Goal: Contribute content: Contribute content

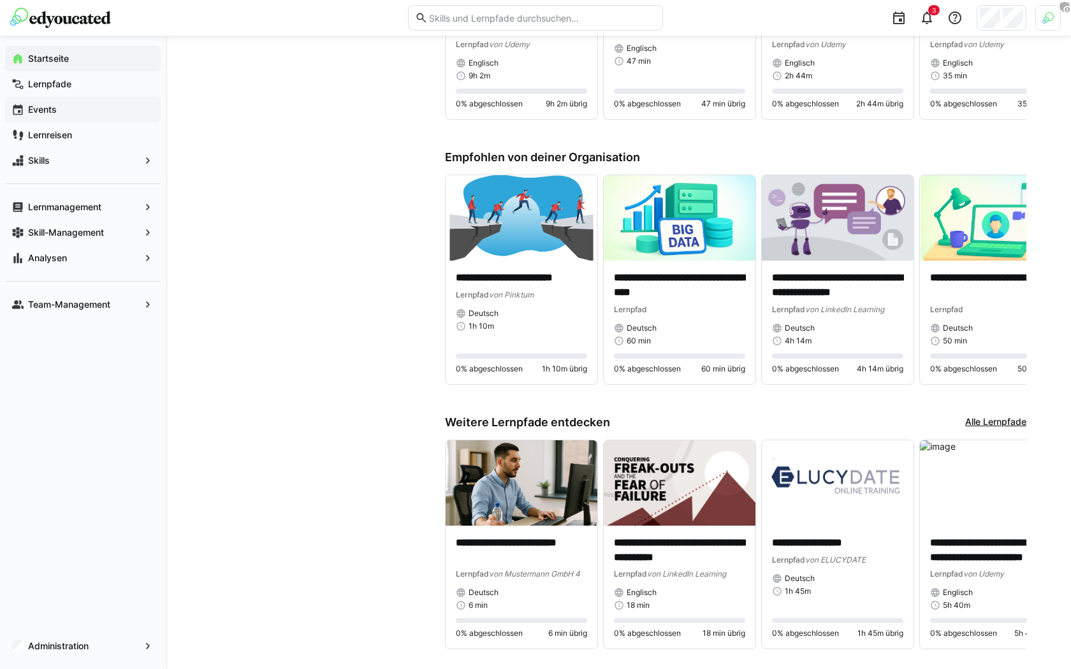
scroll to position [1086, 0]
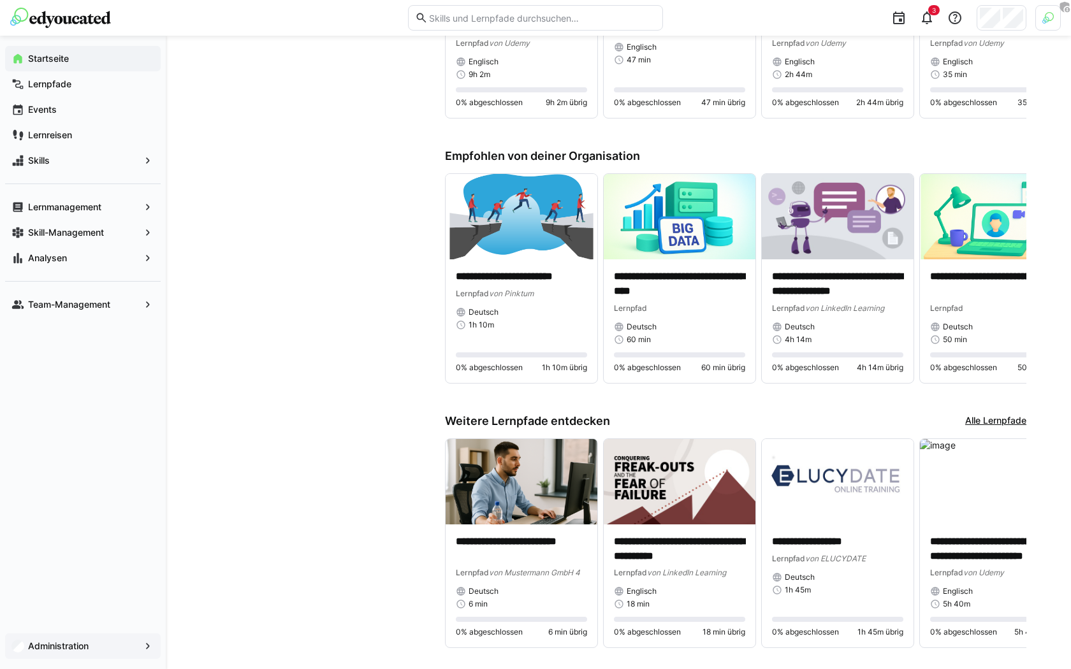
click at [0, 0] on app-navigation-label "Administration" at bounding box center [0, 0] width 0 height 0
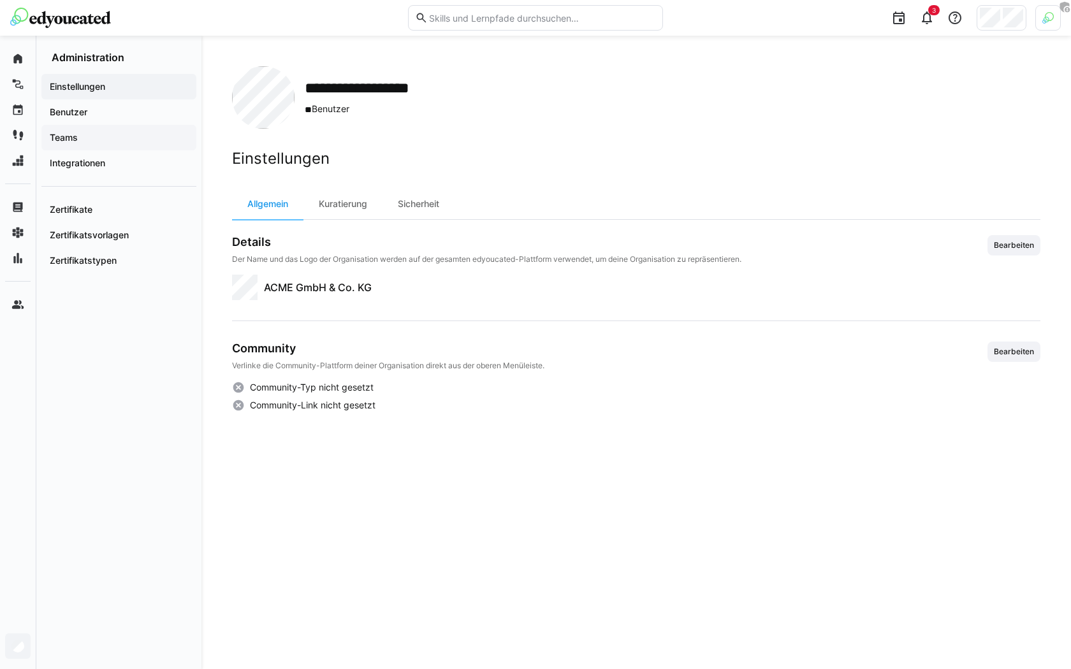
click at [96, 136] on span "Teams" at bounding box center [119, 137] width 142 height 13
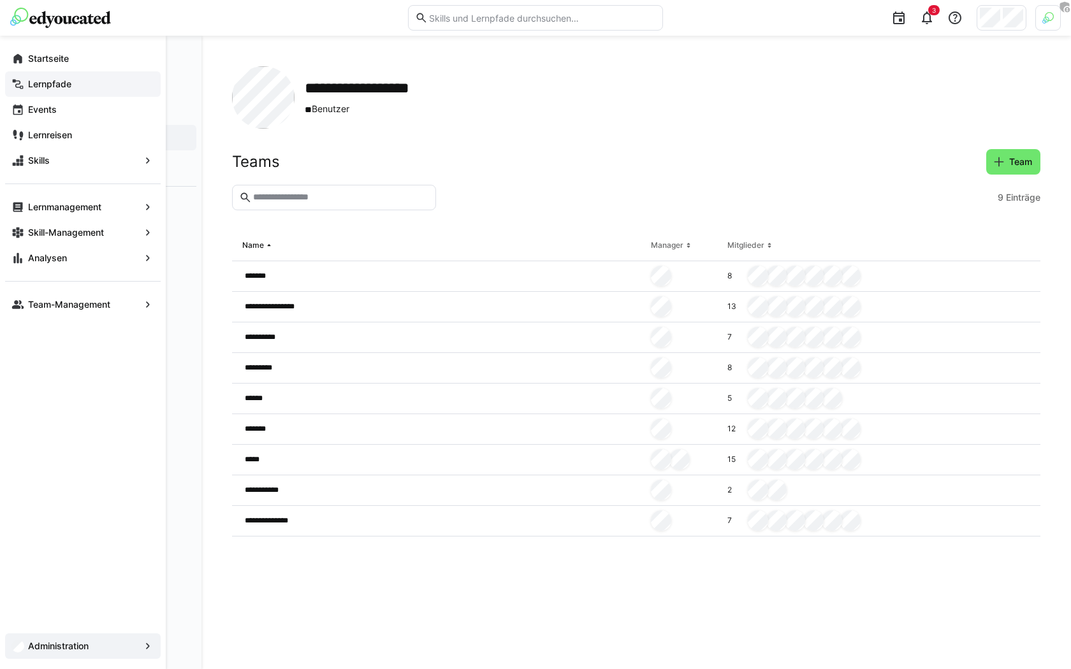
click at [0, 0] on app-navigation-label "Lernpfade" at bounding box center [0, 0] width 0 height 0
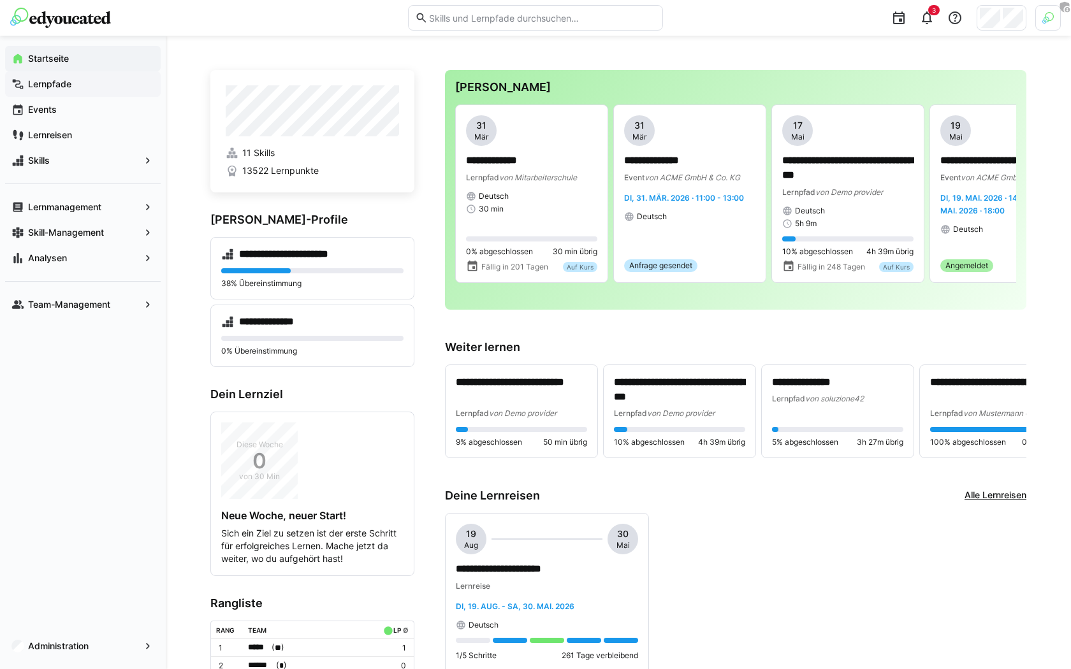
click at [96, 78] on span "Lernpfade" at bounding box center [90, 84] width 128 height 13
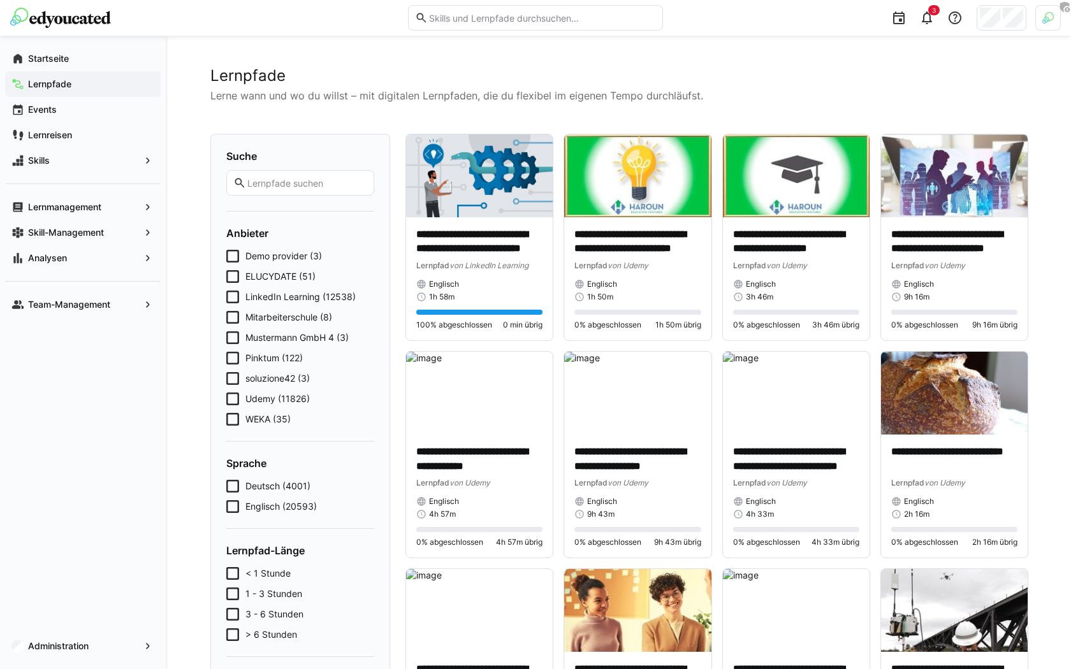
click at [265, 382] on span "soluzione42 (3)" at bounding box center [277, 378] width 64 height 13
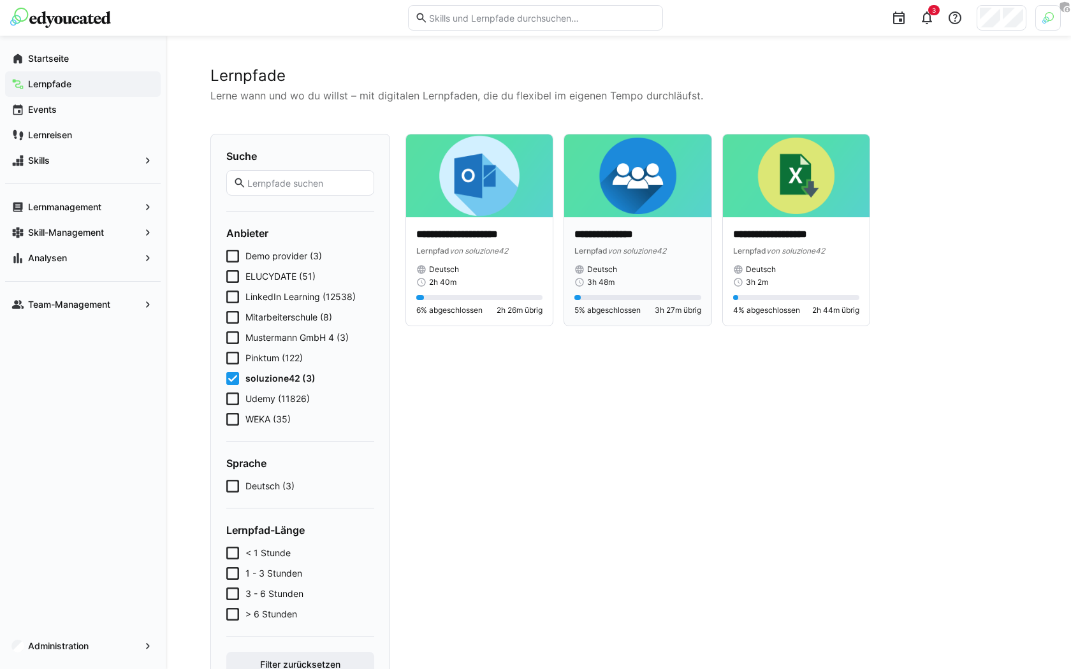
click at [623, 265] on div "Deutsch" at bounding box center [637, 270] width 126 height 10
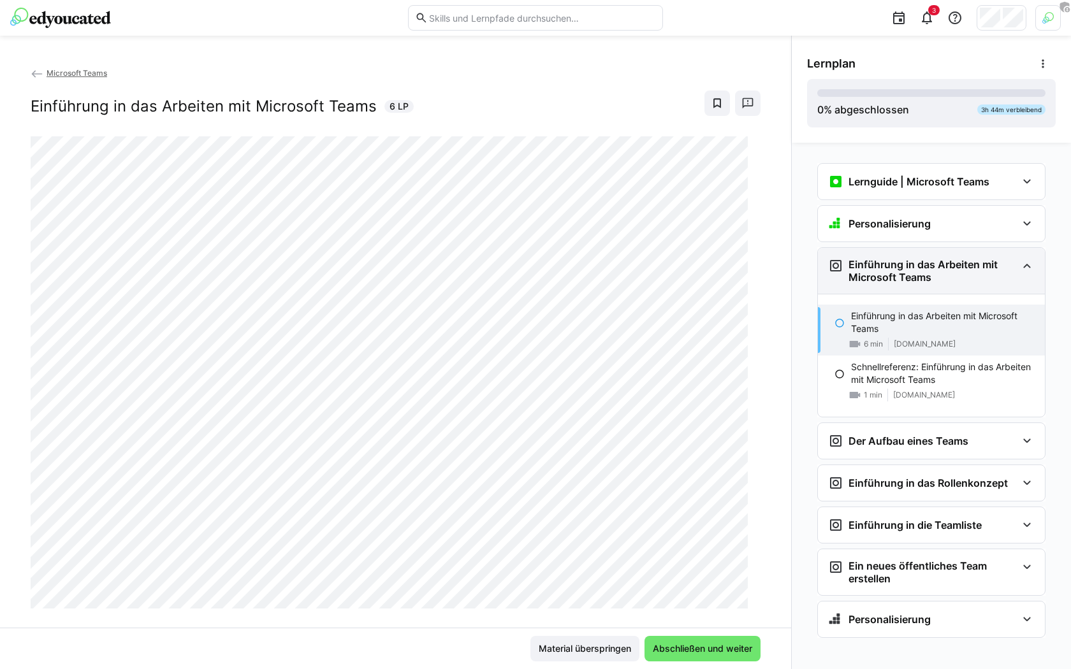
click at [1019, 259] on eds-icon at bounding box center [1026, 265] width 15 height 15
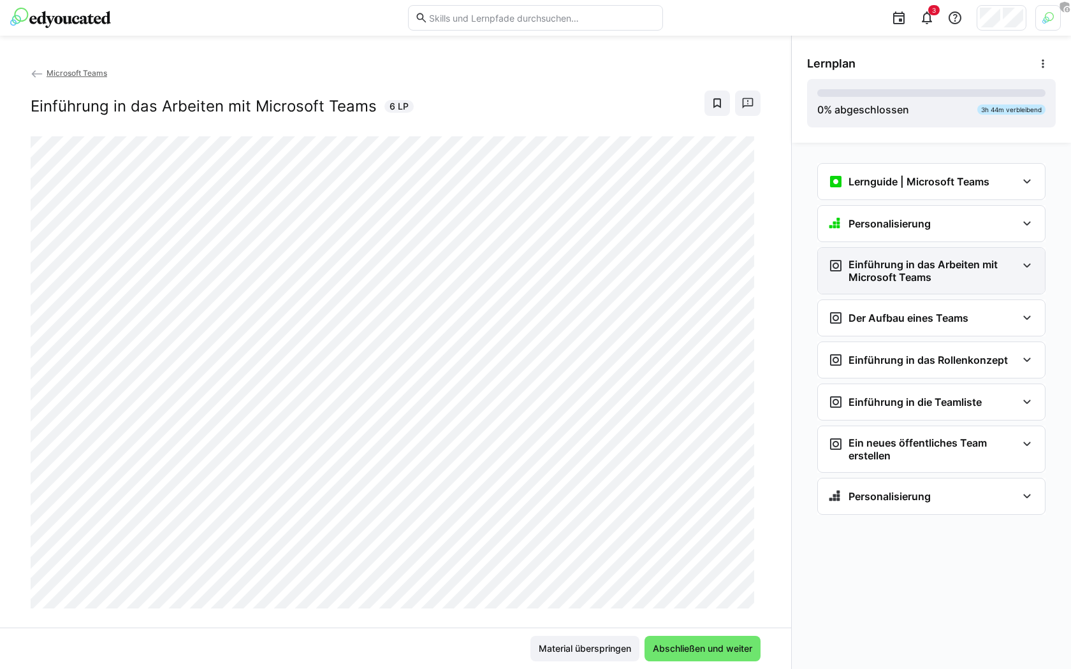
click at [888, 264] on h3 "Einführung in das Arbeiten mit Microsoft Teams" at bounding box center [933, 271] width 168 height 26
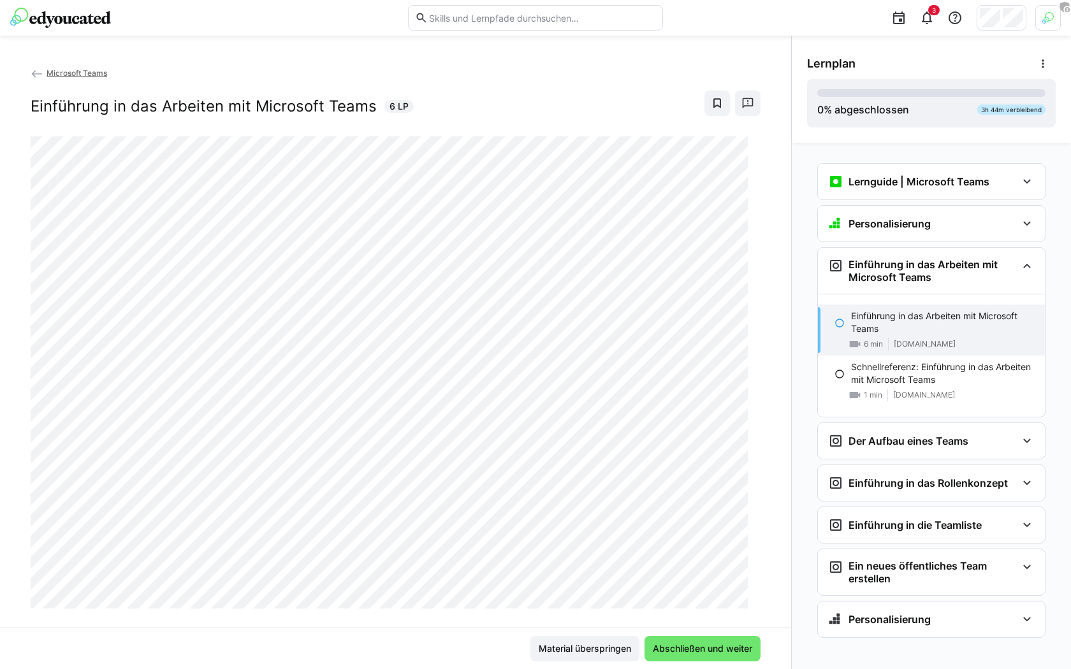
click at [47, 77] on span "Microsoft Teams" at bounding box center [77, 73] width 61 height 10
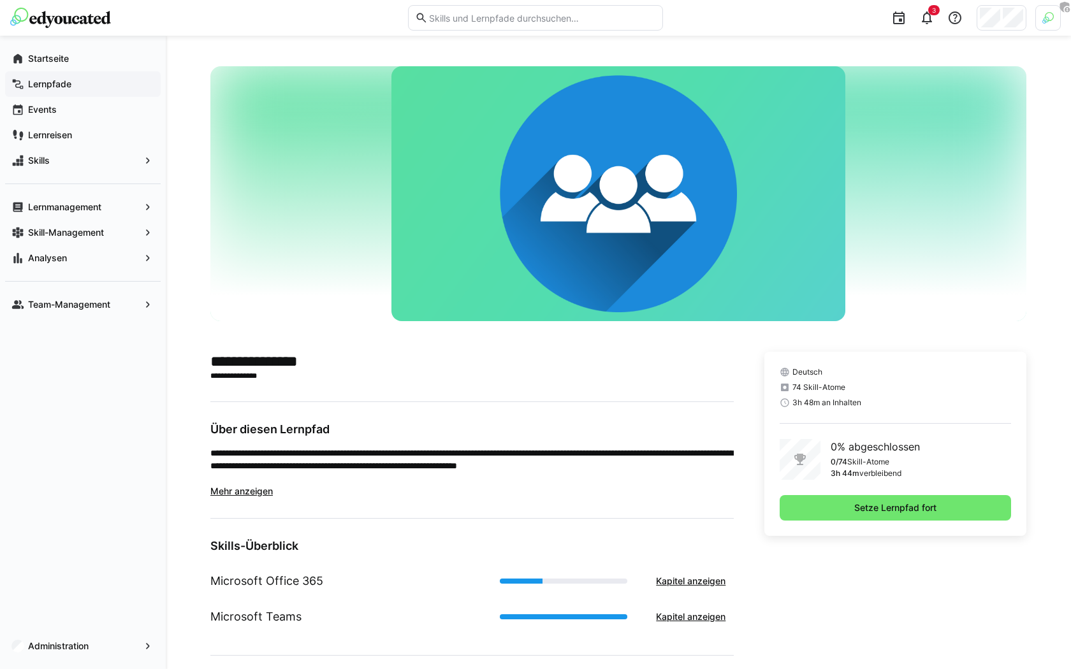
click at [76, 75] on div "Lernpfade" at bounding box center [83, 84] width 156 height 26
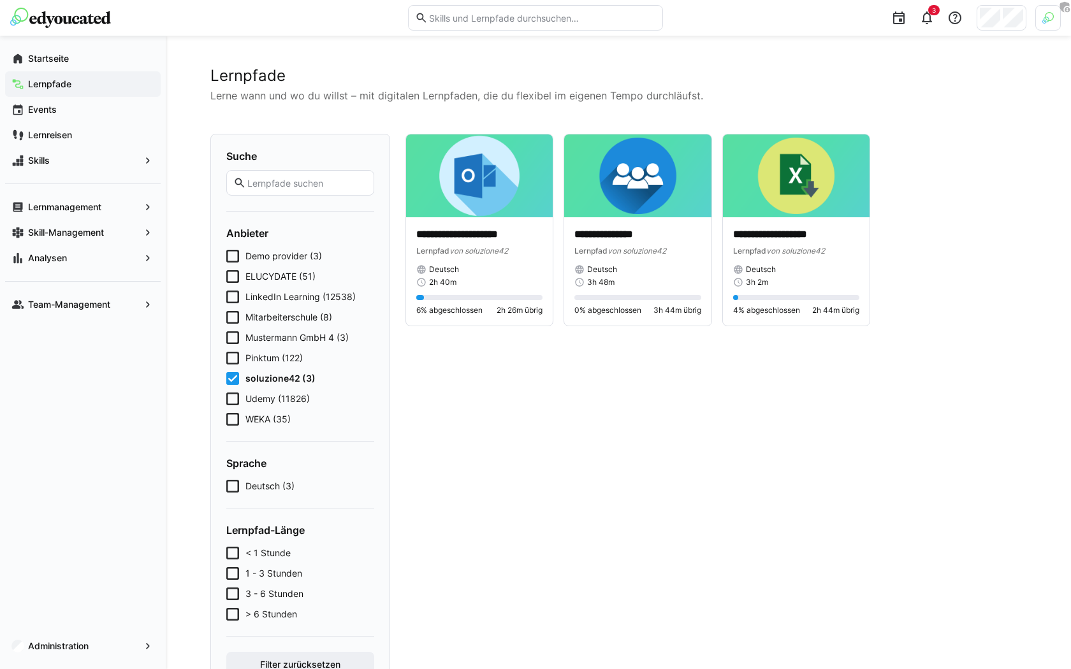
click at [232, 379] on icon at bounding box center [232, 378] width 13 height 13
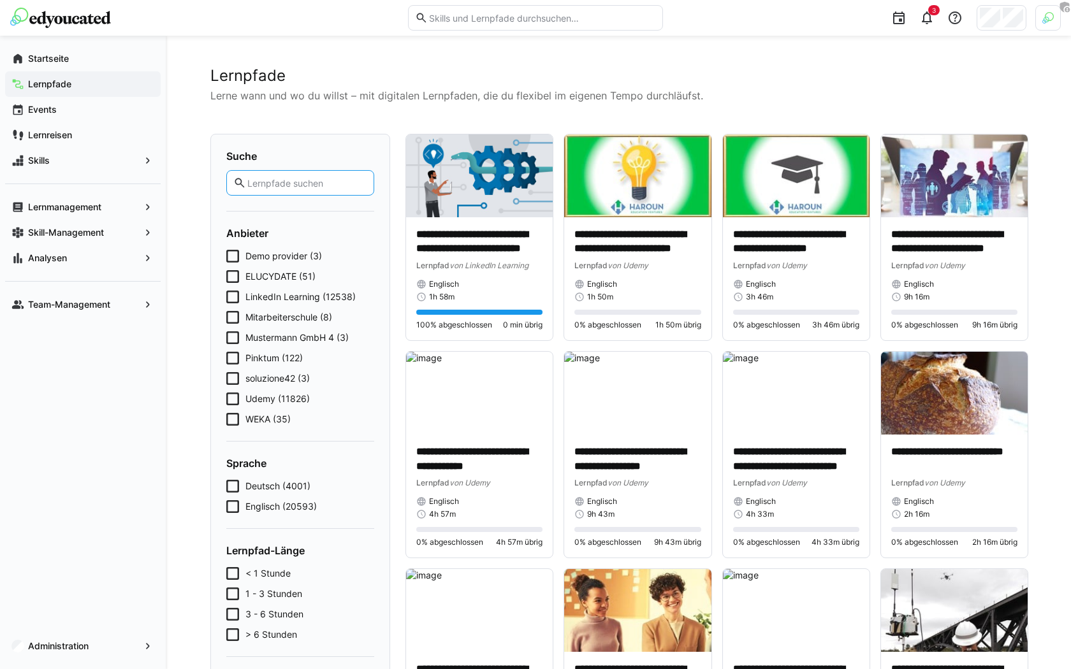
click at [291, 182] on input "text" at bounding box center [306, 182] width 121 height 11
click at [244, 359] on eds-checkbox "Pinktum (122)" at bounding box center [300, 358] width 148 height 13
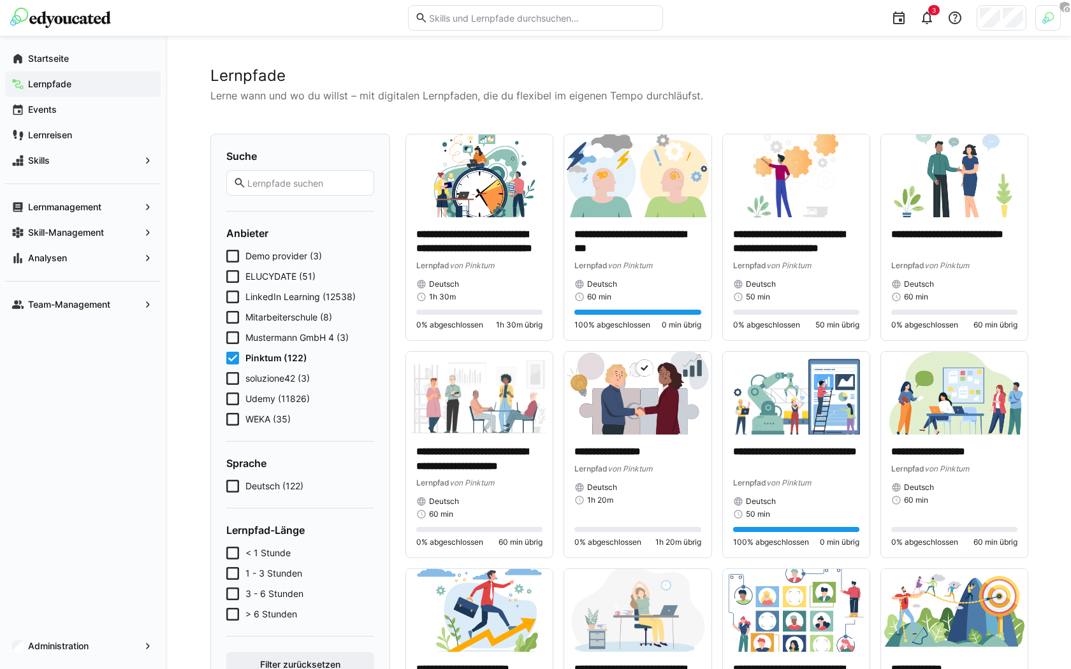
click at [265, 358] on span "Pinktum (122)" at bounding box center [276, 358] width 62 height 13
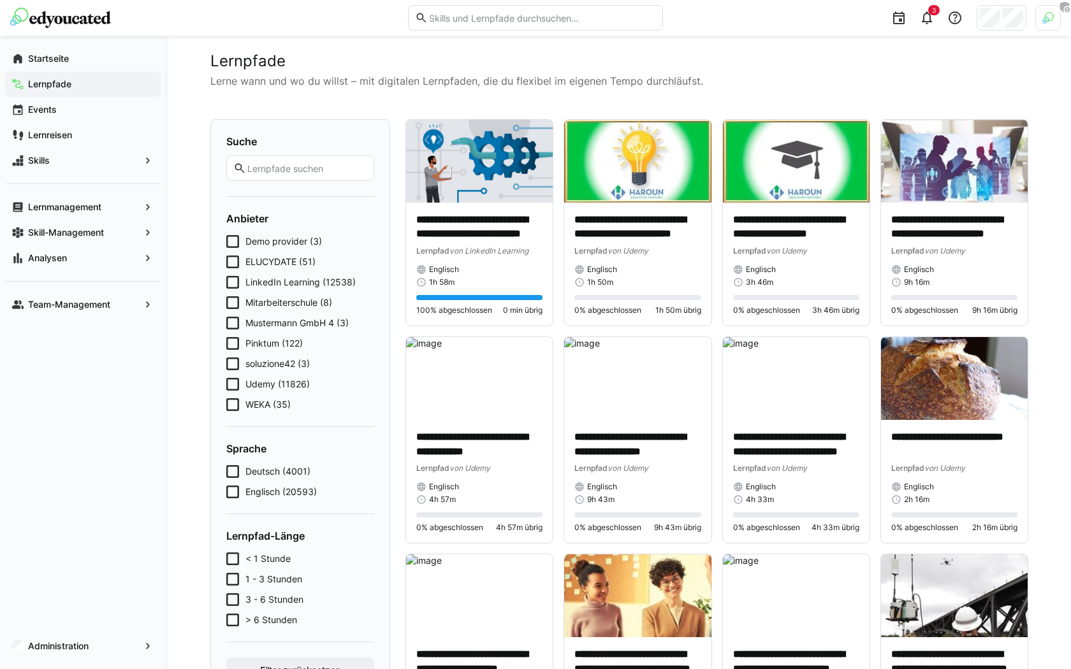
scroll to position [17, 0]
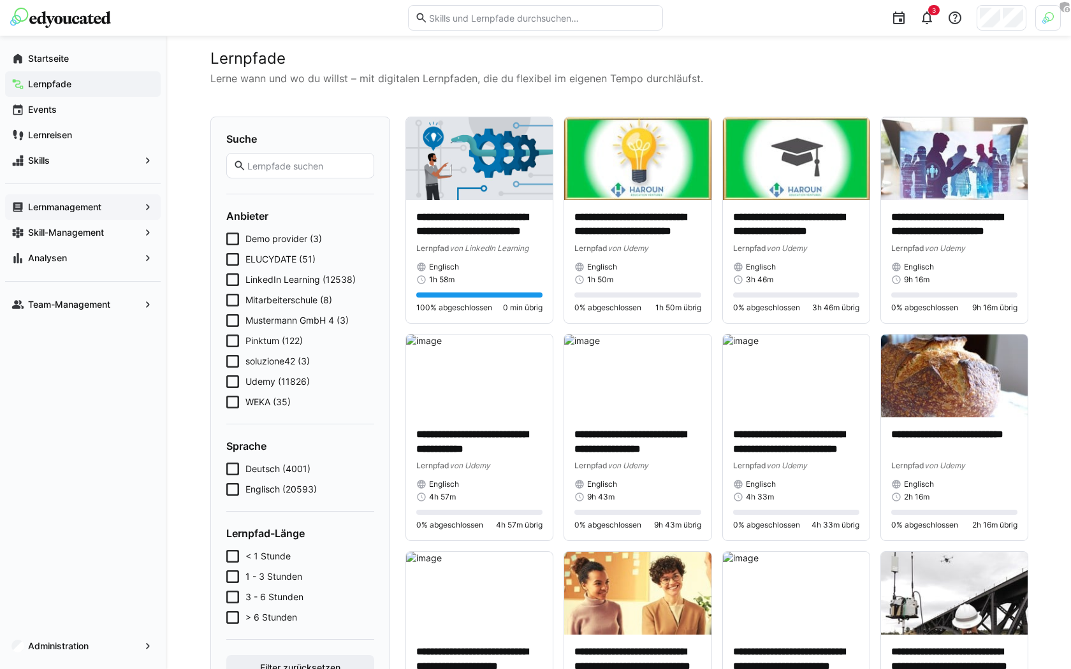
click at [131, 212] on span "Lernmanagement" at bounding box center [82, 207] width 113 height 13
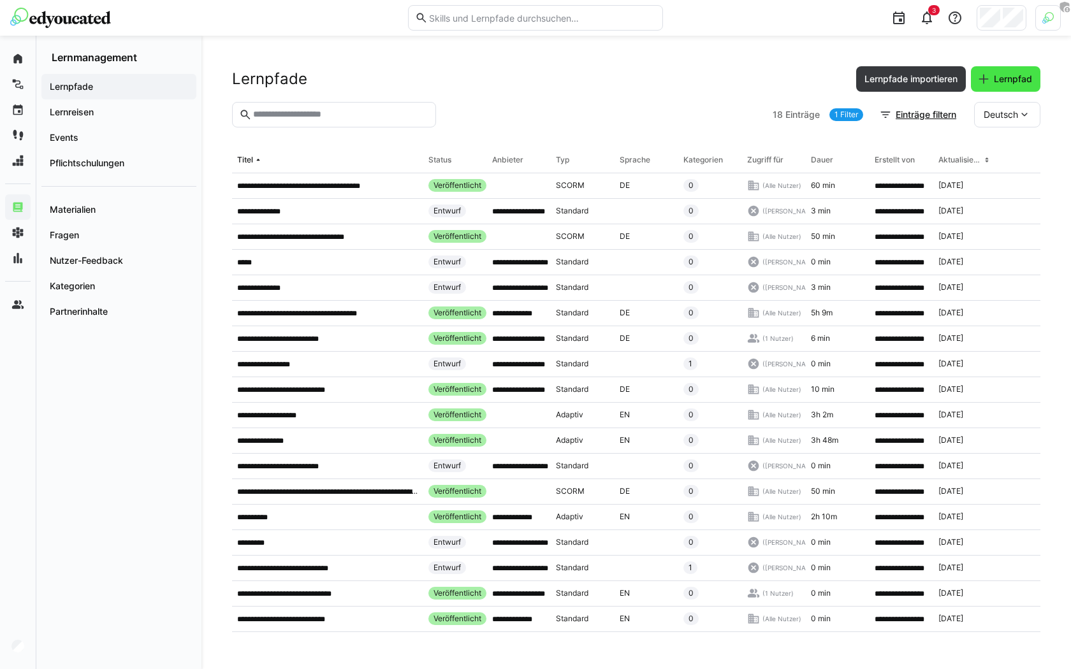
click at [1017, 84] on span "Lernpfad" at bounding box center [1013, 79] width 42 height 13
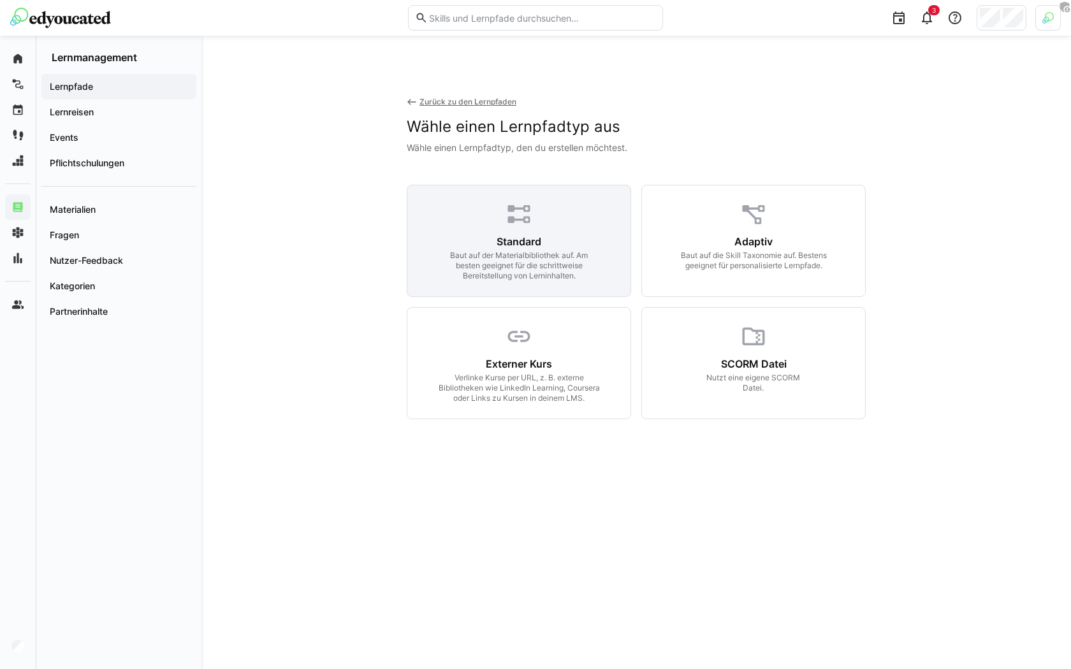
click at [512, 213] on eds-icon at bounding box center [519, 214] width 27 height 27
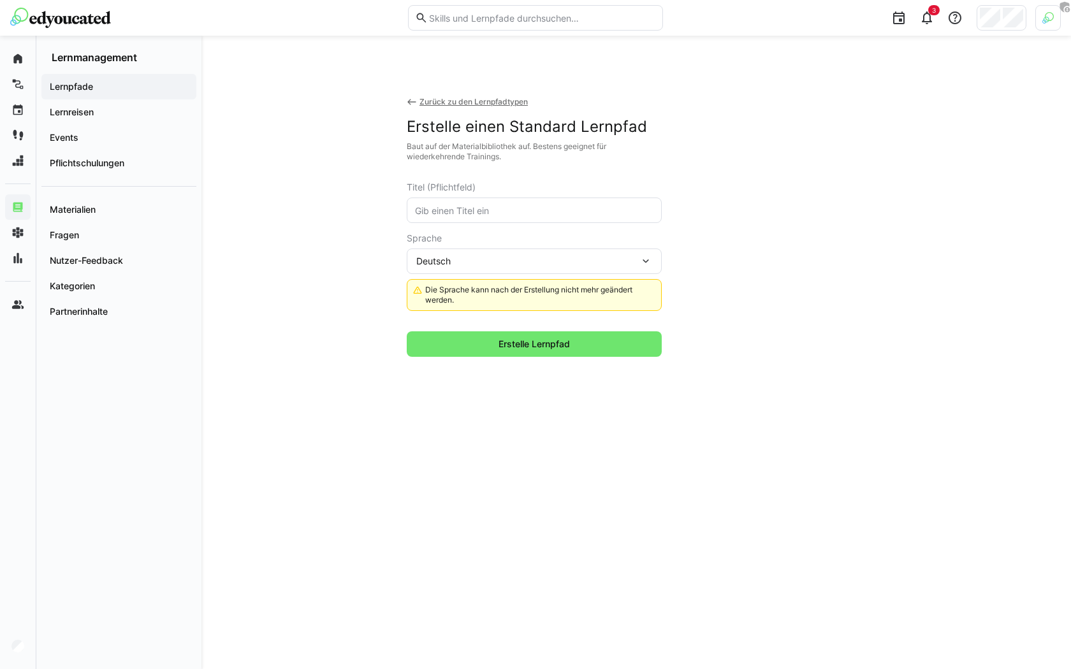
click at [515, 210] on input "text" at bounding box center [534, 210] width 241 height 11
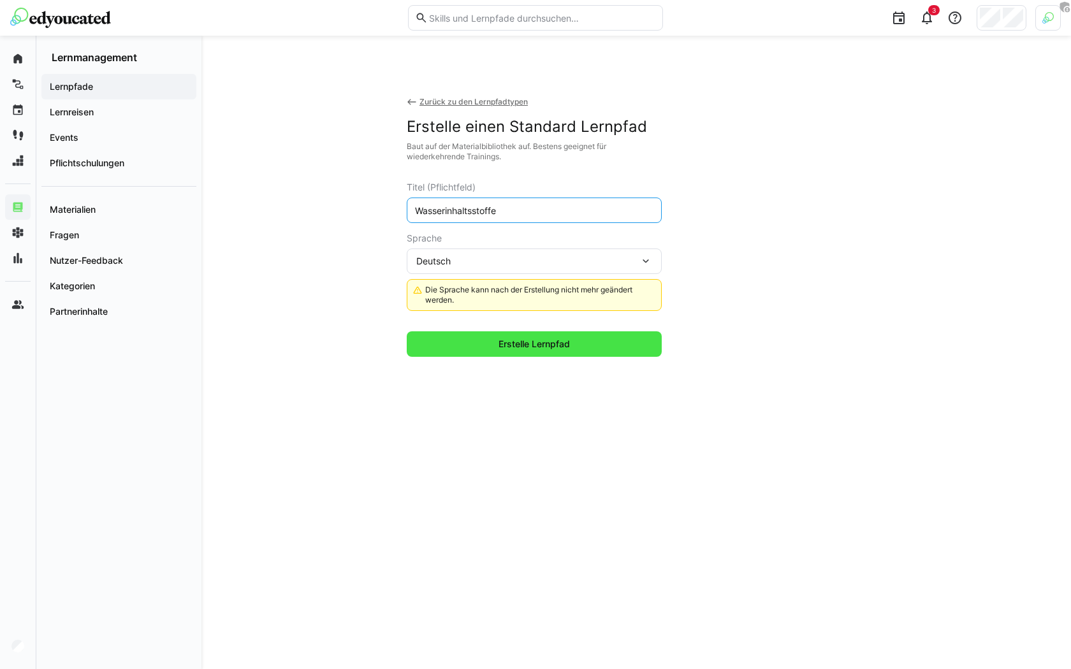
type input "Wasserinhaltsstoffe"
click at [544, 338] on span "Erstelle Lernpfad" at bounding box center [534, 344] width 75 height 13
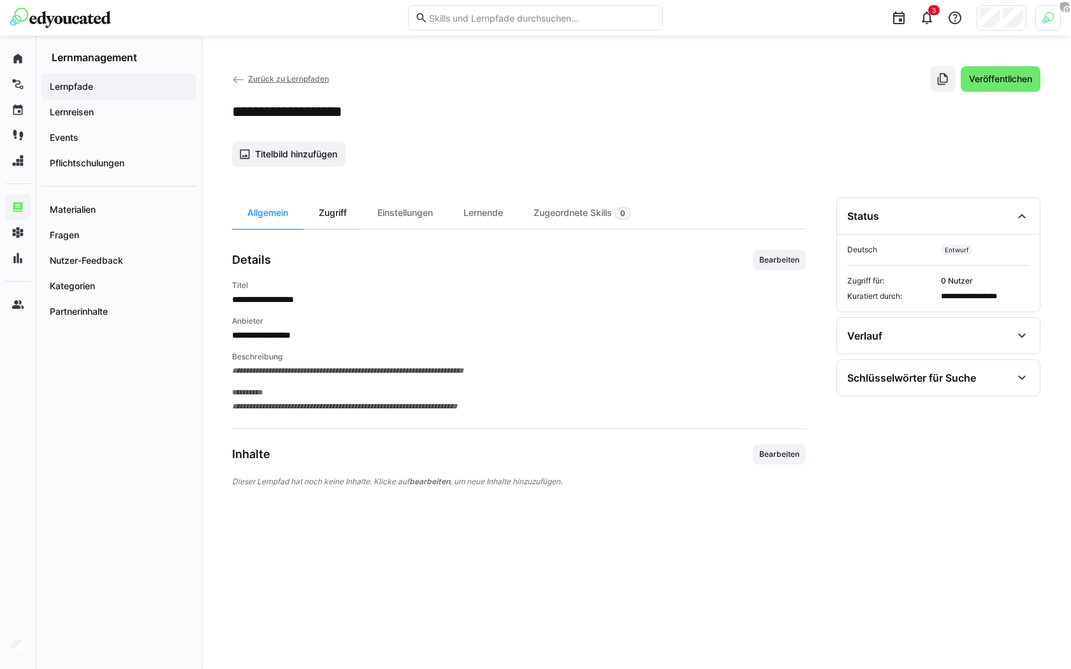
click at [347, 221] on div "Zugriff" at bounding box center [332, 213] width 59 height 31
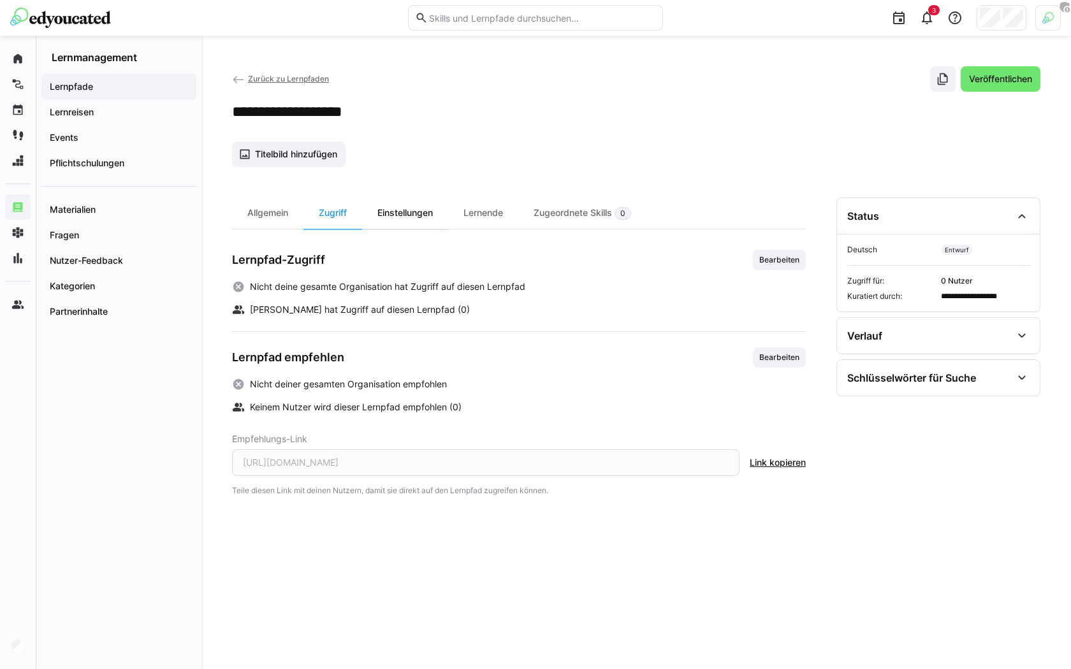
click at [411, 219] on div "Einstellungen" at bounding box center [405, 213] width 86 height 31
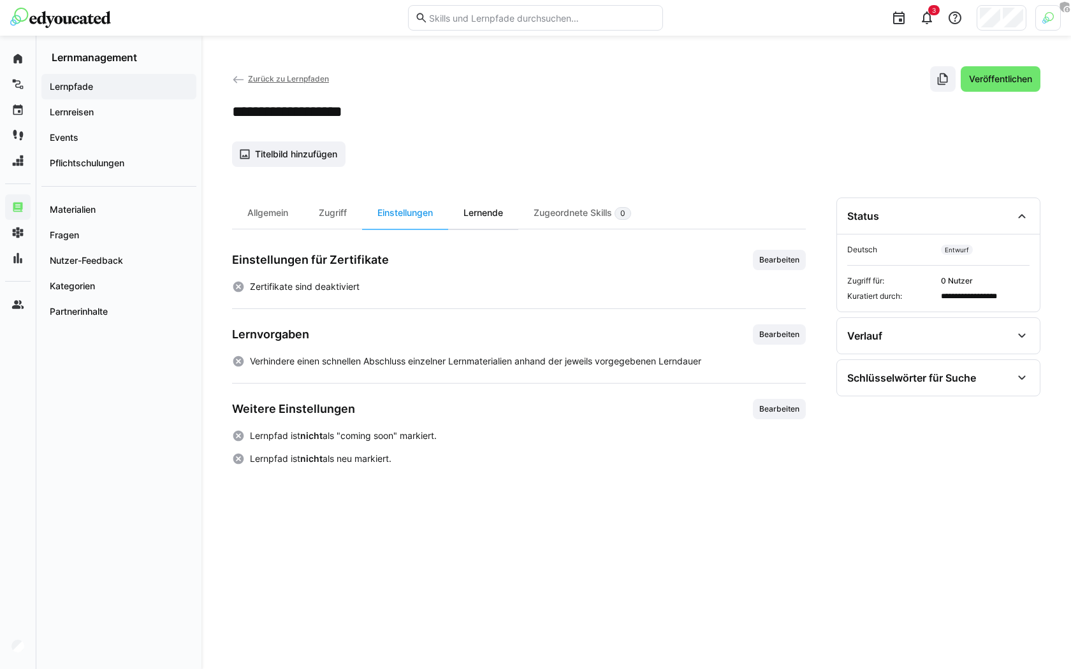
click at [484, 220] on div "Lernende" at bounding box center [483, 213] width 70 height 31
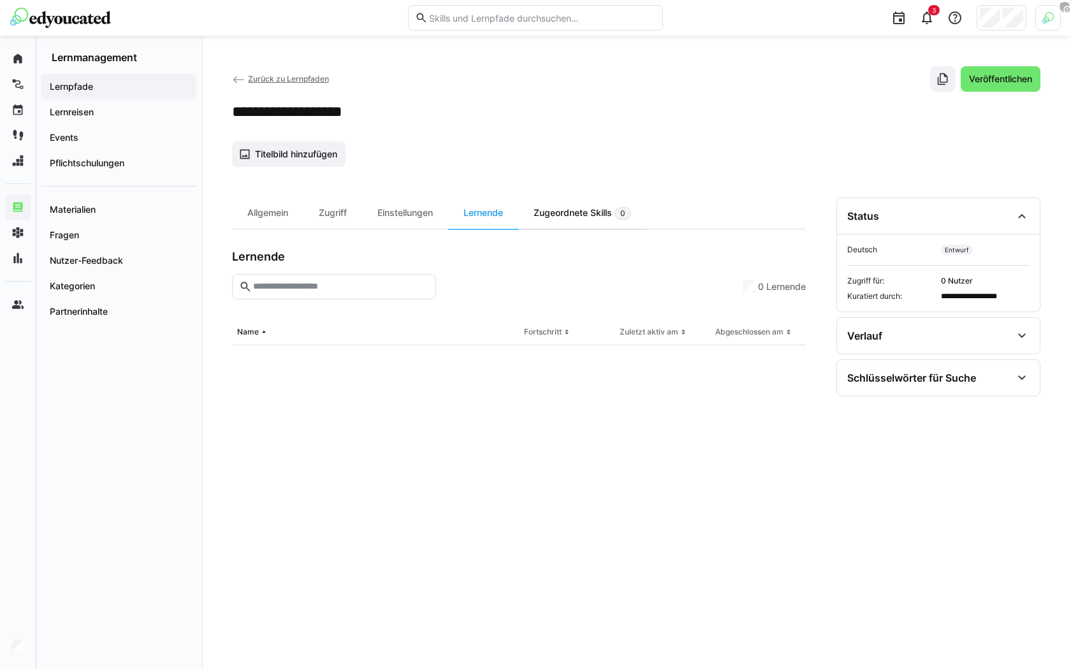
click at [565, 220] on div "Zugeordnete Skills 0" at bounding box center [582, 213] width 128 height 31
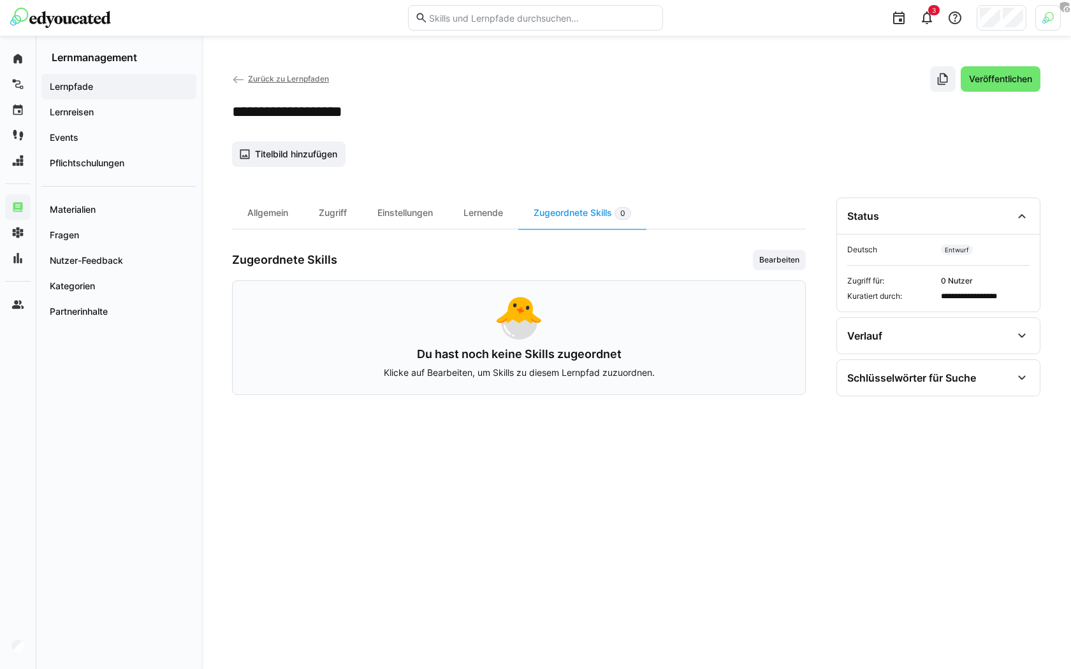
click at [252, 195] on app-header-sidebar-layout "**********" at bounding box center [636, 352] width 808 height 573
click at [252, 208] on div "Allgemein" at bounding box center [267, 213] width 71 height 31
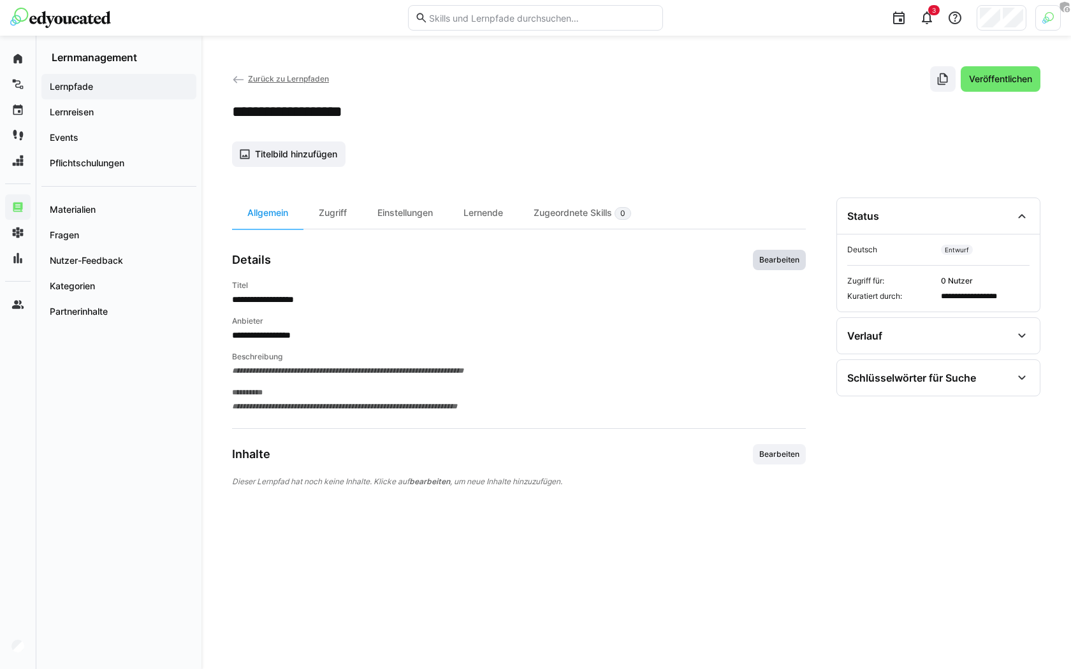
click at [796, 260] on span "Bearbeiten" at bounding box center [779, 260] width 43 height 10
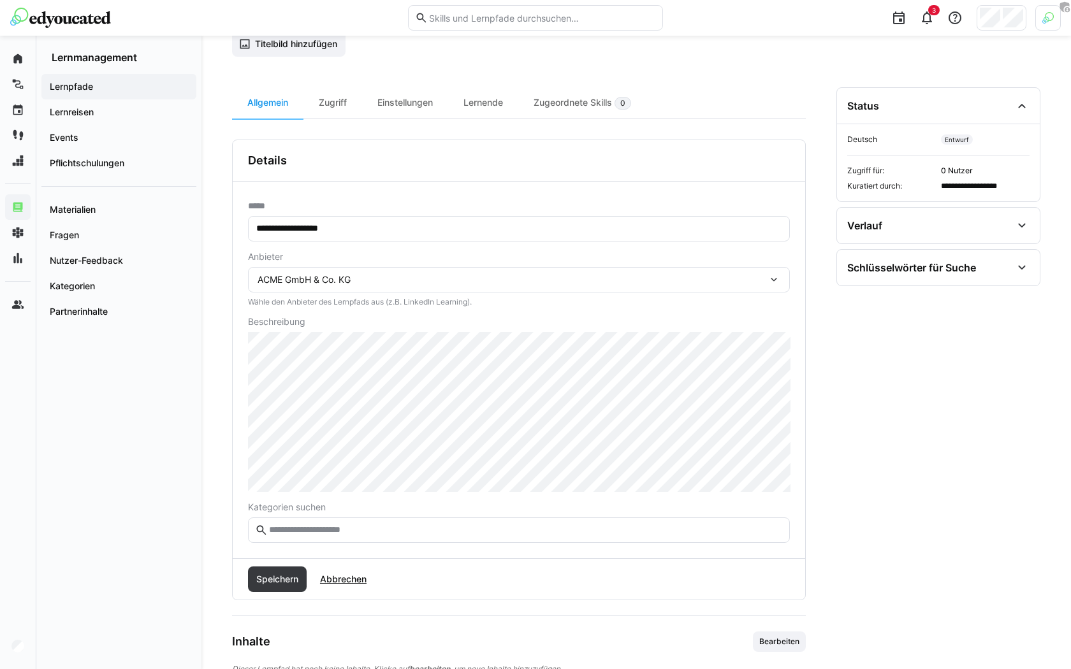
scroll to position [126, 0]
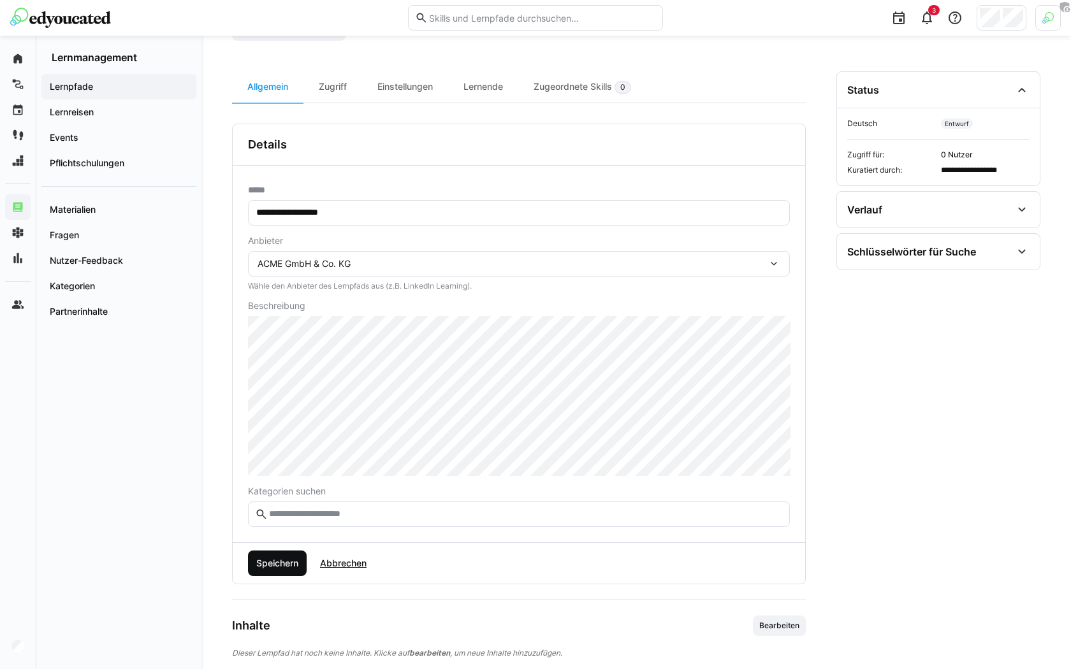
click at [297, 560] on span "Speichern" at bounding box center [277, 563] width 46 height 13
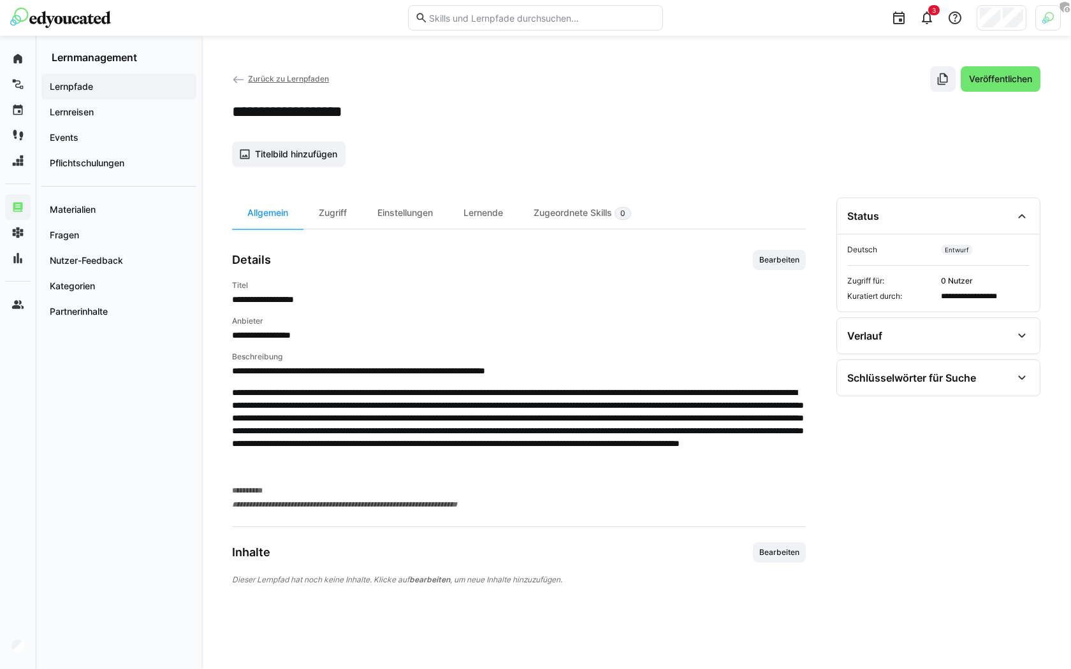
scroll to position [0, 0]
click at [789, 555] on span "Bearbeiten" at bounding box center [779, 553] width 43 height 10
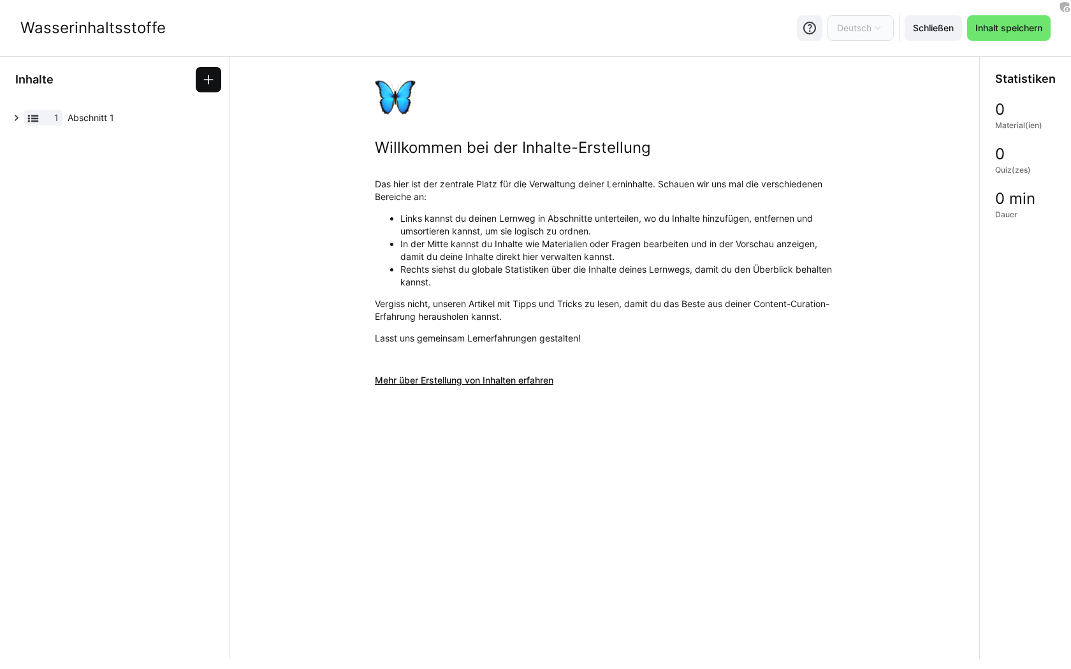
click at [207, 84] on eds-icon at bounding box center [208, 79] width 13 height 13
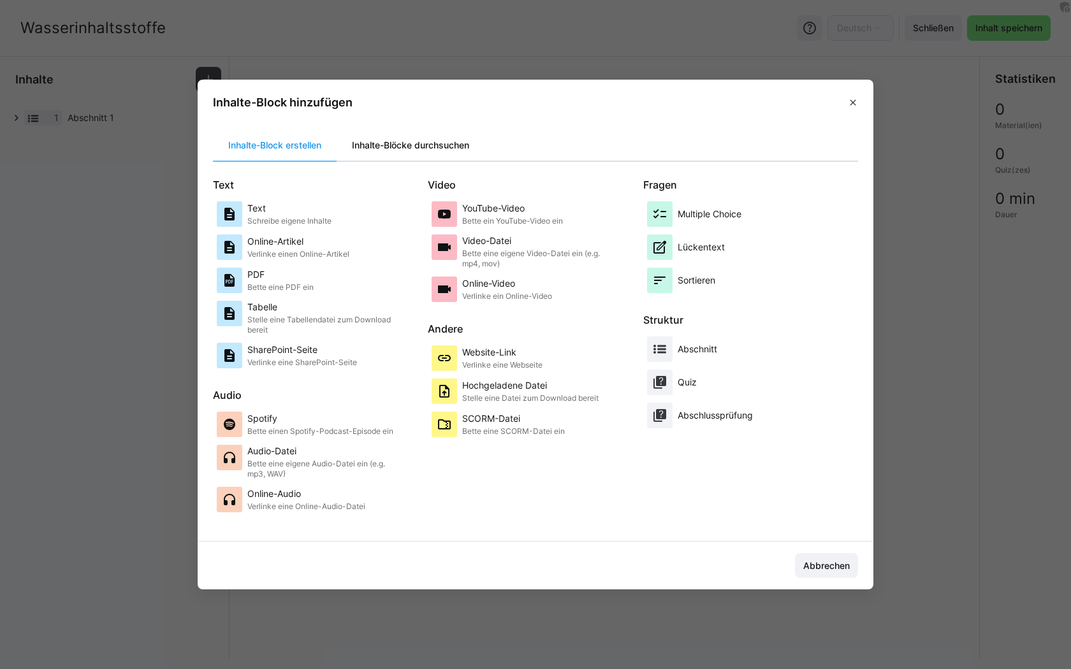
click at [411, 150] on div "Inhalte-Blöcke durchsuchen" at bounding box center [411, 145] width 148 height 31
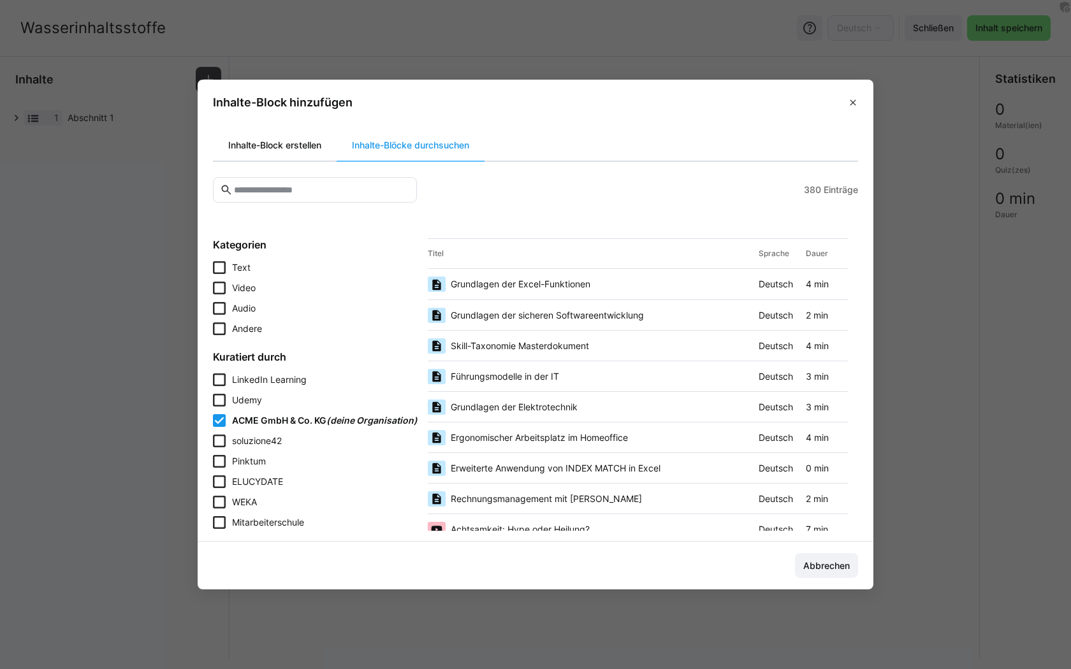
click at [305, 150] on div "Inhalte-Block erstellen" at bounding box center [275, 145] width 124 height 31
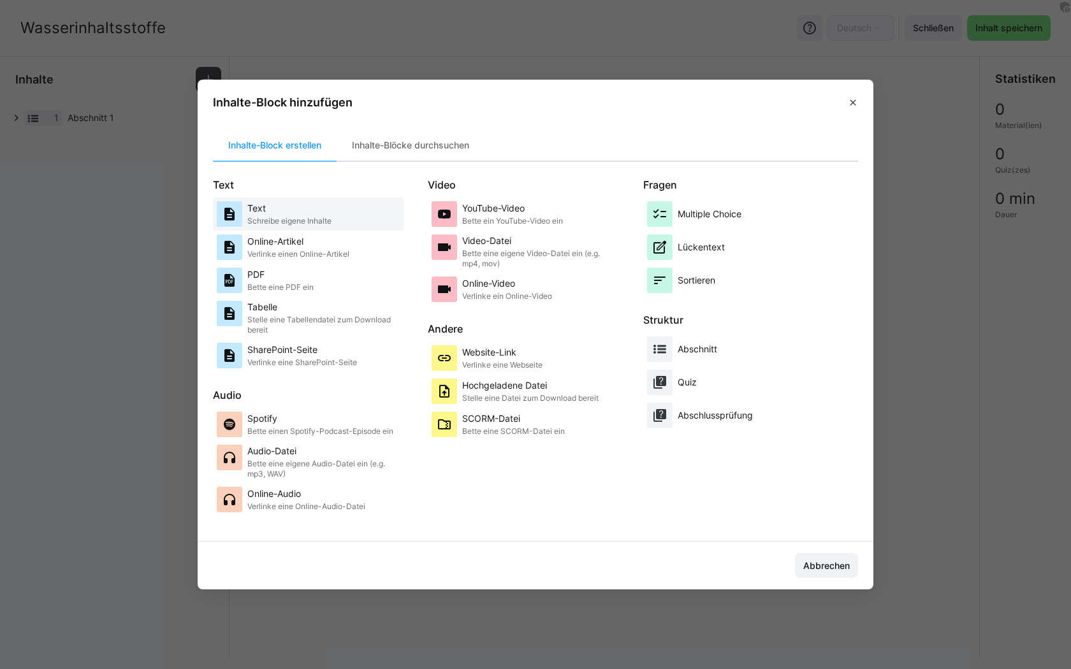
click at [308, 224] on p "Schreibe eigene Inhalte" at bounding box center [289, 221] width 84 height 10
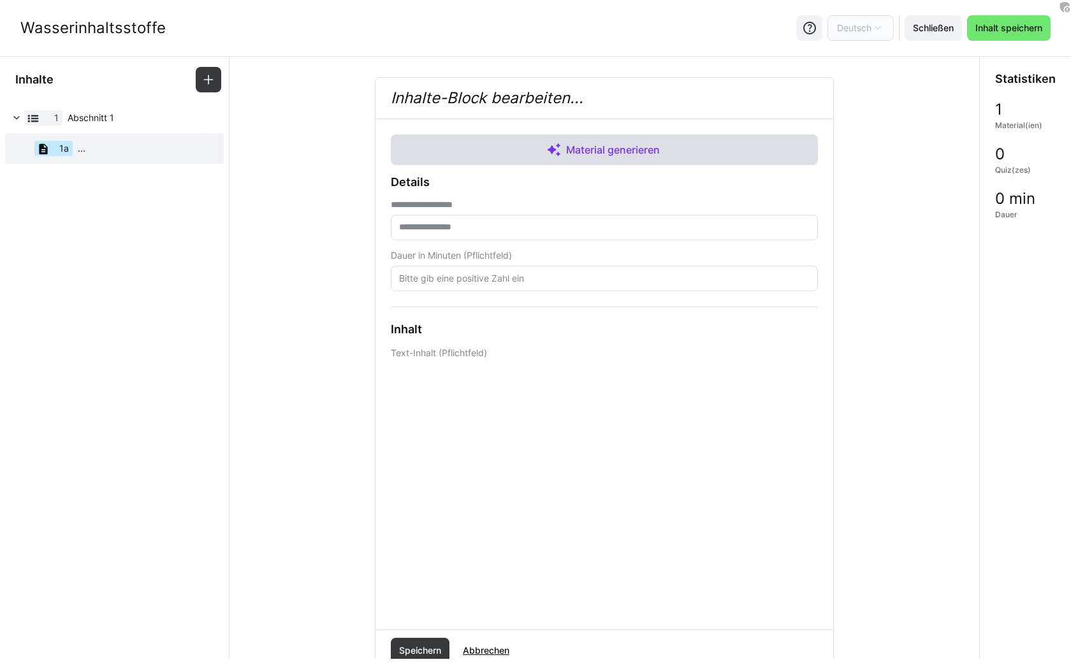
click at [620, 149] on span "Material generieren" at bounding box center [613, 149] width 99 height 15
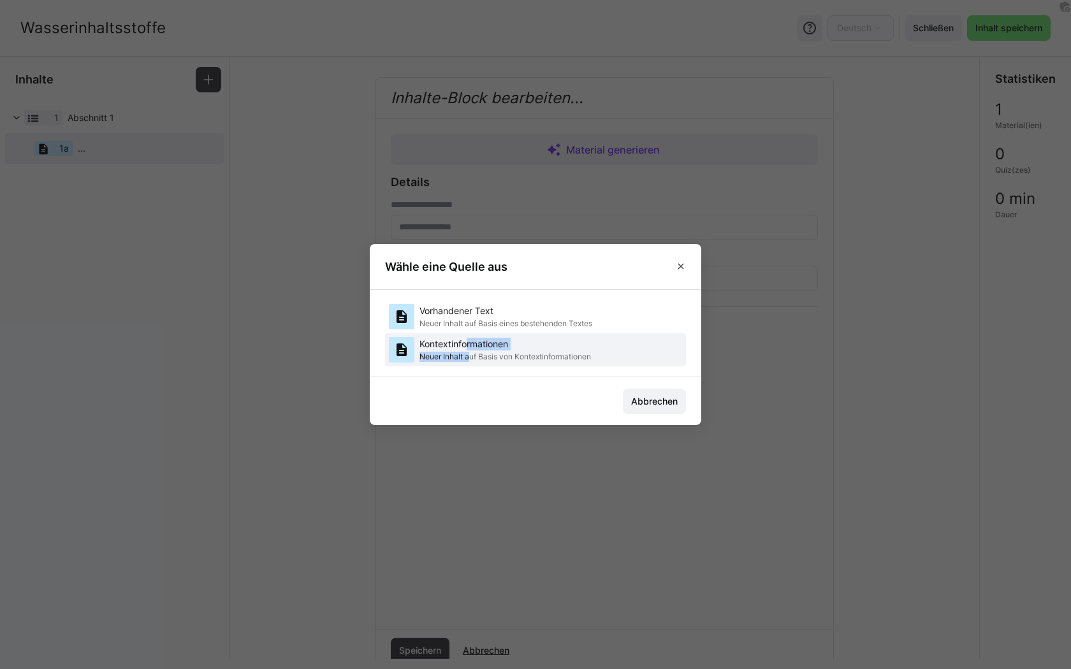
drag, startPoint x: 471, startPoint y: 358, endPoint x: 467, endPoint y: 350, distance: 8.6
click at [467, 350] on div "Kontextinformationen Neuer Inhalt auf Basis von Kontextinformationen" at bounding box center [506, 350] width 172 height 26
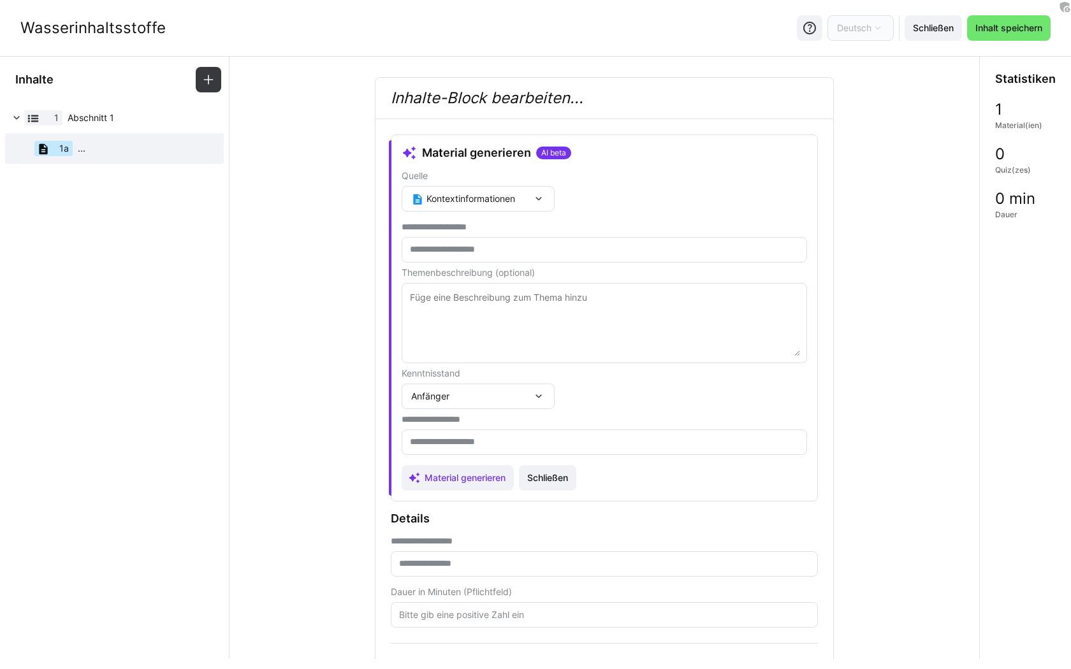
click at [540, 261] on eds-input at bounding box center [605, 250] width 406 height 26
click at [522, 331] on textarea at bounding box center [604, 323] width 391 height 66
paste textarea "Grundlagenwissen über Inhaltsstoffe bei Wasserflaschen für den täglichen Gebrau…"
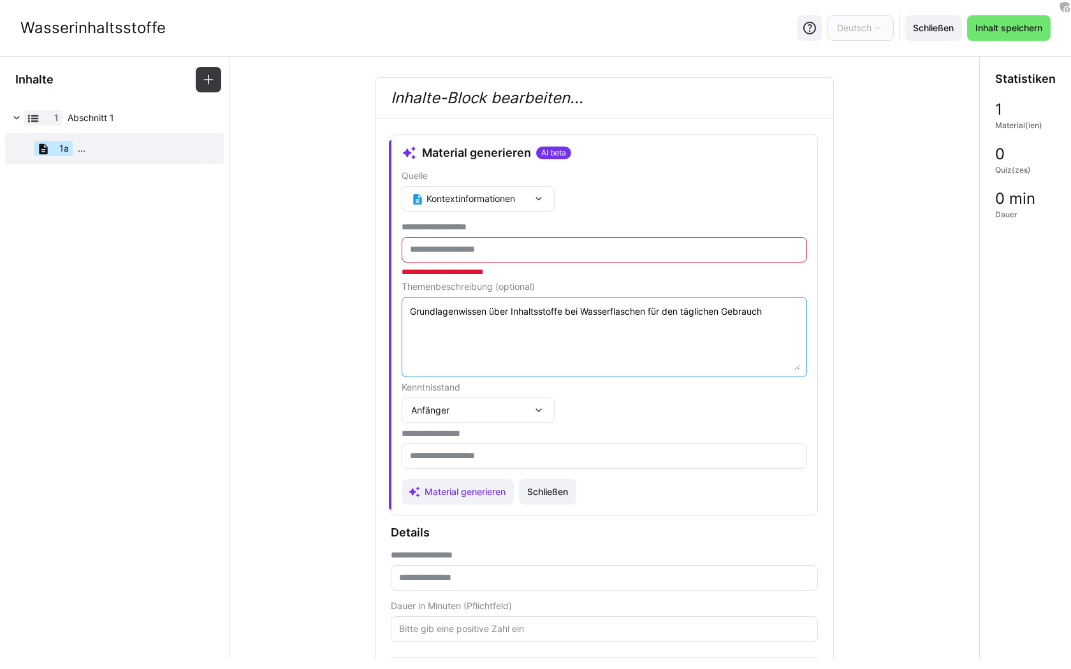
type textarea "Grundlagenwissen über Inhaltsstoffe bei Wasserflaschen für den täglichen Gebrau…"
click at [516, 248] on input "text" at bounding box center [604, 249] width 391 height 11
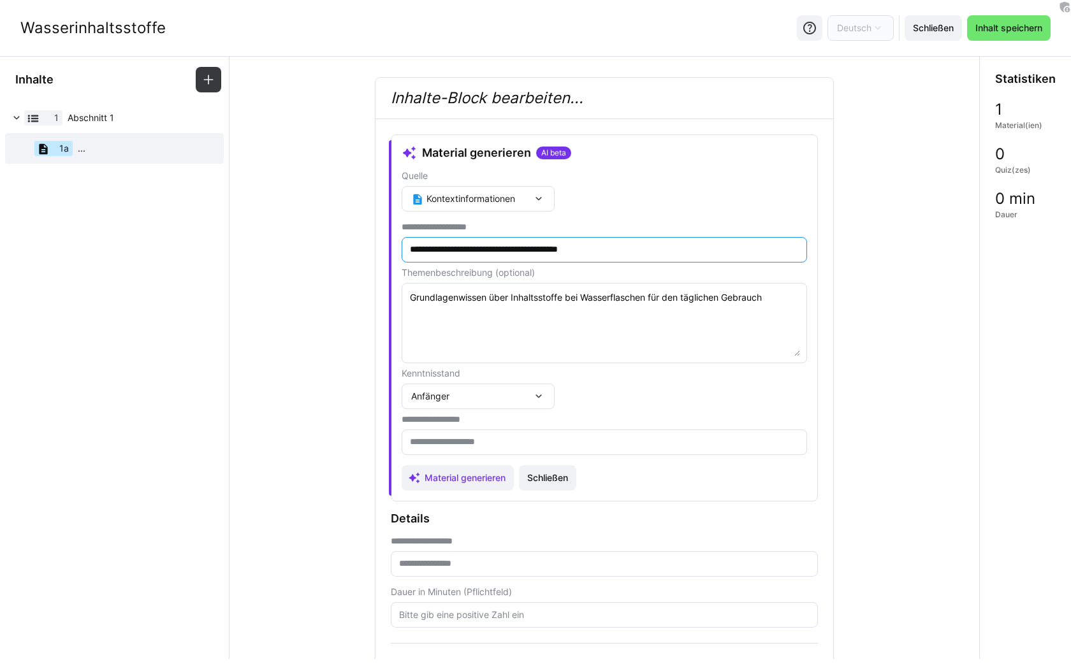
type input "**********"
click at [495, 388] on div "Anfänger" at bounding box center [478, 397] width 153 height 26
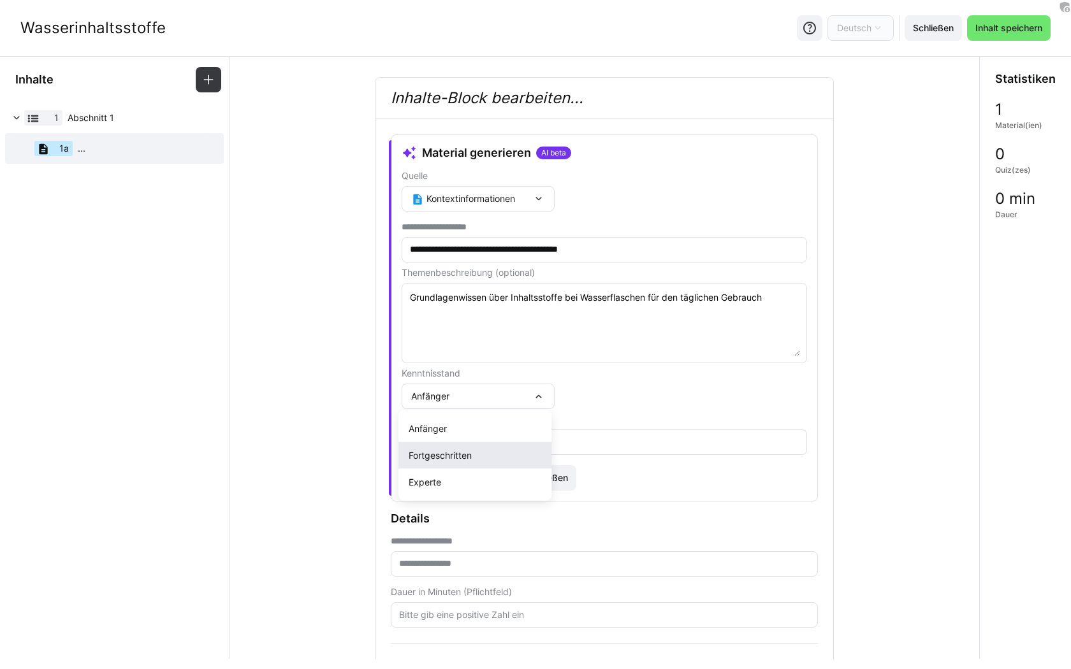
click at [469, 446] on span "Fortgeschritten" at bounding box center [474, 455] width 153 height 27
click at [481, 448] on eds-input at bounding box center [605, 443] width 406 height 26
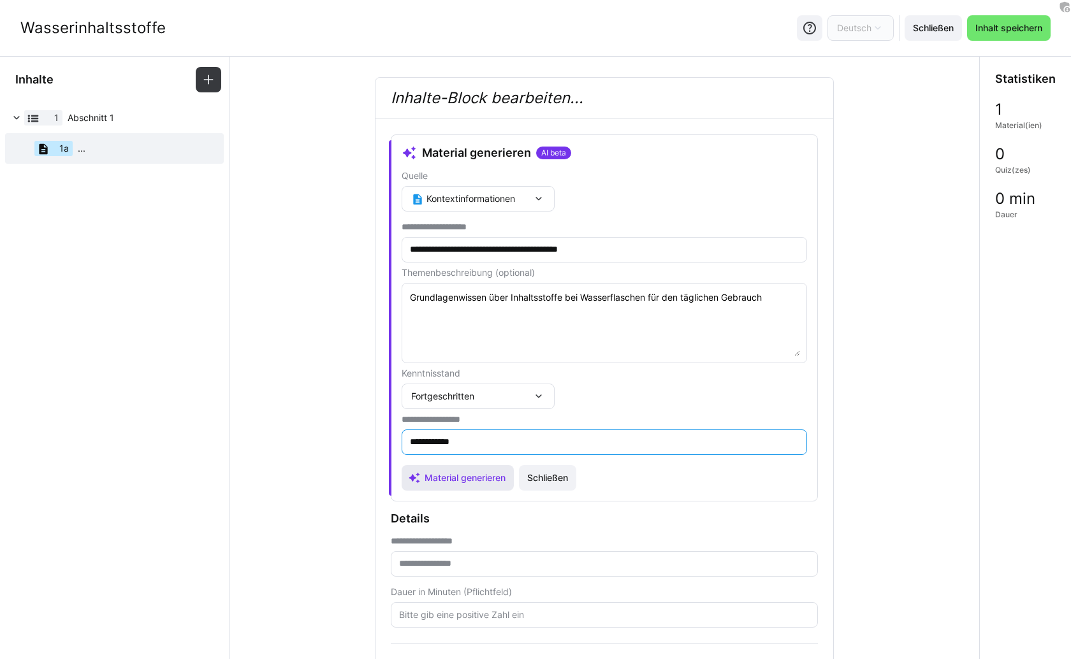
type input "**********"
click at [459, 478] on span "Material generieren" at bounding box center [465, 478] width 85 height 13
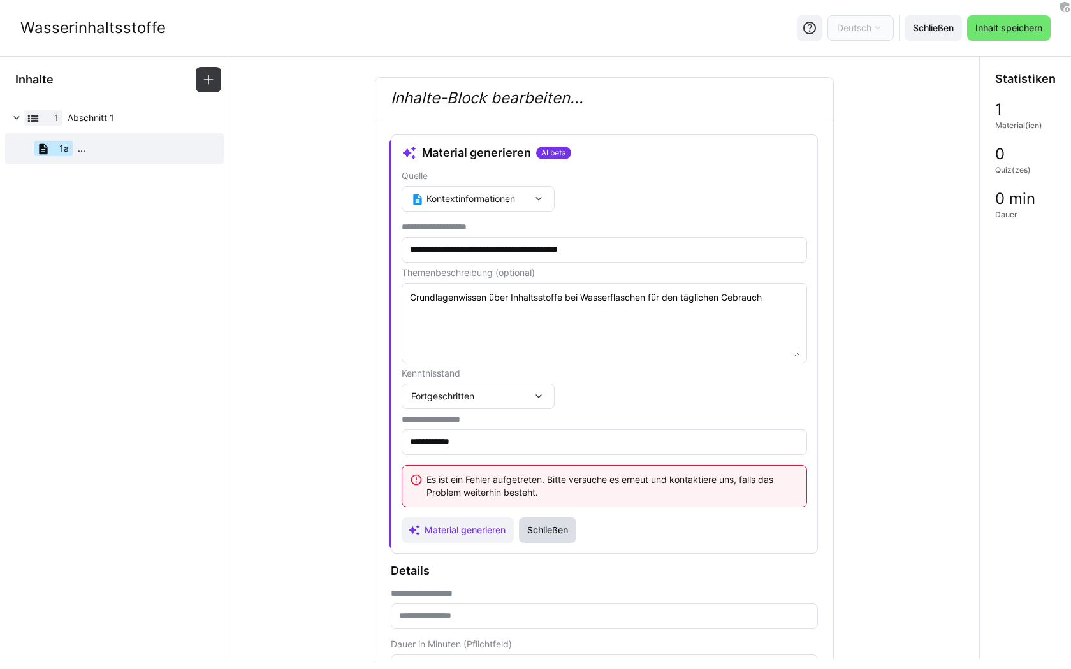
click at [558, 536] on span "Schließen" at bounding box center [547, 531] width 57 height 26
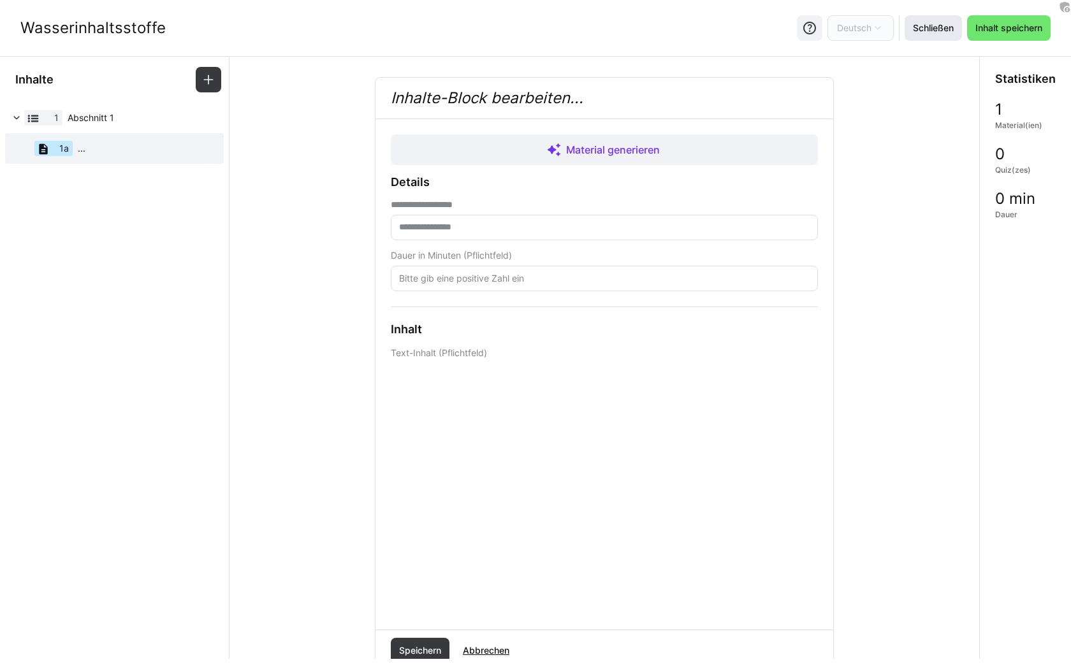
click at [924, 33] on span "Schließen" at bounding box center [933, 28] width 45 height 13
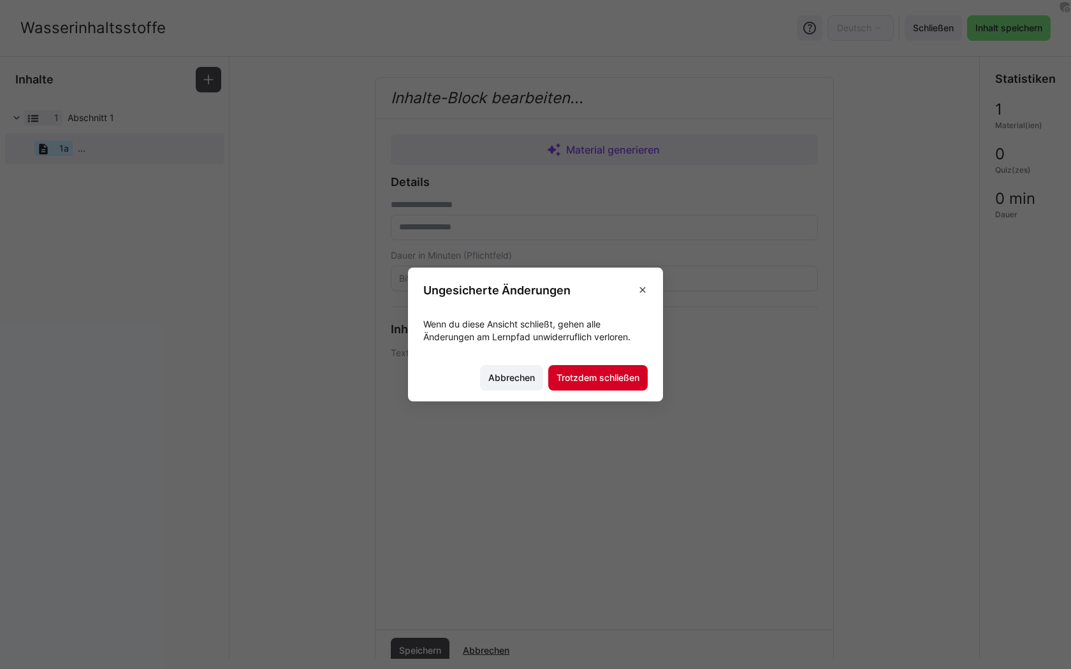
click at [596, 381] on span "Trotzdem schließen" at bounding box center [598, 378] width 87 height 13
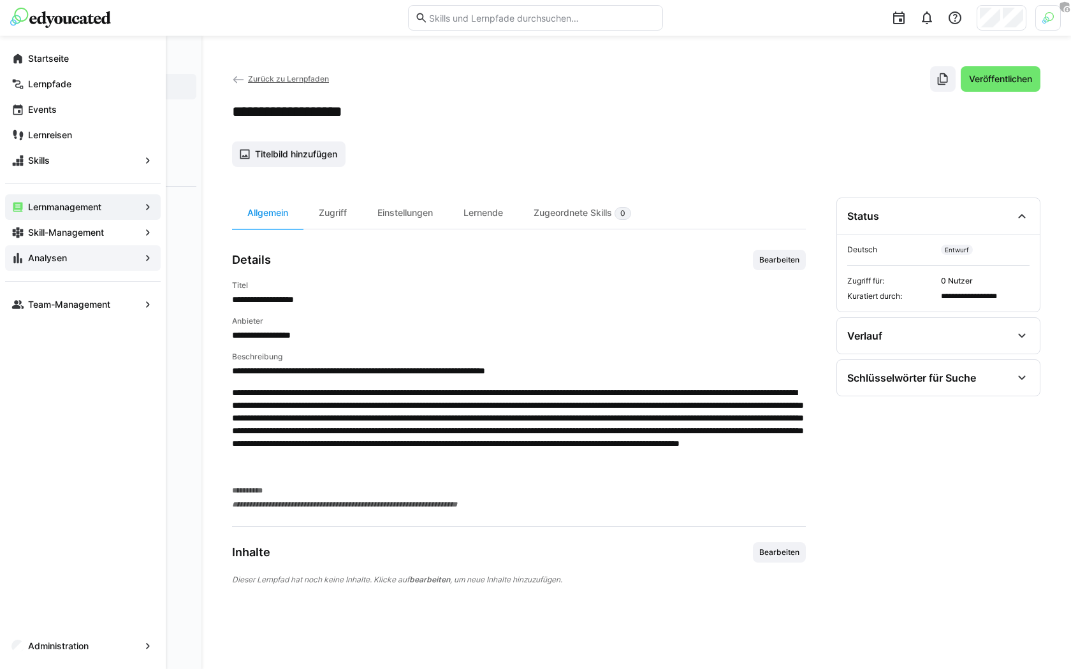
click at [62, 251] on div "Analysen" at bounding box center [83, 258] width 156 height 26
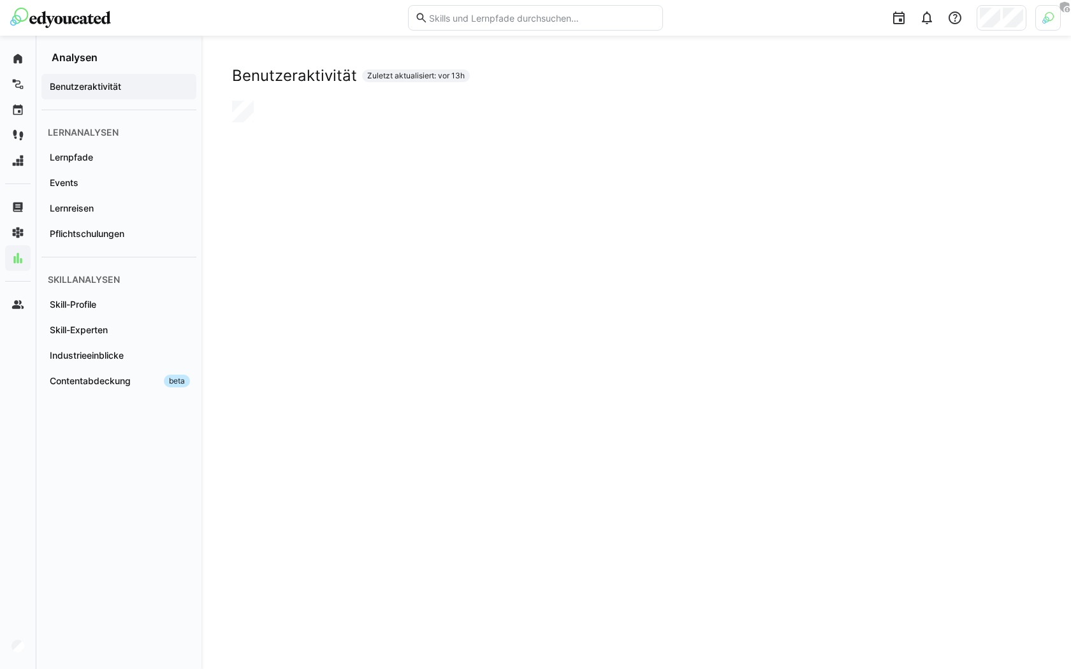
click at [583, 204] on div "Benutzeraktivität Zuletzt aktualisiert: vor 13h" at bounding box center [636, 352] width 808 height 573
click at [449, 270] on div "Benutzeraktivität Zuletzt aktualisiert: vor 13h" at bounding box center [636, 352] width 808 height 573
click at [110, 151] on span "Lernpfade" at bounding box center [119, 157] width 142 height 13
click at [539, 254] on div "Lernpfade Zuletzt aktualisiert: vor 13h" at bounding box center [636, 352] width 808 height 573
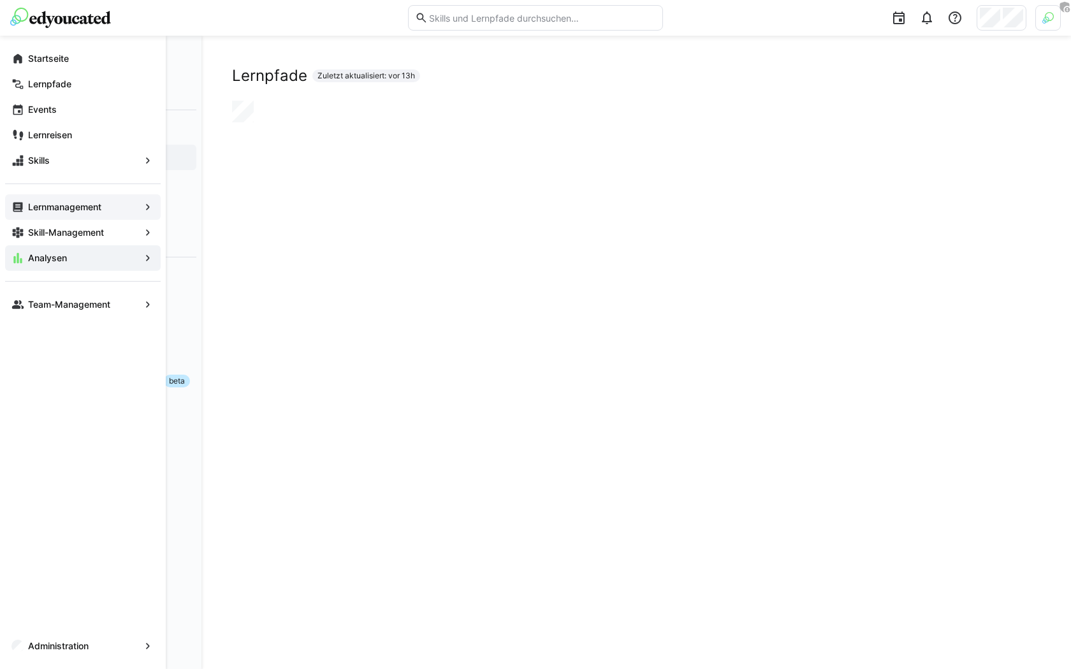
click at [0, 0] on app-navigation-label "Lernmanagement" at bounding box center [0, 0] width 0 height 0
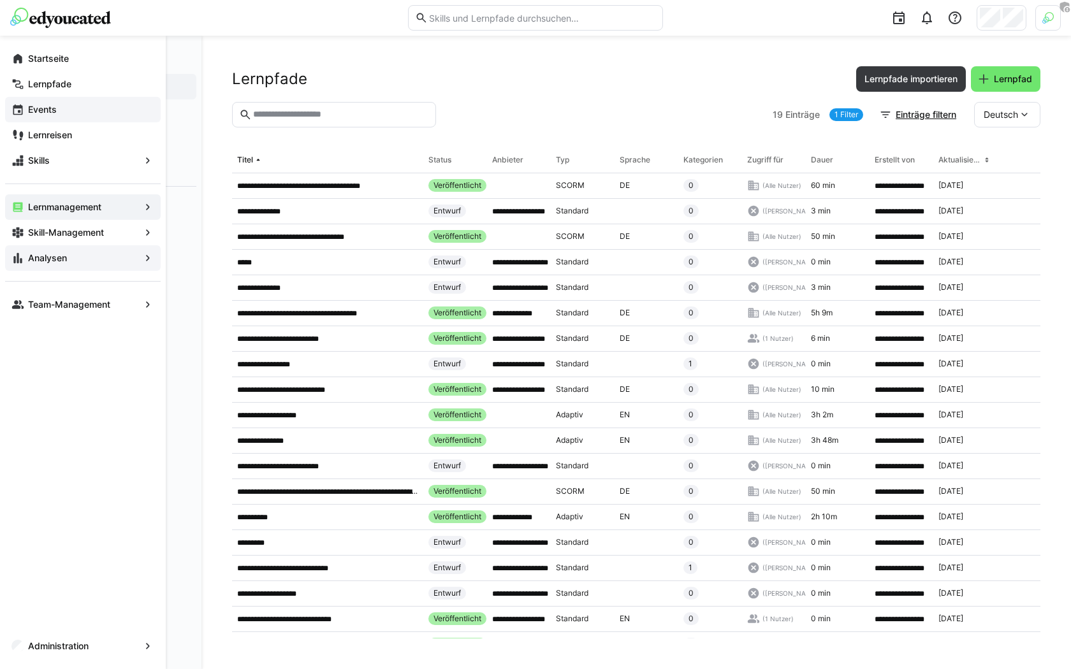
click at [49, 119] on div "Events" at bounding box center [83, 110] width 156 height 26
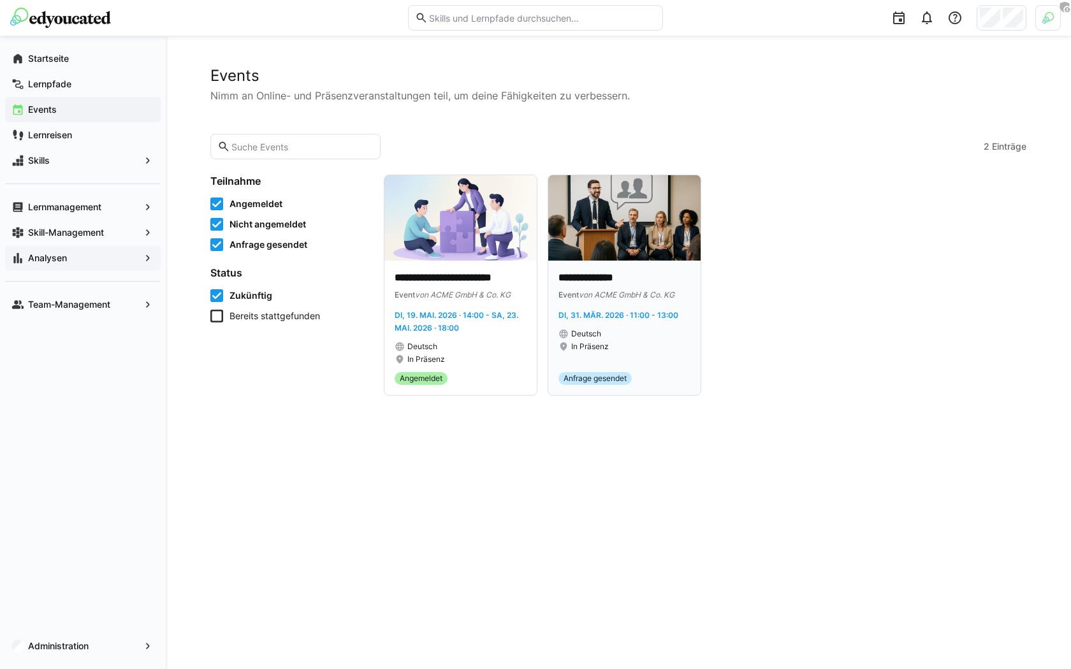
click at [666, 284] on p "**********" at bounding box center [625, 278] width 132 height 15
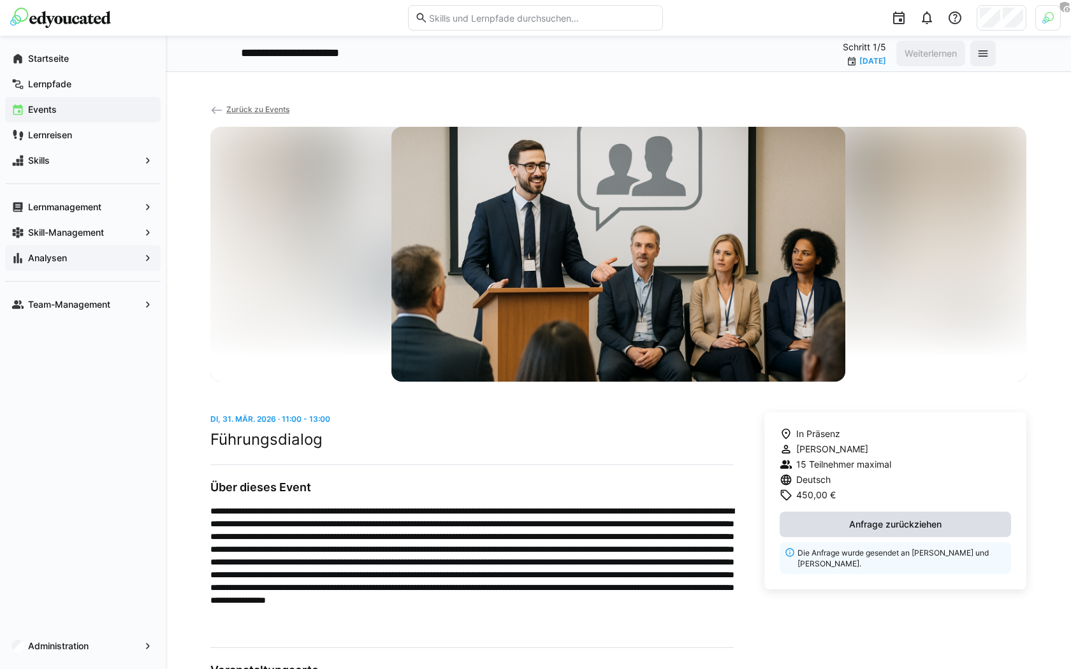
click at [903, 518] on span "Anfrage zurückziehen" at bounding box center [895, 524] width 96 height 13
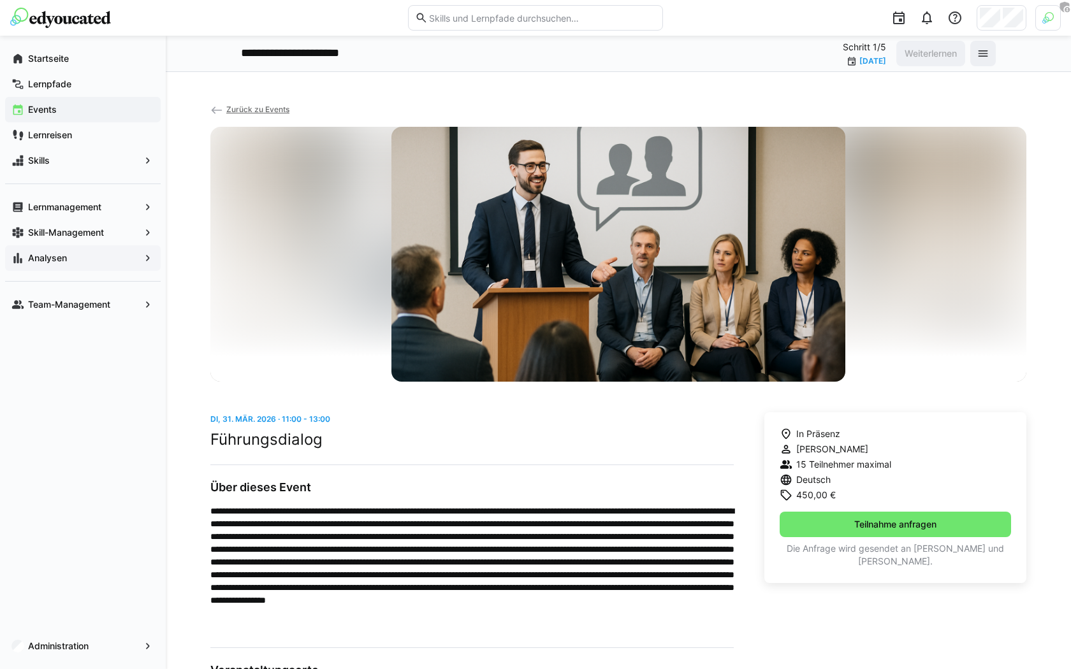
click at [216, 105] on eds-icon at bounding box center [216, 110] width 13 height 13
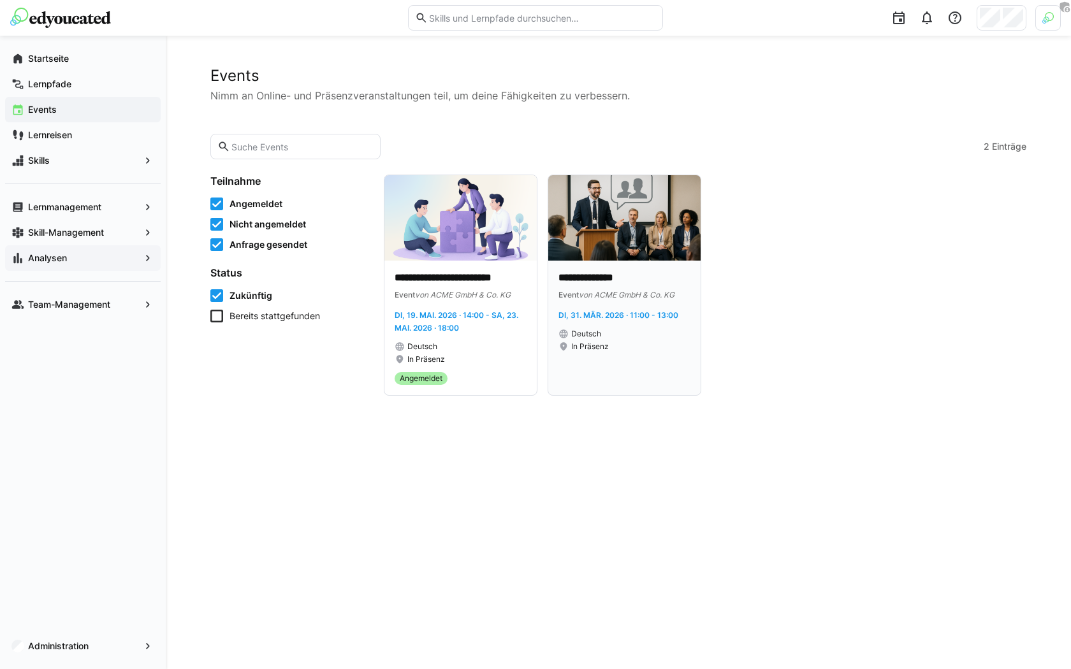
click at [595, 367] on div "**********" at bounding box center [625, 328] width 132 height 114
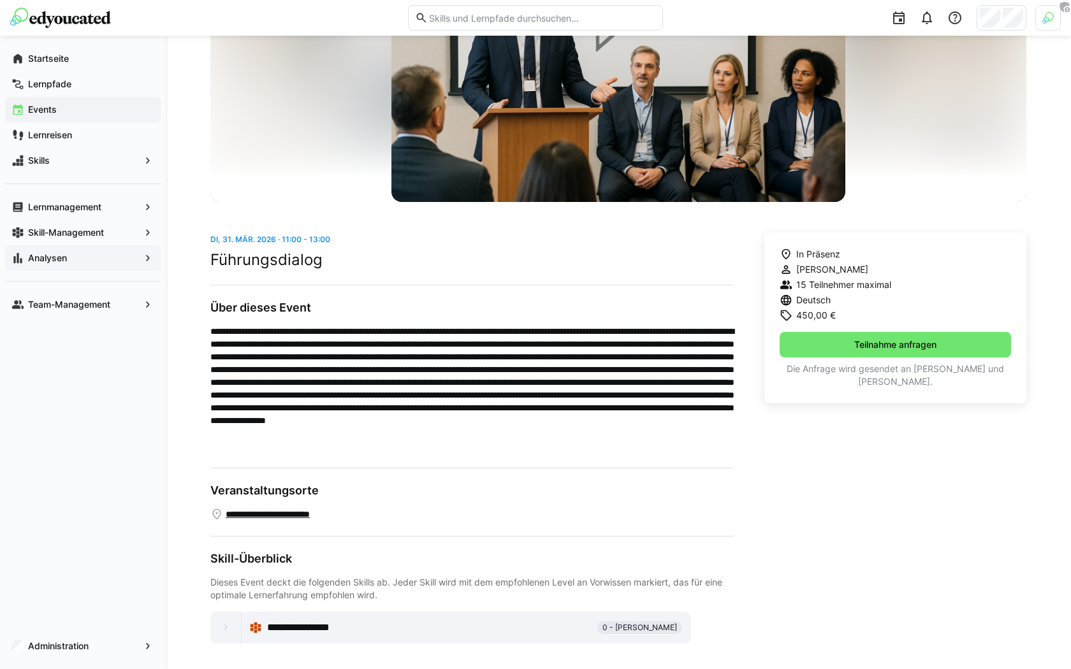
scroll to position [183, 0]
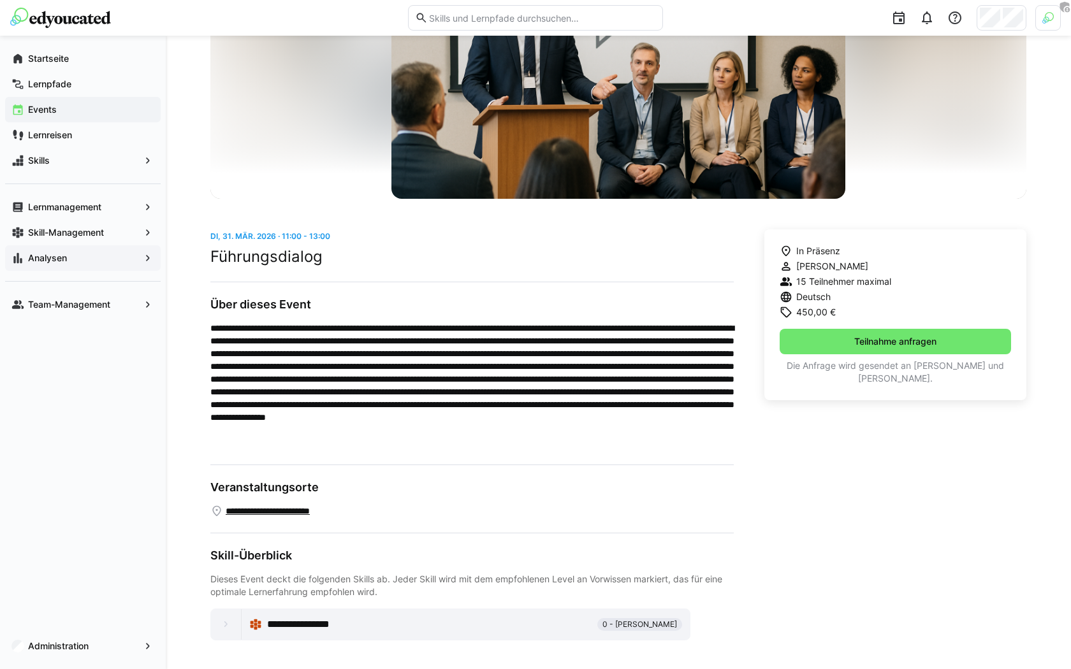
drag, startPoint x: 802, startPoint y: 268, endPoint x: 866, endPoint y: 268, distance: 63.8
click at [866, 268] on span "Magdalena Ziegler" at bounding box center [832, 266] width 72 height 13
click at [900, 272] on div "In Präsenz Magdalena Ziegler 15 Teilnehmer maximal Deutsch 450,00 € Teilnahme a…" at bounding box center [895, 315] width 262 height 171
click at [863, 346] on span "Teilnahme anfragen" at bounding box center [895, 341] width 86 height 13
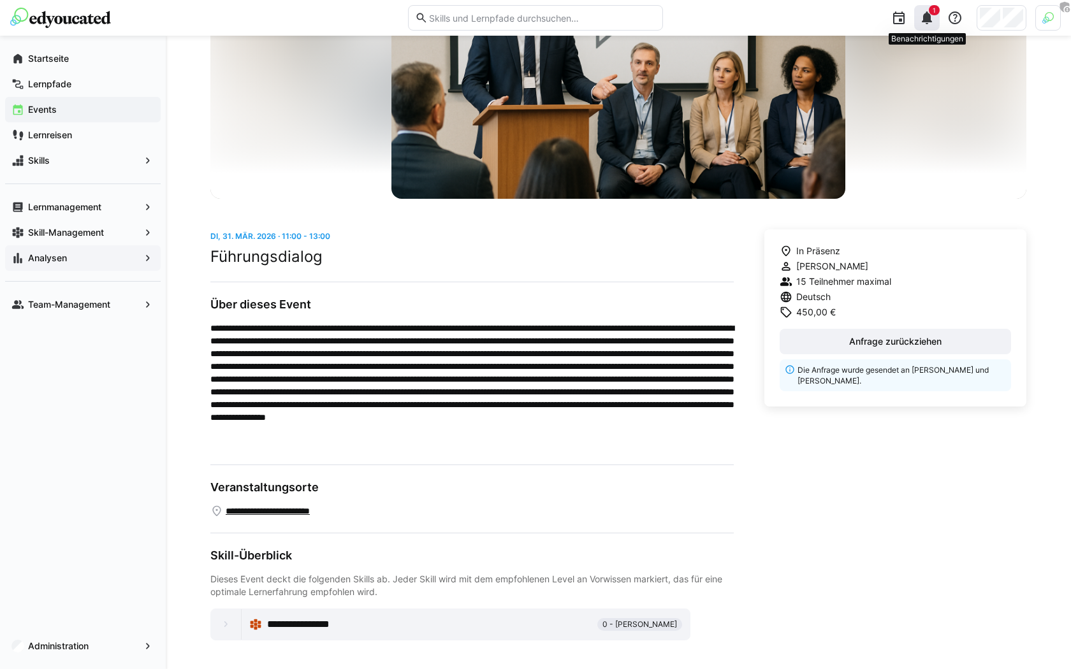
click at [923, 22] on eds-icon at bounding box center [926, 17] width 15 height 15
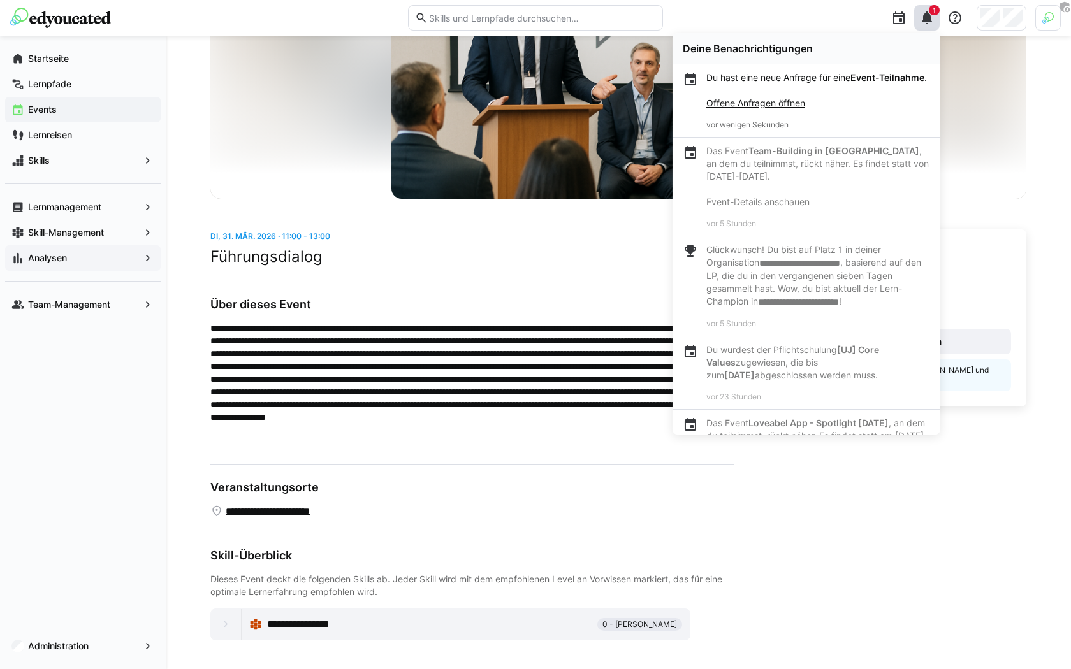
click at [762, 108] on link "Offene Anfragen öffnen" at bounding box center [755, 103] width 99 height 11
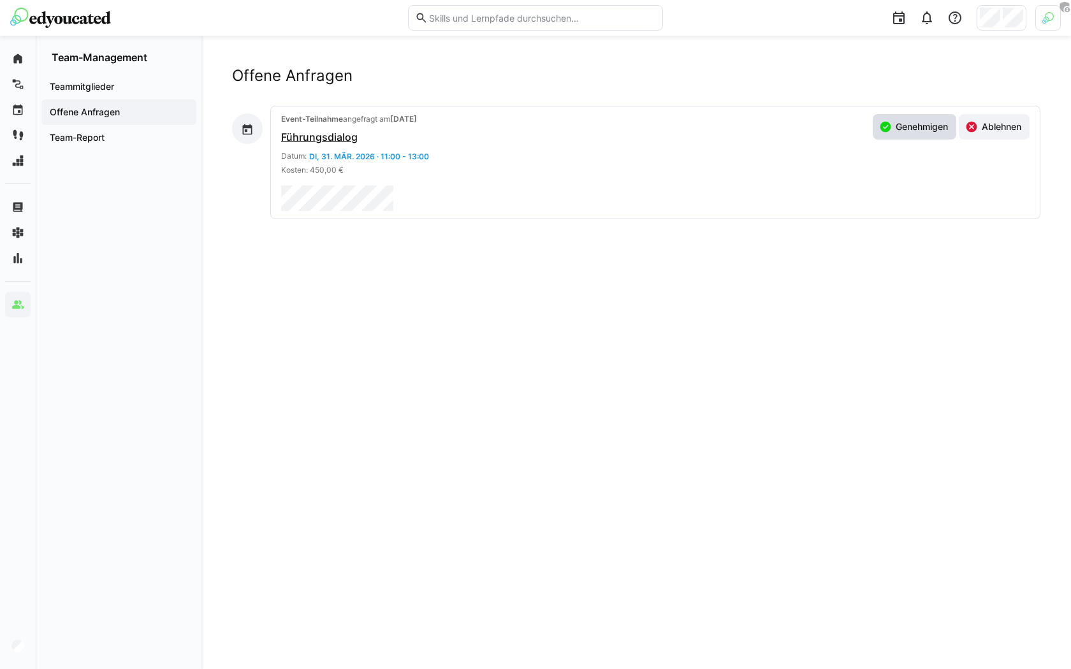
click at [914, 133] on span "Genehmigen" at bounding box center [915, 127] width 84 height 26
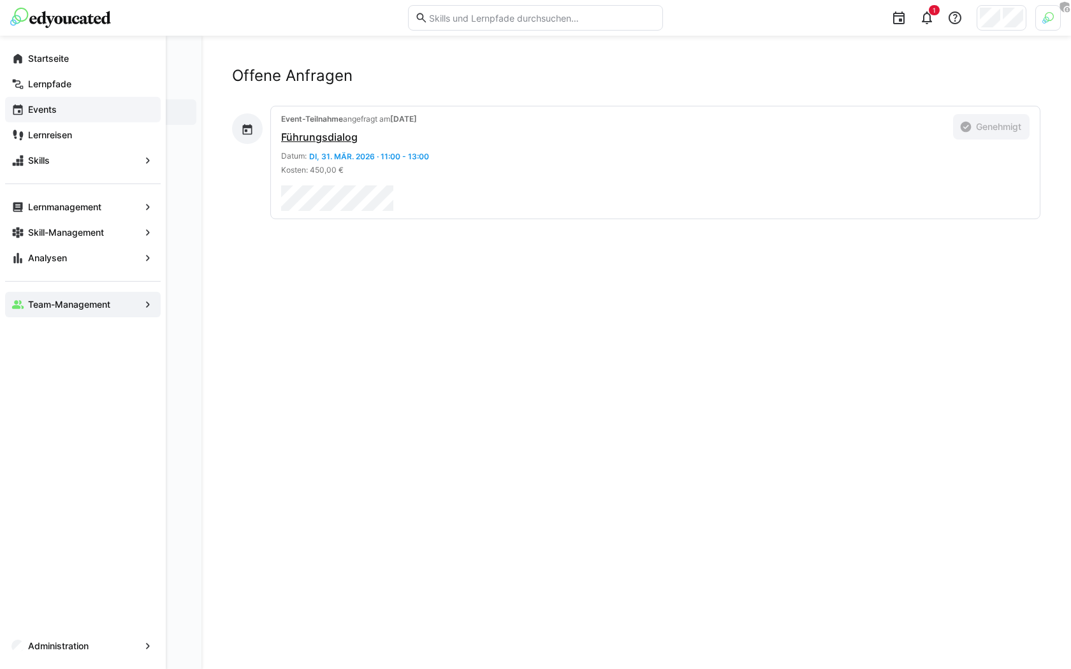
click at [51, 117] on div "Events" at bounding box center [83, 110] width 156 height 26
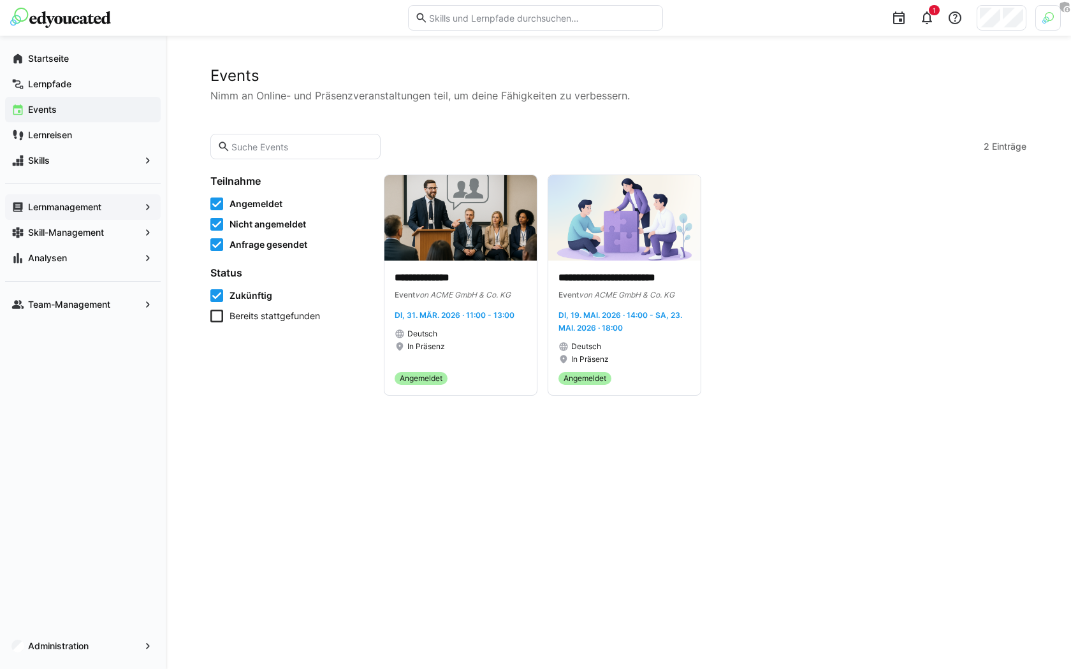
click at [0, 0] on app-navigation-label "Lernmanagement" at bounding box center [0, 0] width 0 height 0
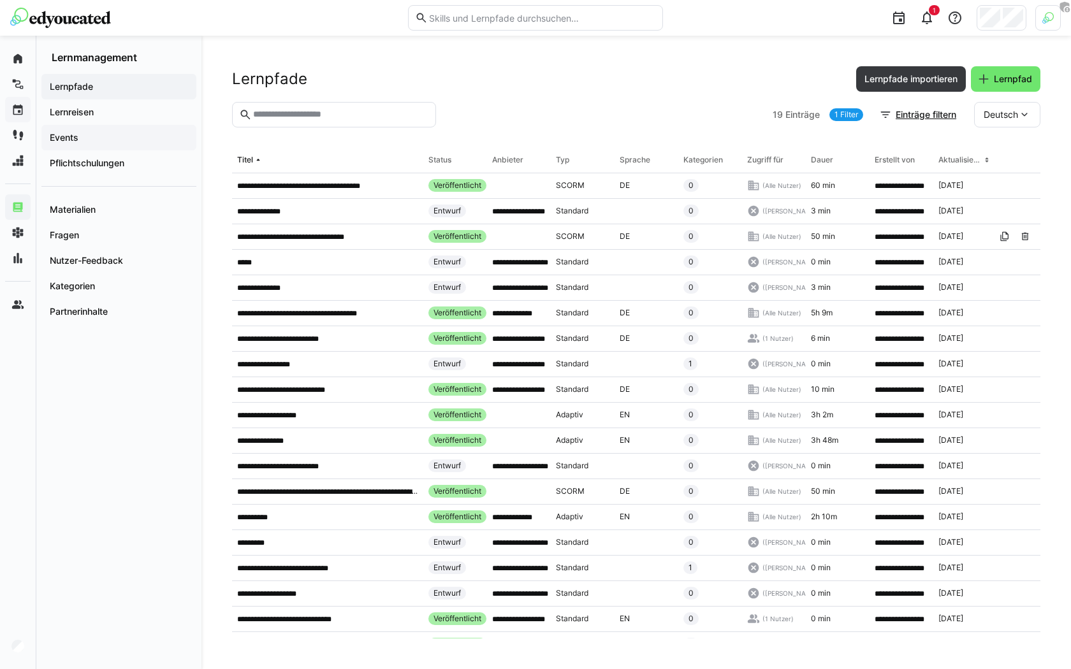
click at [110, 142] on span "Events" at bounding box center [119, 137] width 142 height 13
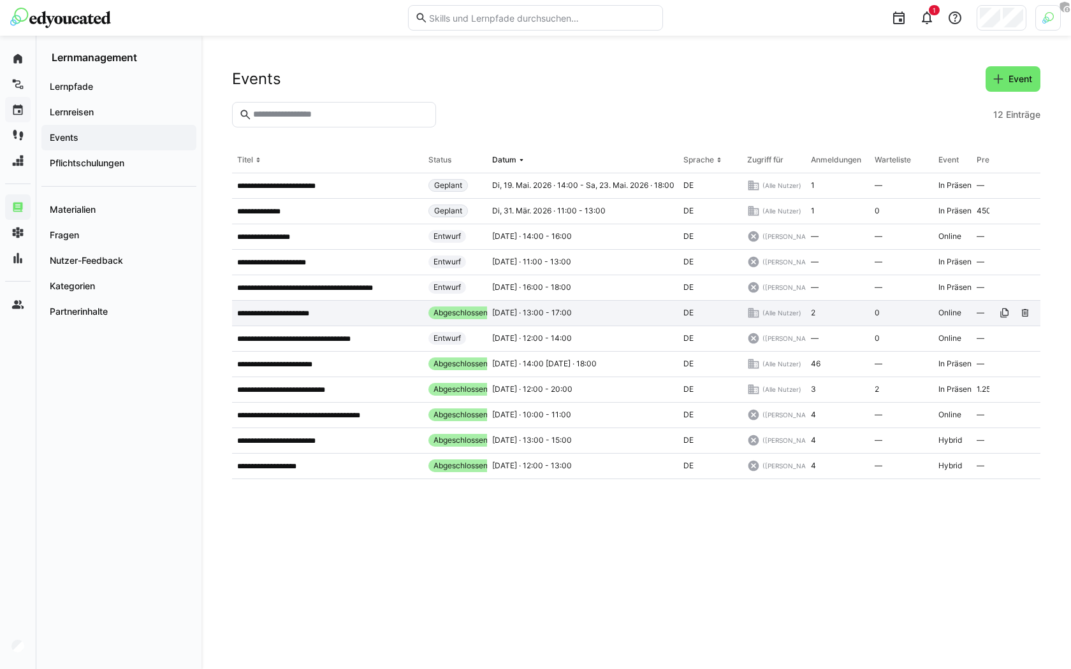
click at [272, 303] on div "**********" at bounding box center [327, 314] width 191 height 26
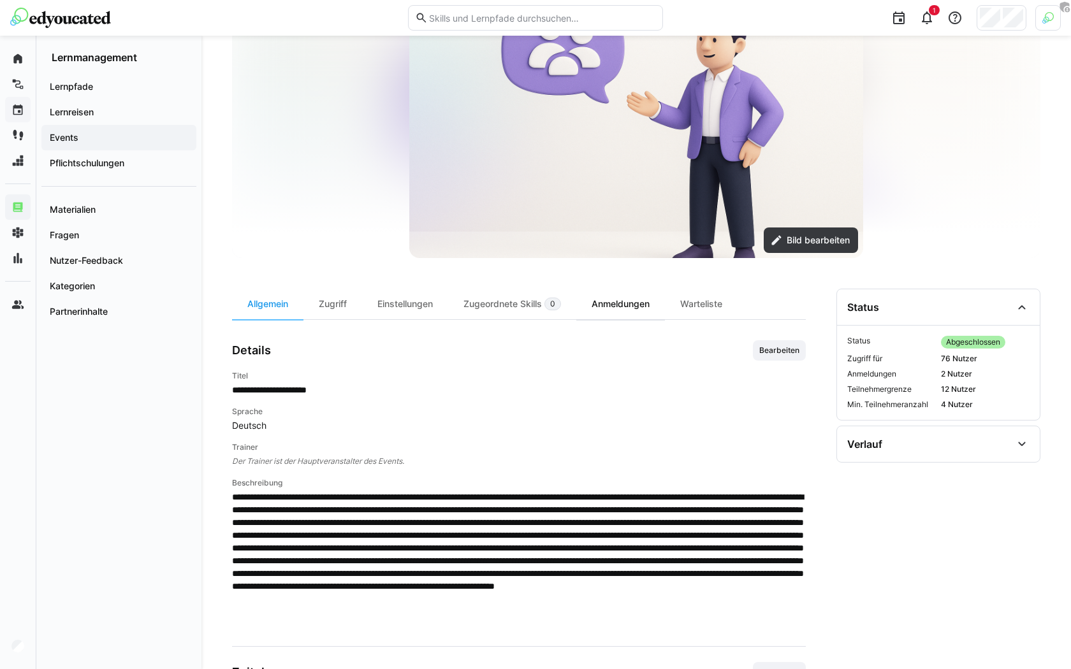
click at [647, 300] on div "Anmeldungen" at bounding box center [620, 304] width 89 height 31
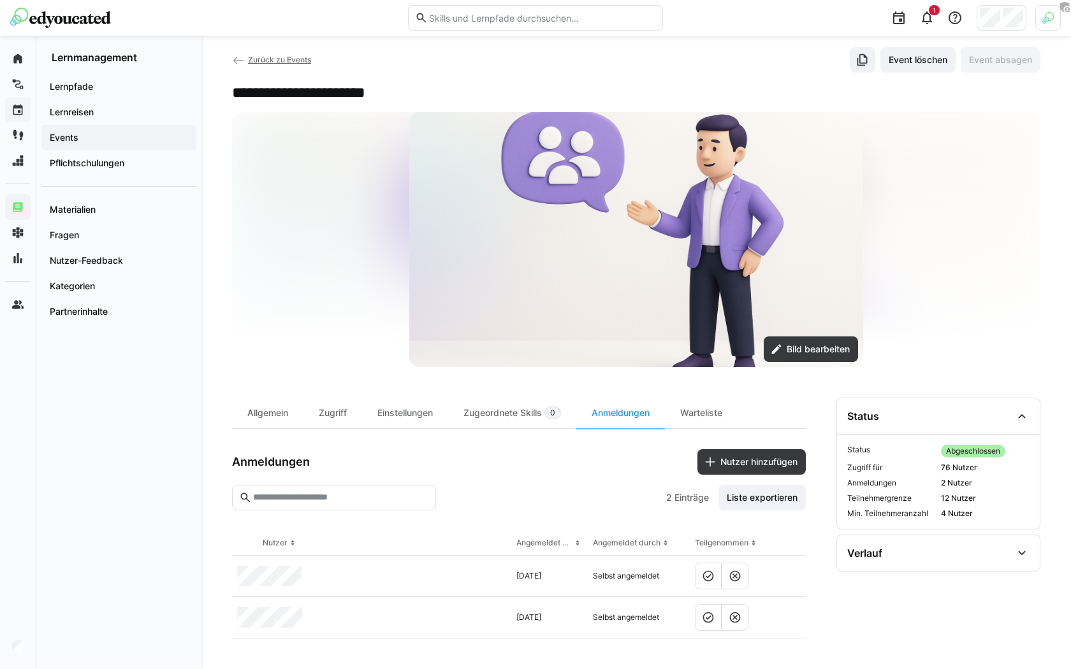
scroll to position [17, 0]
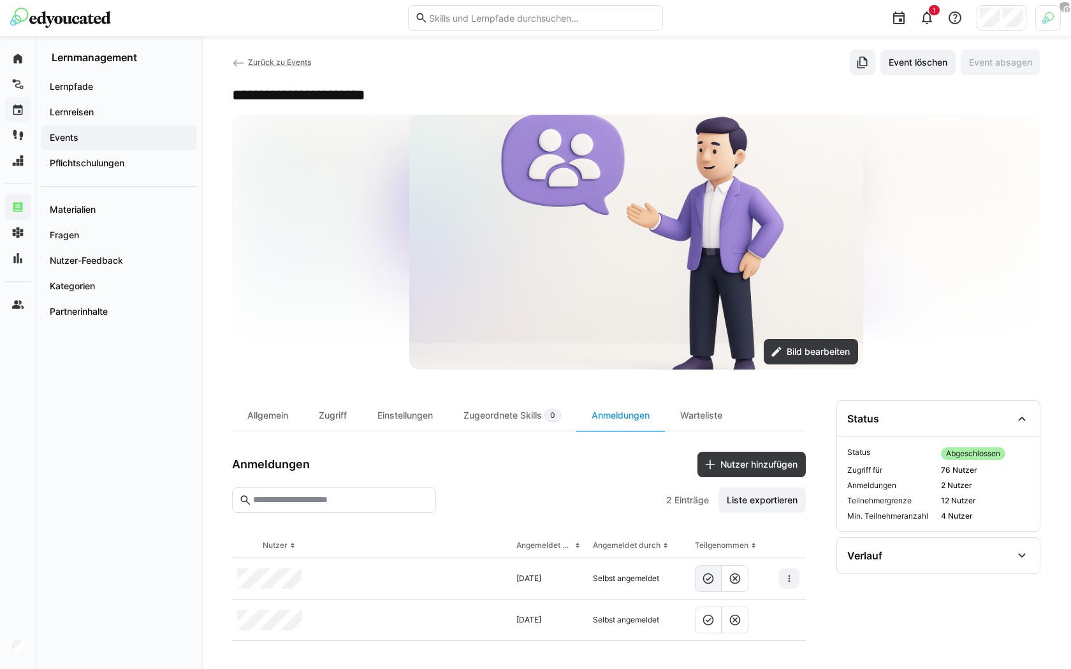
click at [713, 574] on eds-icon at bounding box center [708, 579] width 13 height 13
click at [746, 631] on eds-button-option-group at bounding box center [722, 620] width 54 height 27
click at [744, 626] on eds-button-option at bounding box center [735, 620] width 27 height 27
click at [87, 138] on span "Events" at bounding box center [119, 137] width 142 height 13
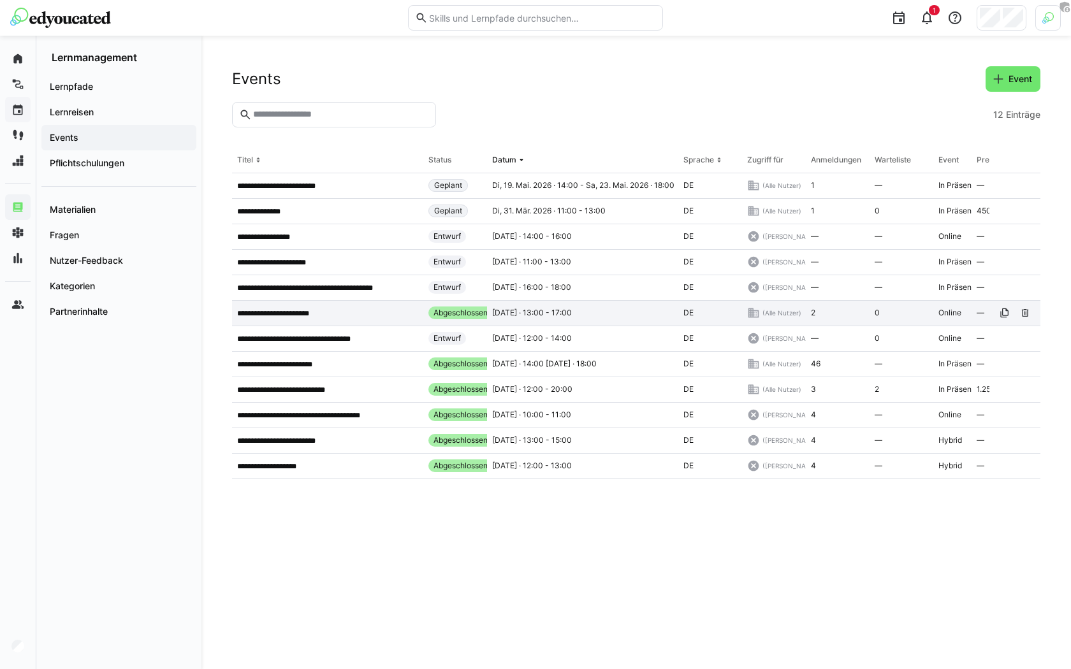
click at [286, 309] on p "**********" at bounding box center [282, 314] width 91 height 10
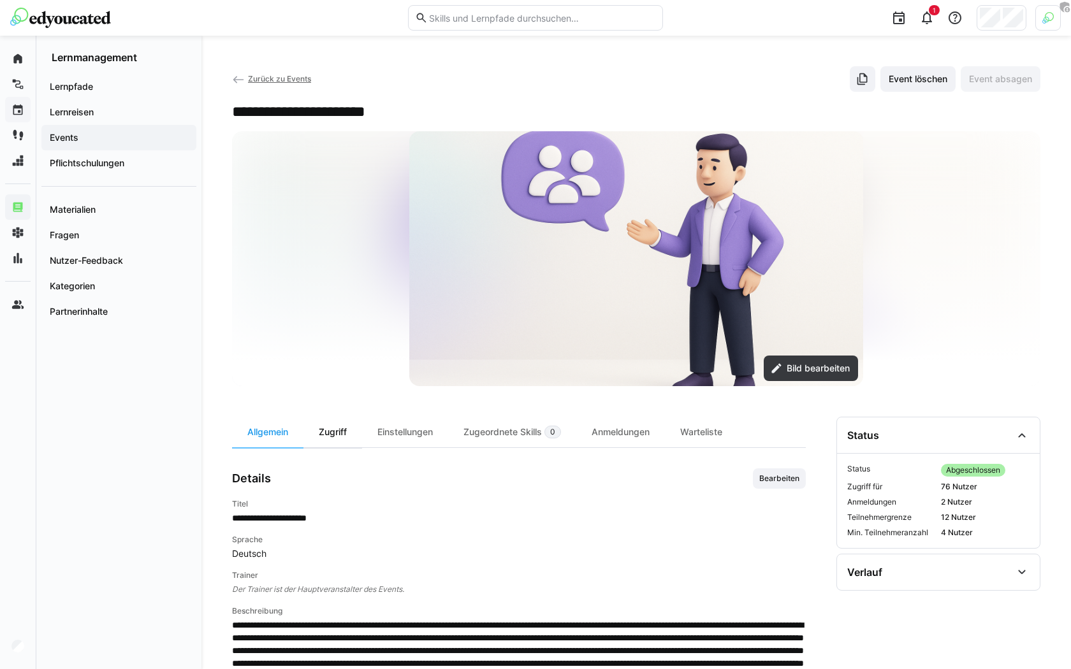
click at [348, 431] on div "Zugriff" at bounding box center [332, 432] width 59 height 31
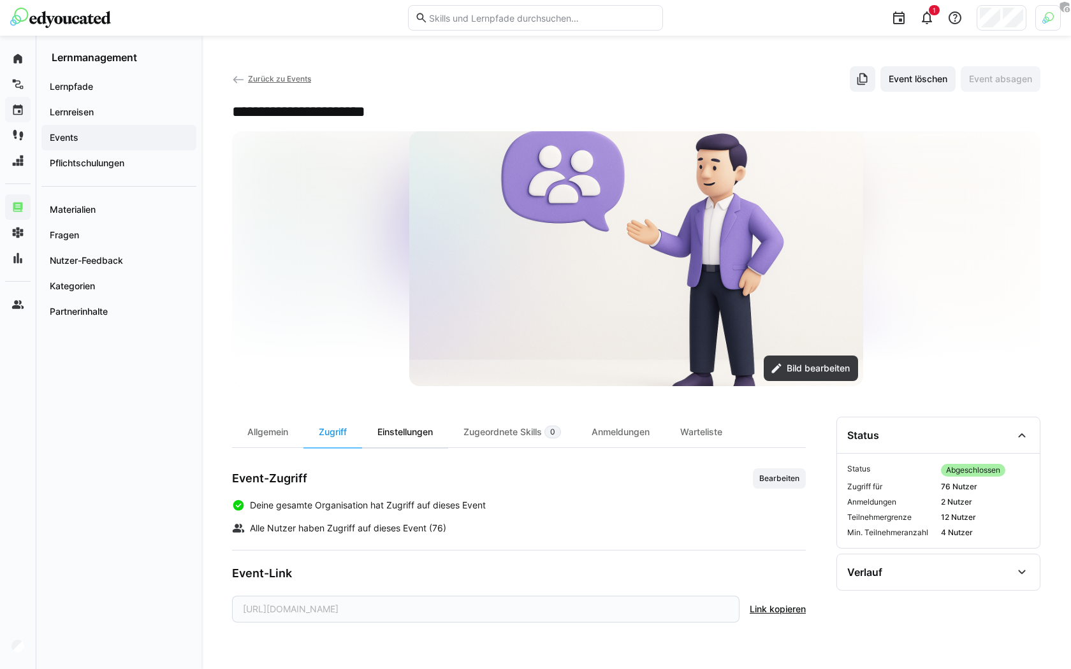
click at [391, 432] on div "Einstellungen" at bounding box center [405, 432] width 86 height 31
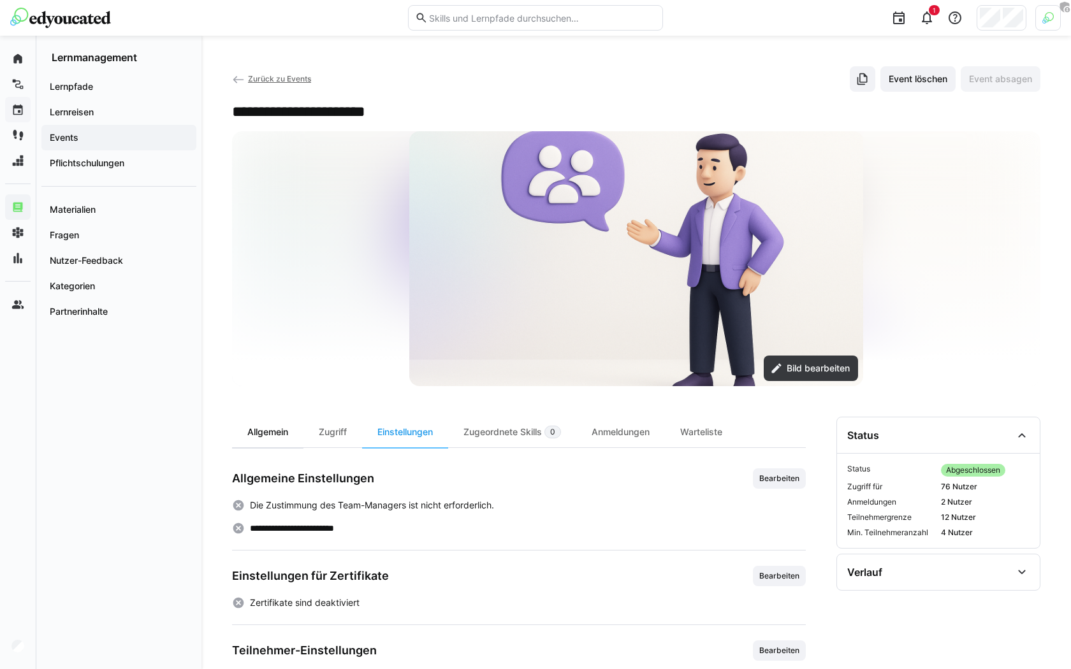
click at [298, 430] on div "Allgemein" at bounding box center [267, 432] width 71 height 31
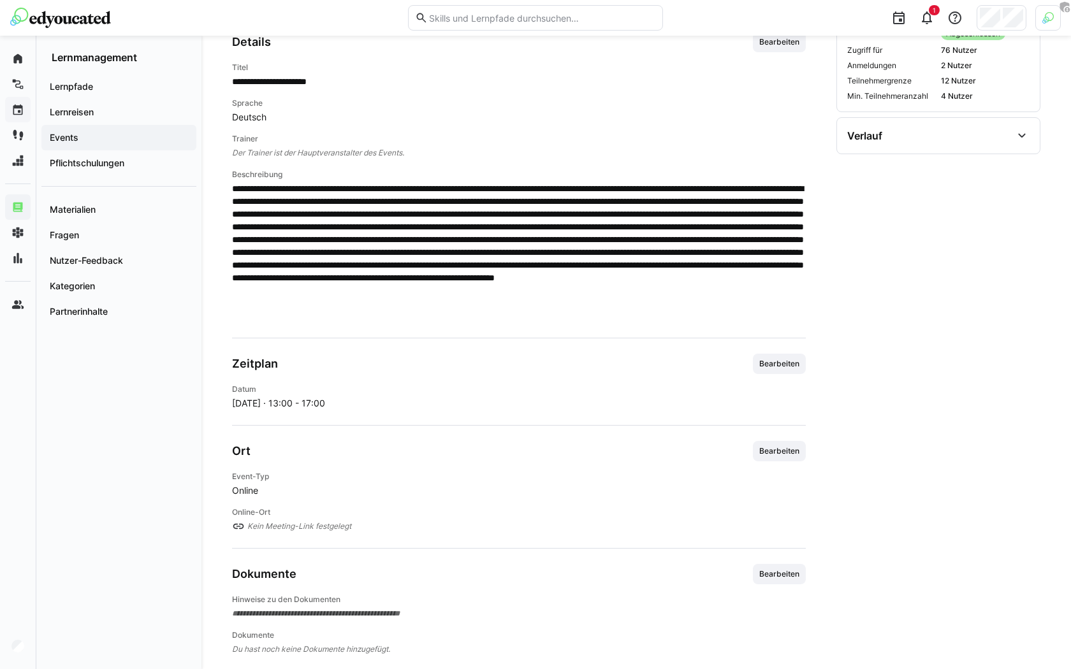
scroll to position [448, 0]
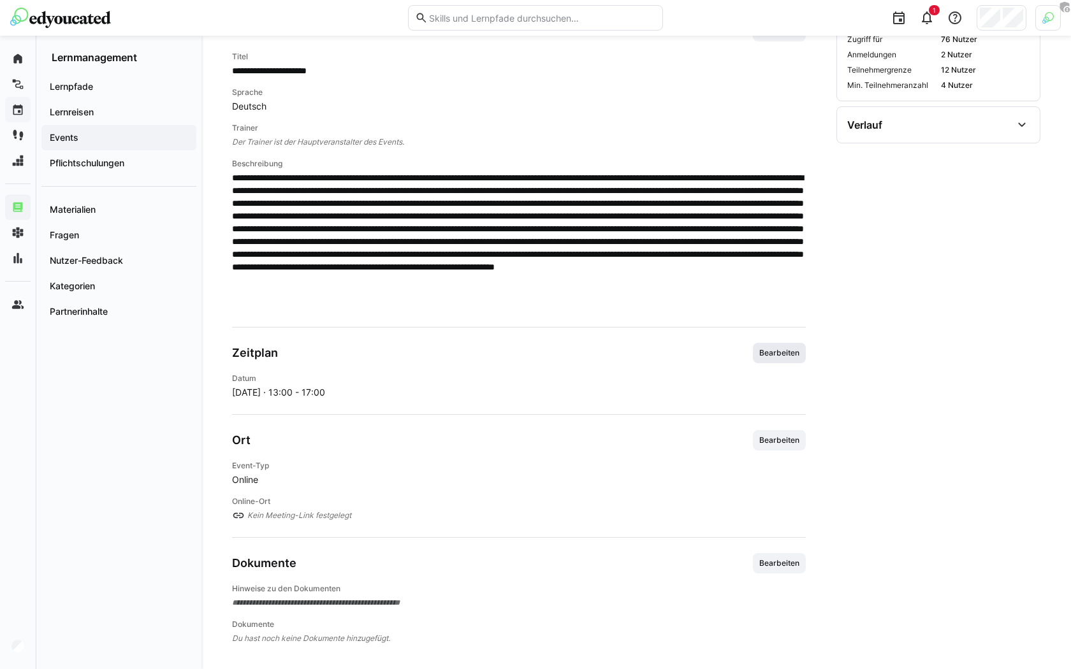
click at [780, 345] on span "Bearbeiten" at bounding box center [779, 353] width 53 height 20
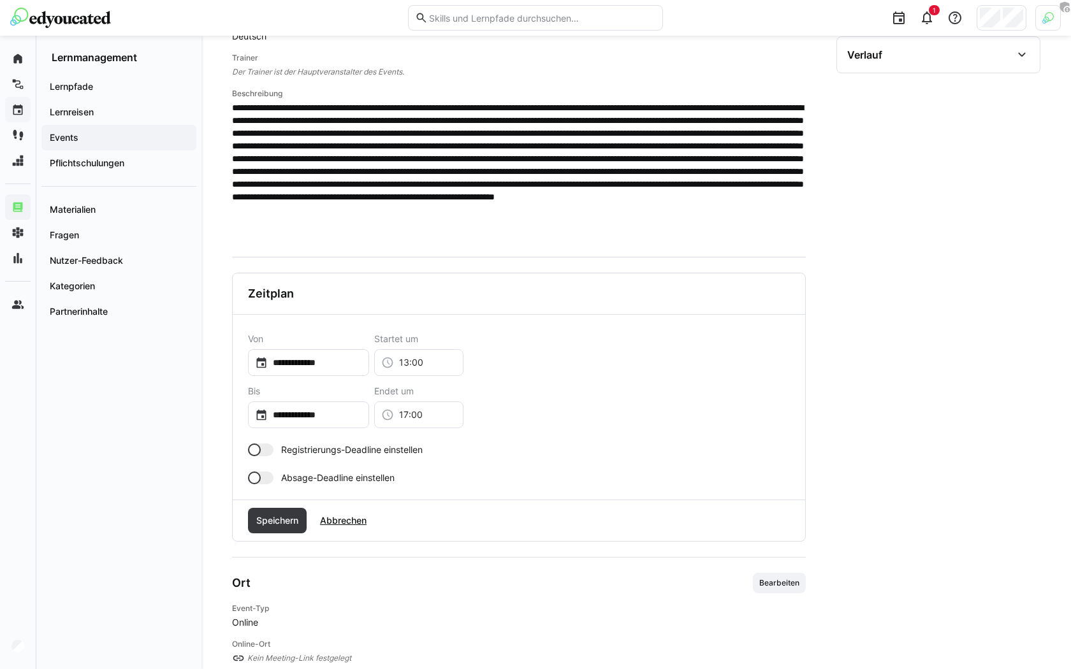
scroll to position [560, 0]
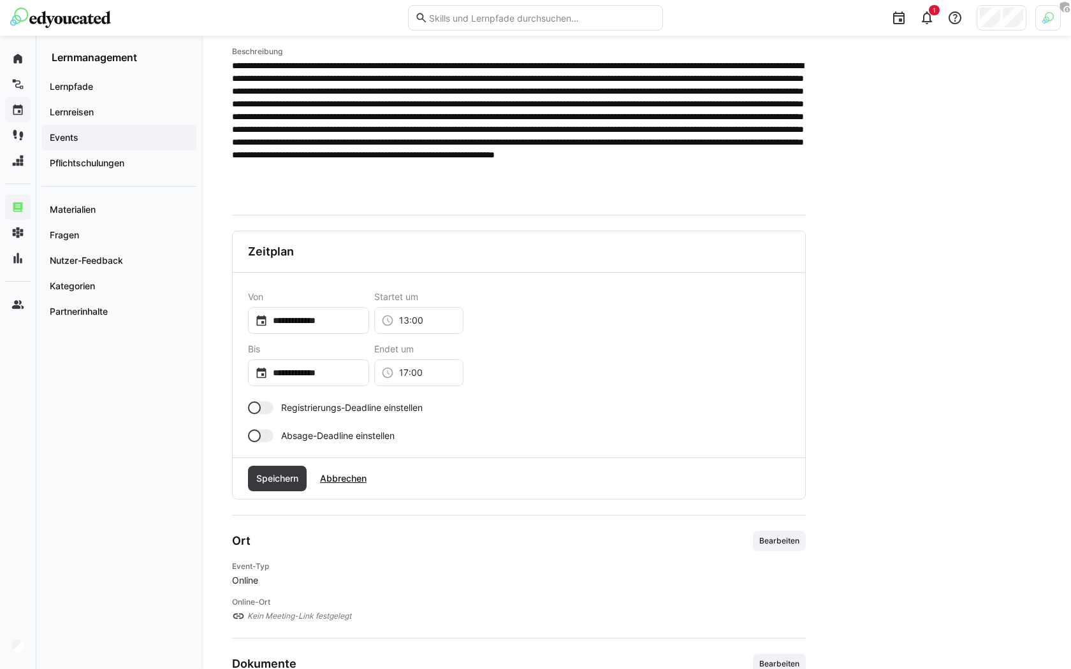
click at [271, 403] on div at bounding box center [261, 408] width 26 height 13
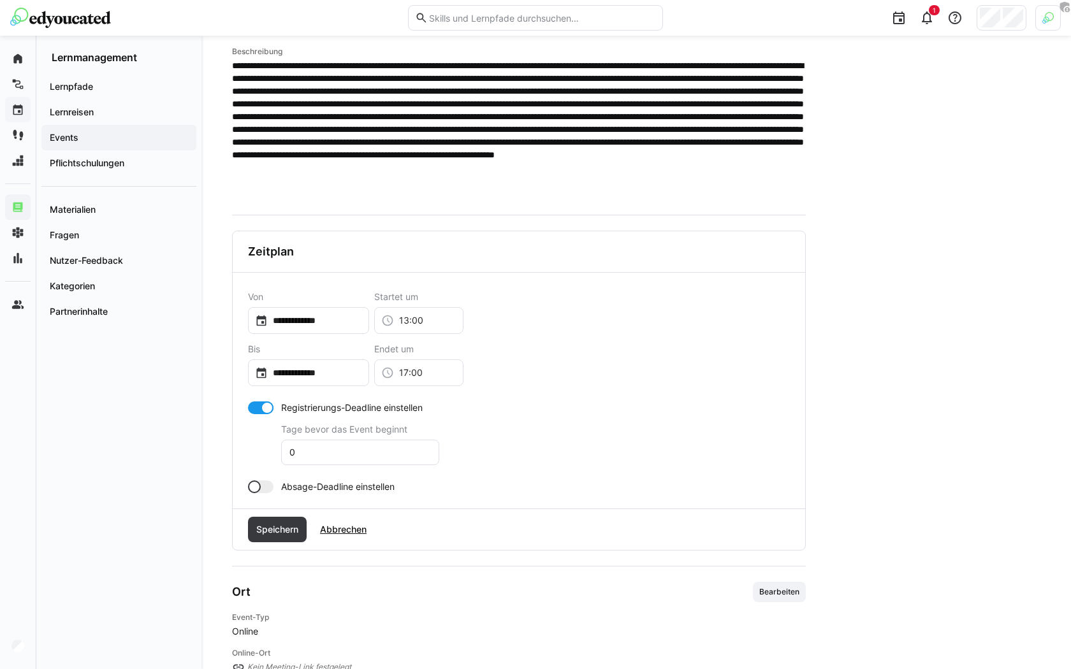
click at [259, 485] on div at bounding box center [261, 487] width 26 height 13
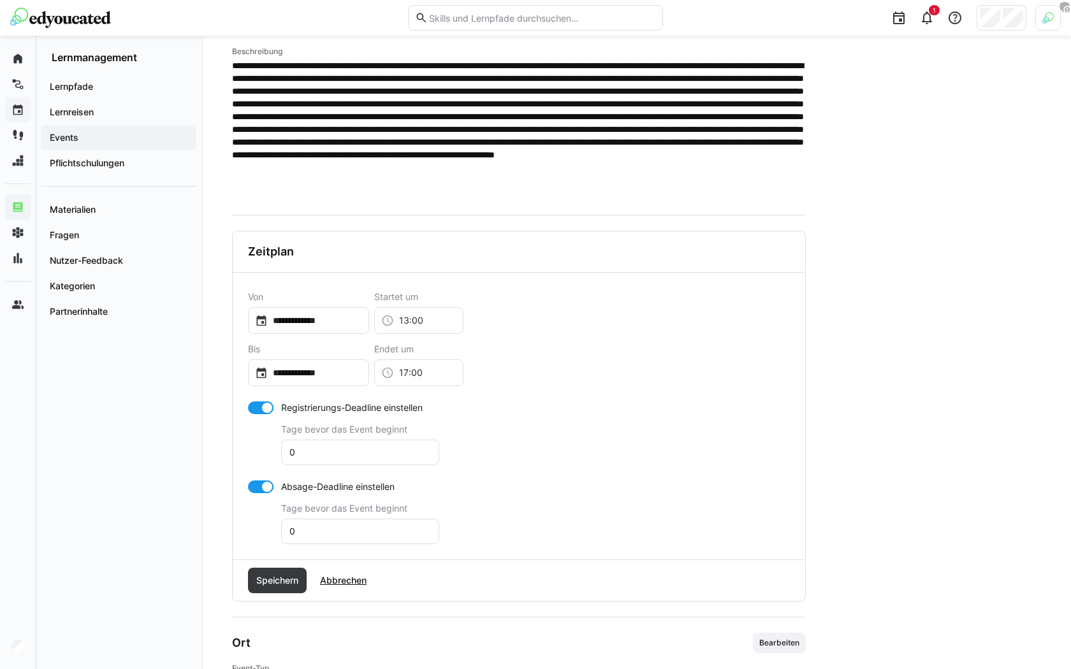
click at [266, 403] on div at bounding box center [267, 408] width 13 height 13
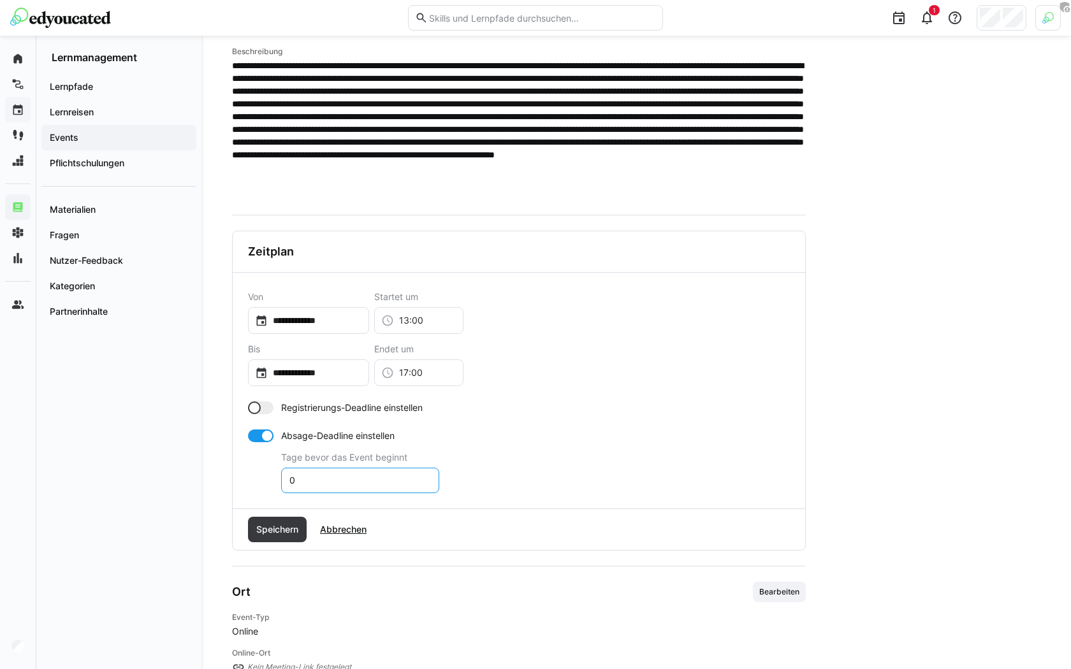
drag, startPoint x: 318, startPoint y: 472, endPoint x: 279, endPoint y: 471, distance: 38.9
click at [279, 471] on app-toggle-and-input "Absage-Deadline einstellen Tage bevor das Event beginnt 0" at bounding box center [343, 462] width 191 height 64
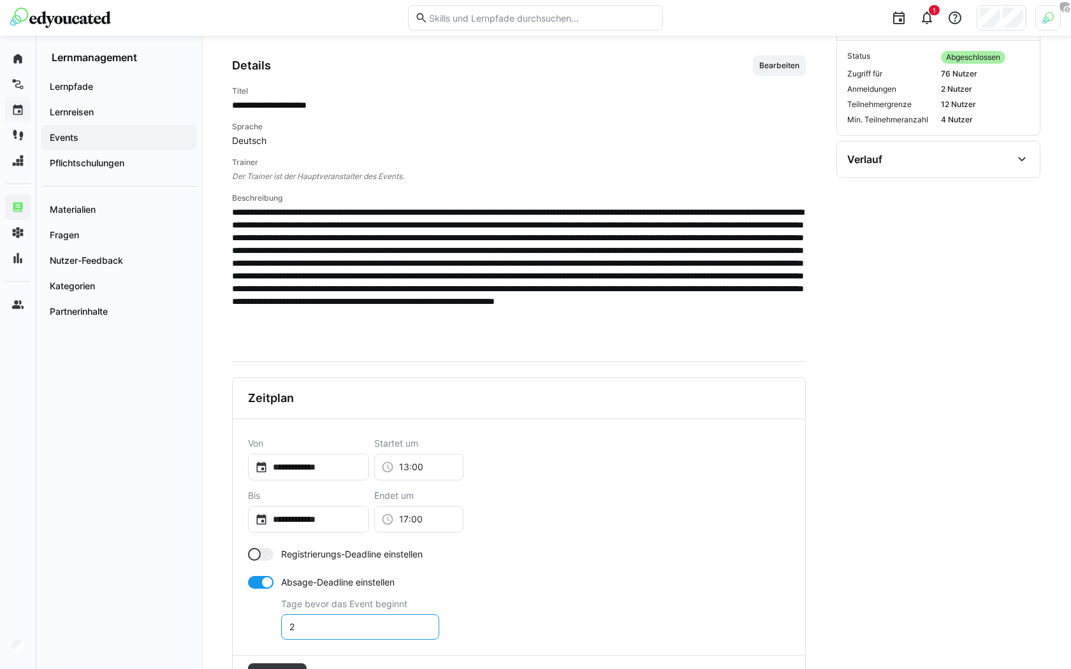
scroll to position [239, 0]
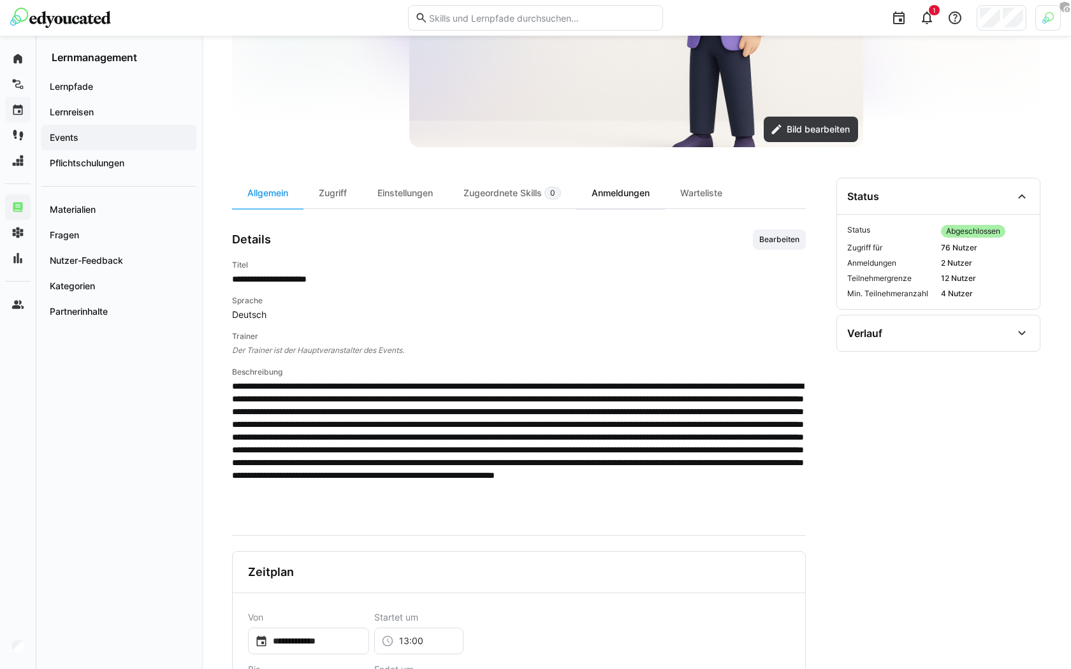
type input "2"
click at [645, 197] on div "Anmeldungen" at bounding box center [620, 193] width 89 height 31
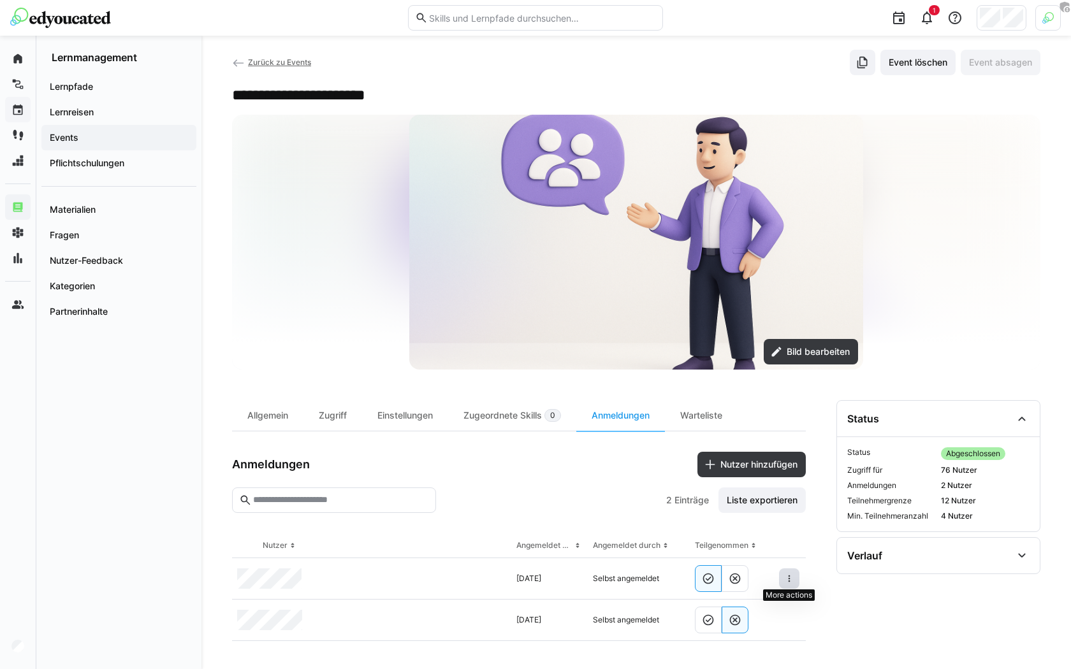
click at [786, 581] on eds-icon at bounding box center [789, 579] width 10 height 10
click at [809, 559] on div "**********" at bounding box center [636, 520] width 808 height 241
click at [823, 560] on div "**********" at bounding box center [636, 520] width 808 height 241
click at [54, 9] on img at bounding box center [60, 18] width 101 height 20
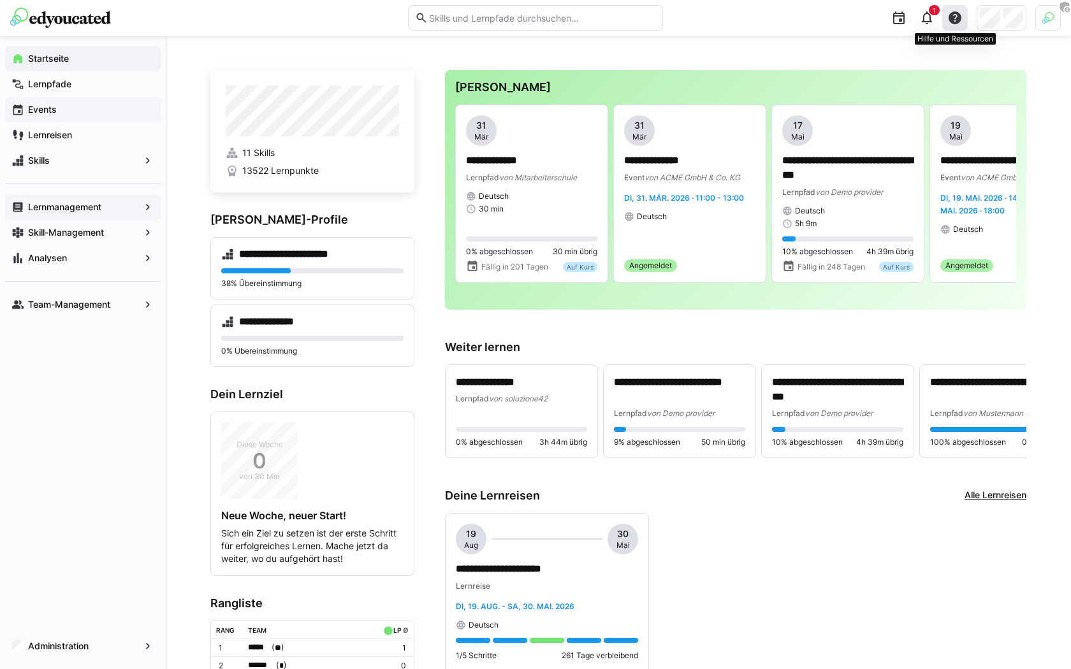
click at [960, 28] on div at bounding box center [955, 18] width 26 height 26
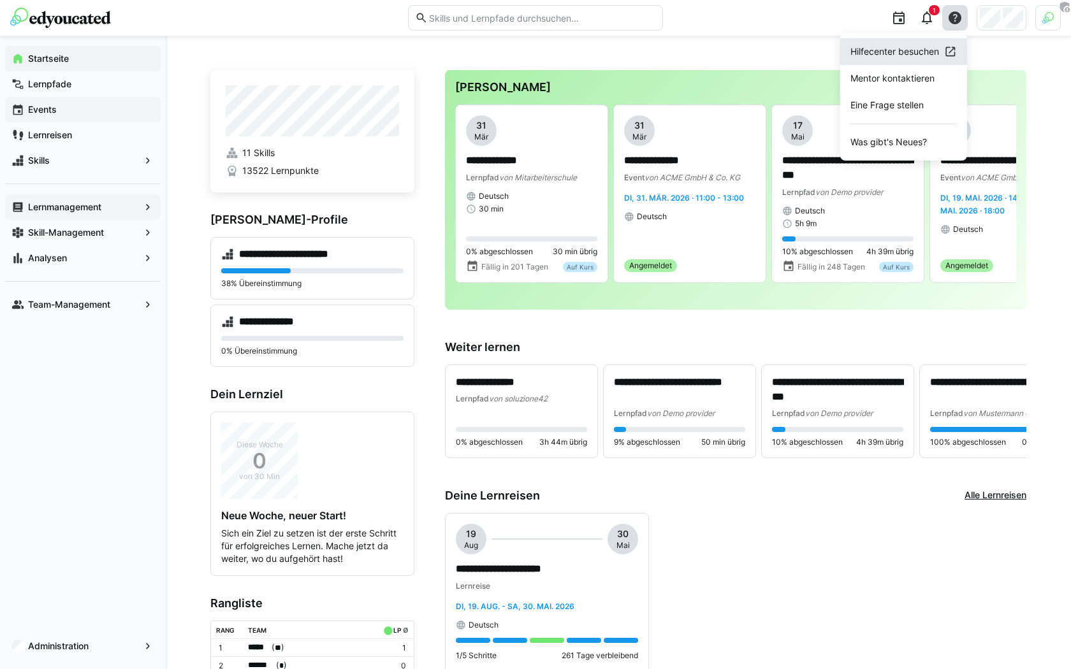
click at [875, 54] on div "Hilfecenter besuchen" at bounding box center [895, 51] width 89 height 13
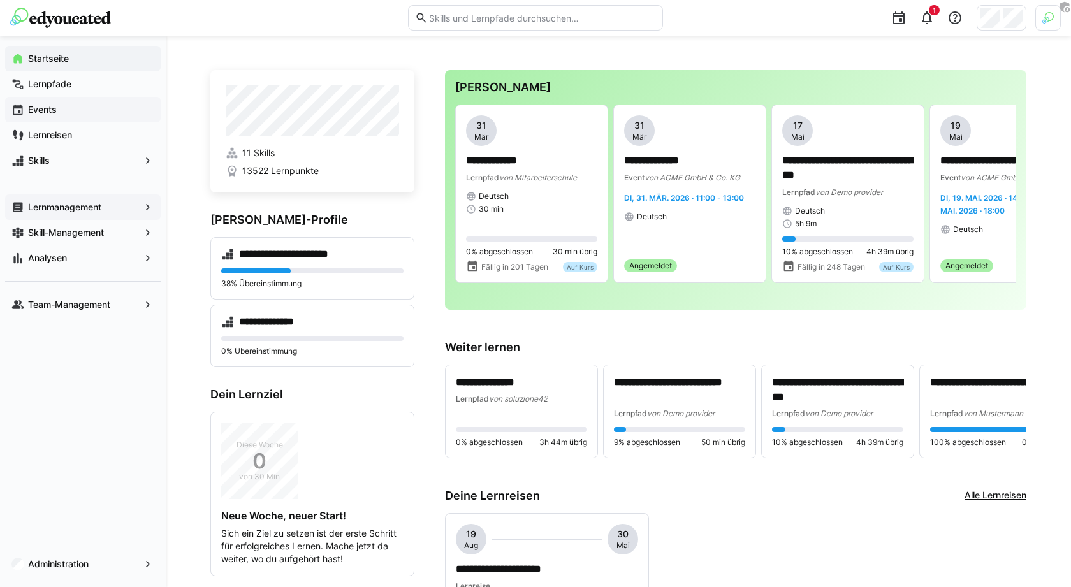
click at [932, 27] on div "1" at bounding box center [927, 18] width 26 height 26
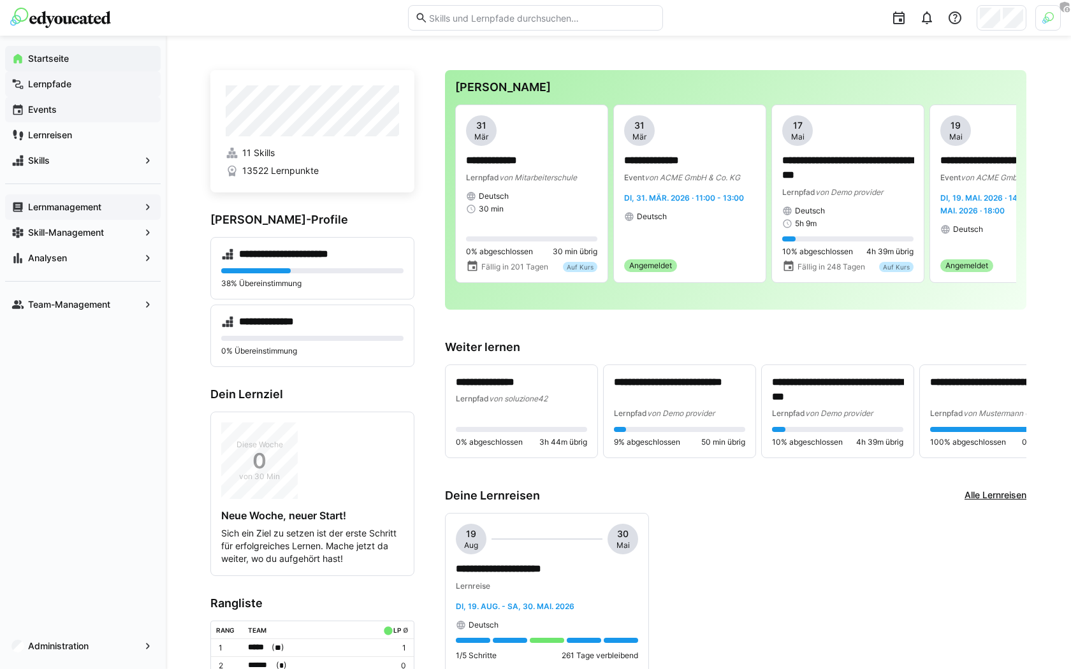
click at [101, 85] on span "Lernpfade" at bounding box center [90, 84] width 128 height 13
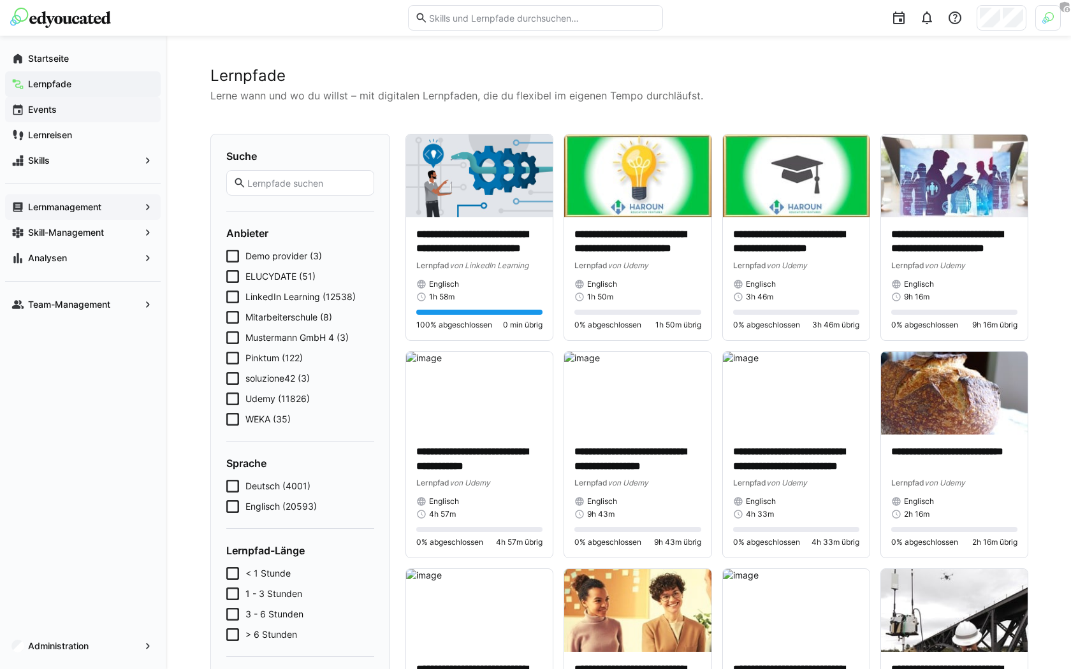
click at [272, 363] on span "Pinktum (122)" at bounding box center [273, 358] width 57 height 13
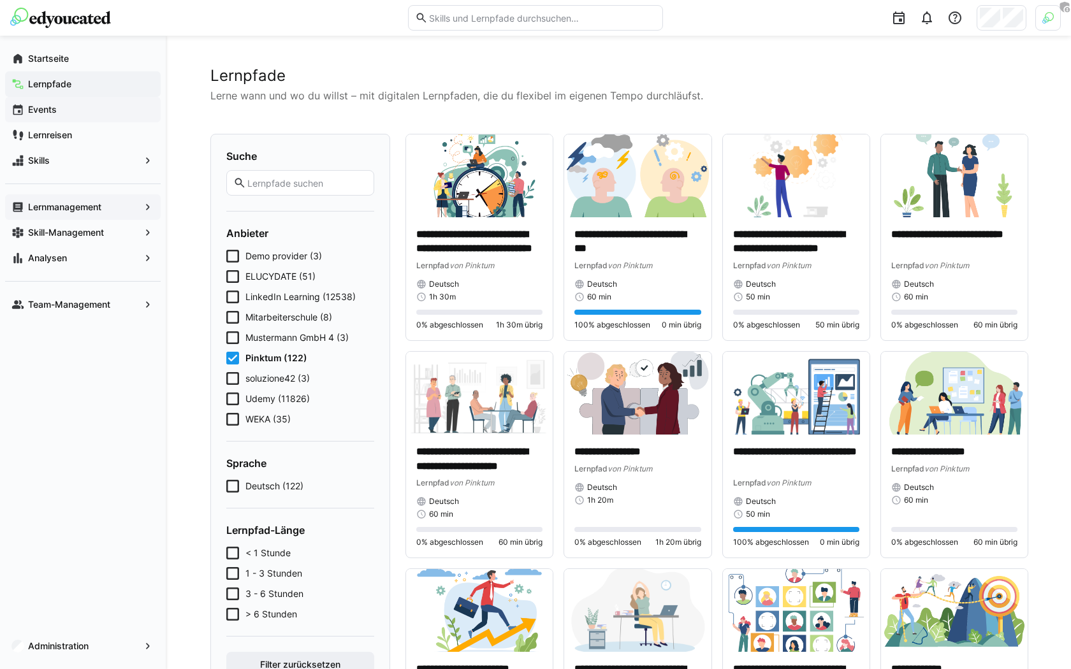
click at [341, 176] on eds-input at bounding box center [300, 183] width 148 height 26
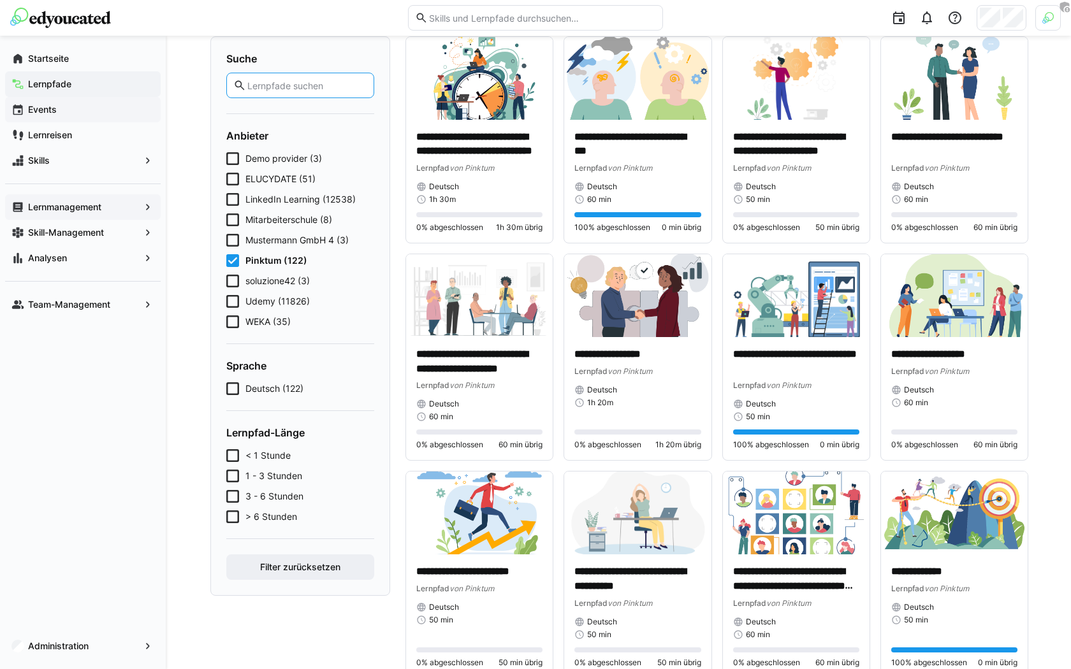
scroll to position [109, 0]
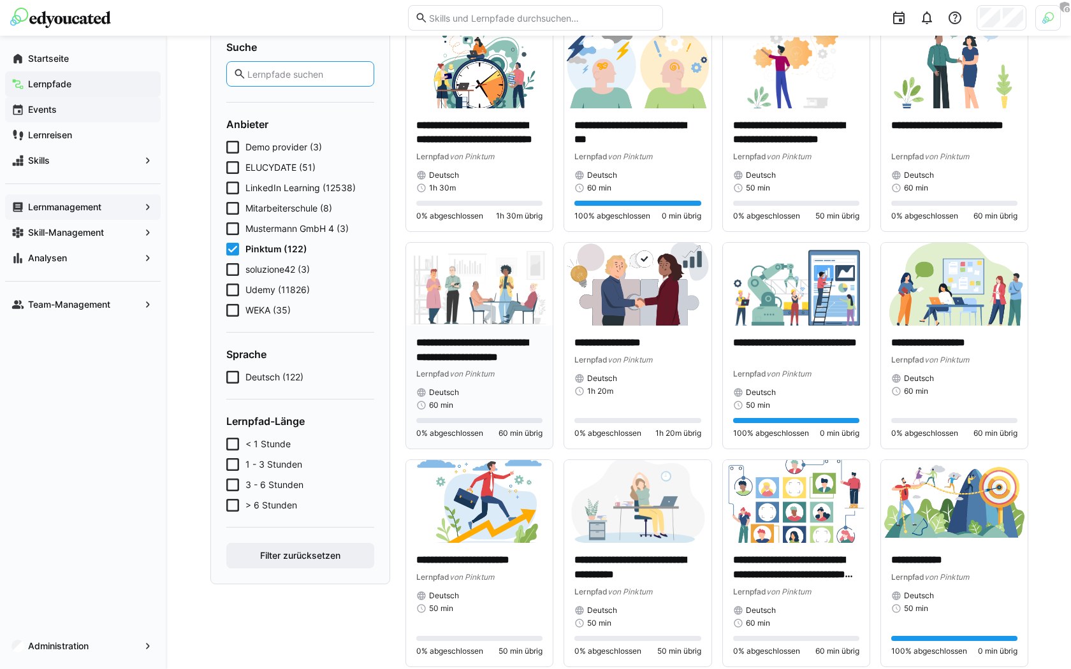
click at [495, 331] on div "**********" at bounding box center [479, 388] width 147 height 124
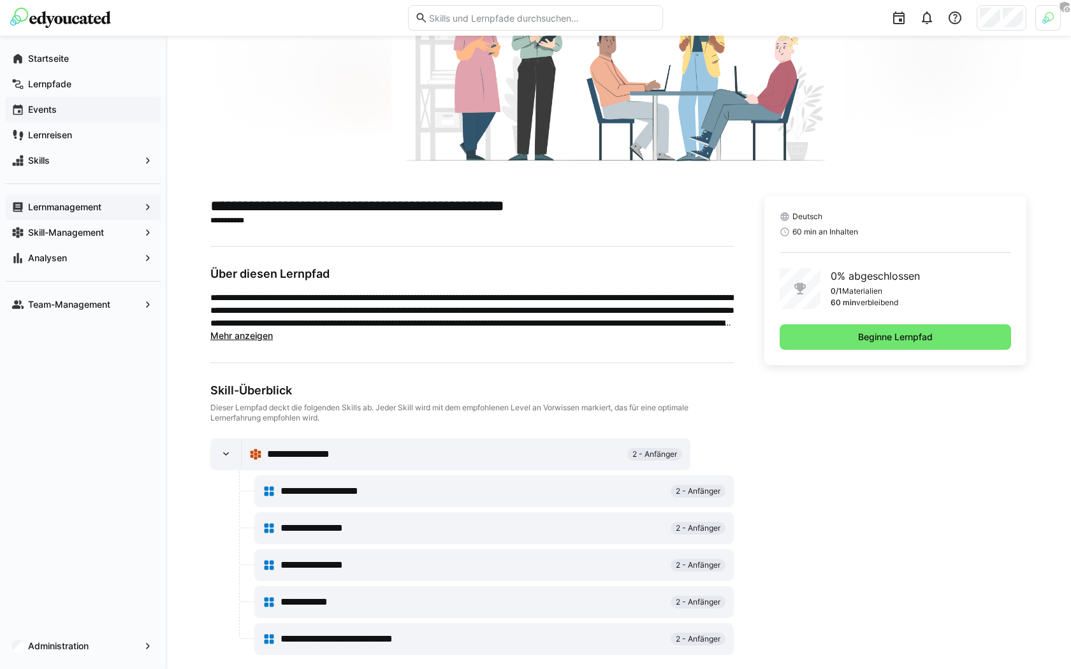
scroll to position [168, 0]
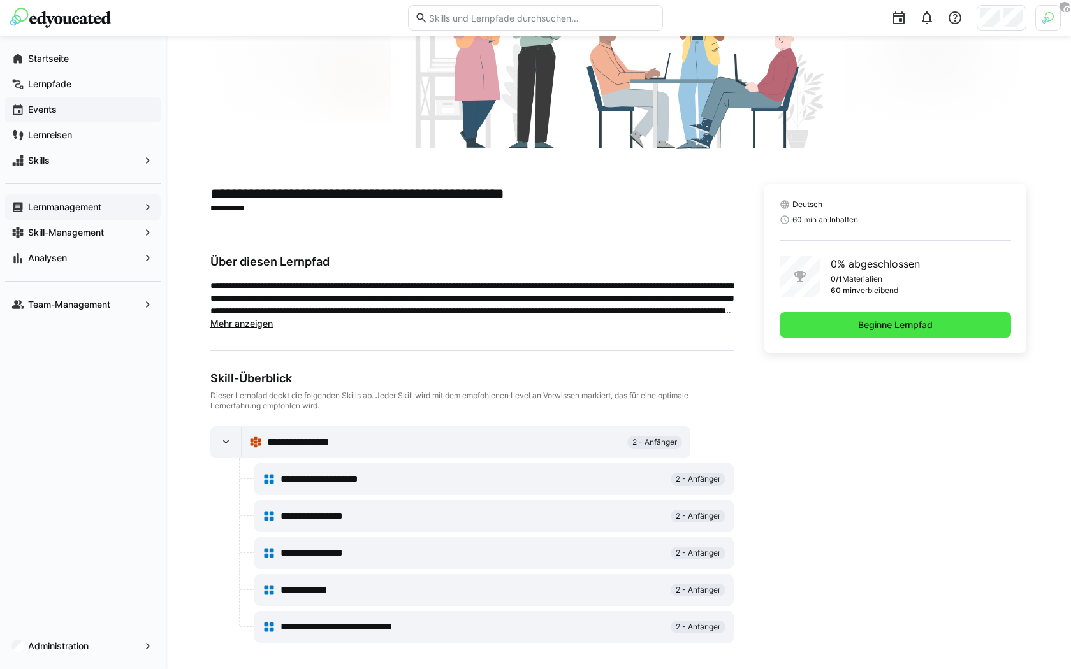
click at [902, 324] on span "Beginne Lernpfad" at bounding box center [895, 325] width 78 height 13
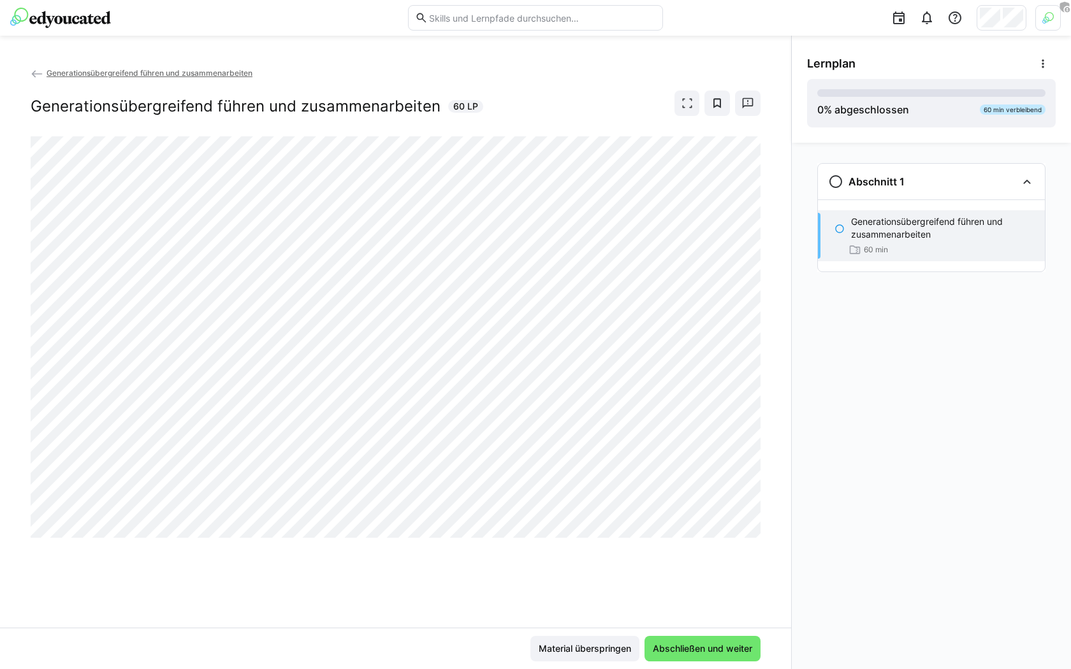
click at [94, 30] on div at bounding box center [535, 18] width 1051 height 36
click at [96, 24] on img at bounding box center [60, 18] width 101 height 20
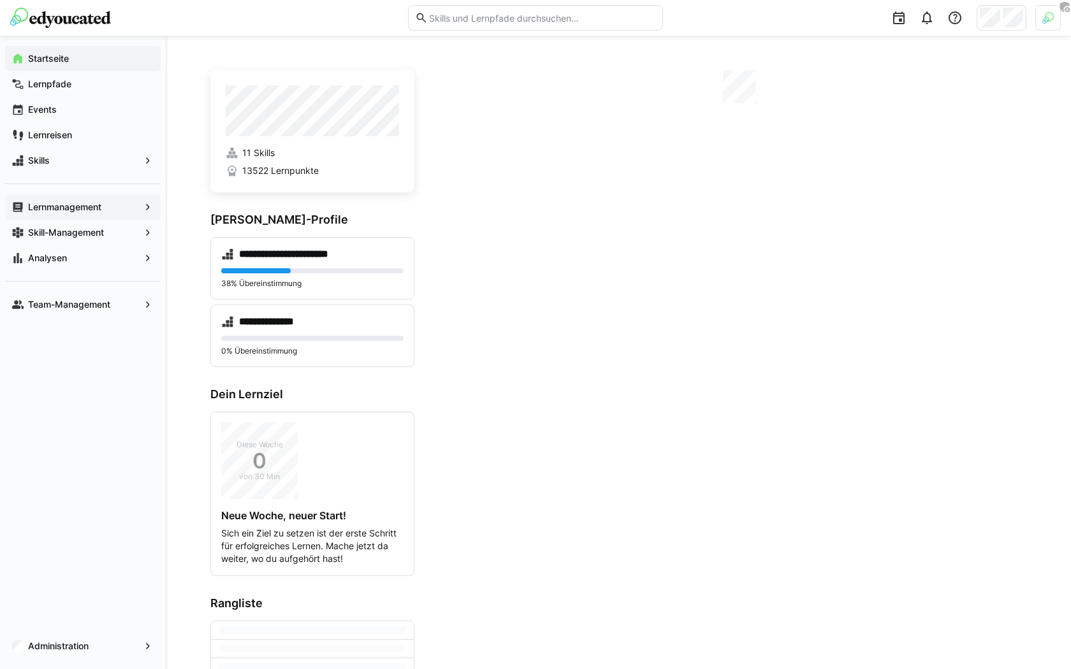
click at [108, 207] on span "Lernmanagement" at bounding box center [82, 207] width 113 height 13
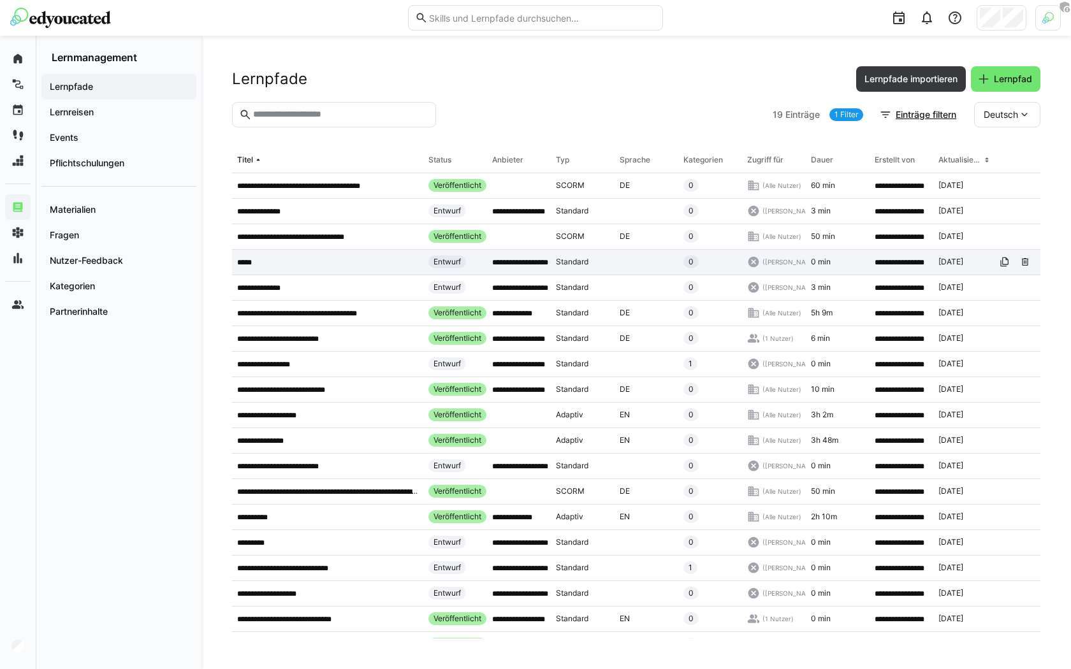
click at [323, 266] on app-table-first-column "*****" at bounding box center [327, 263] width 181 height 10
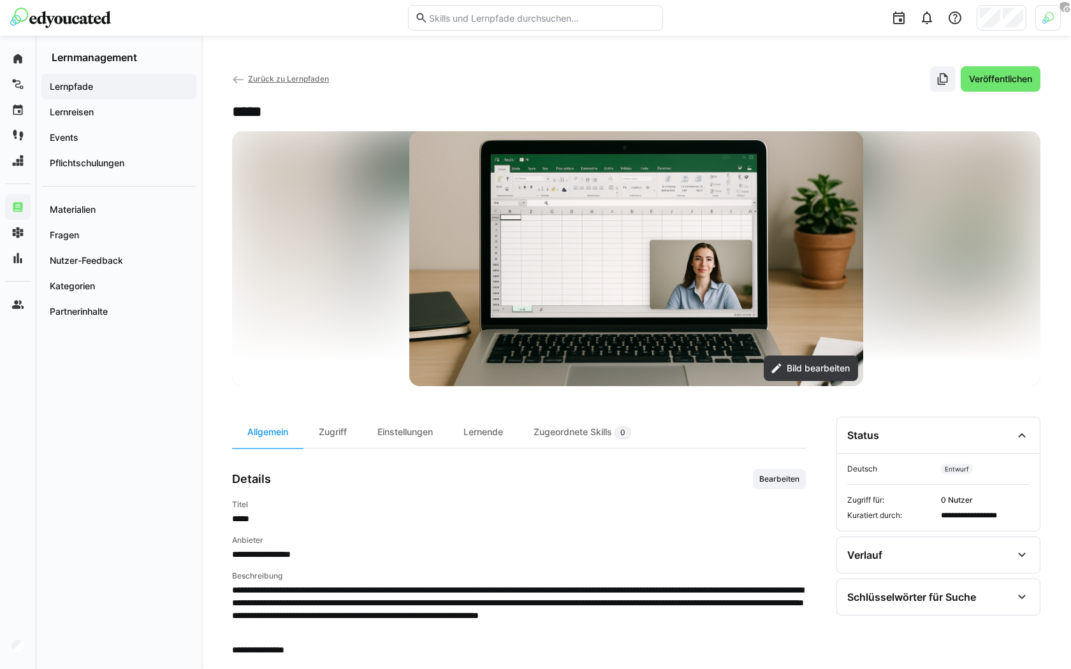
scroll to position [146, 0]
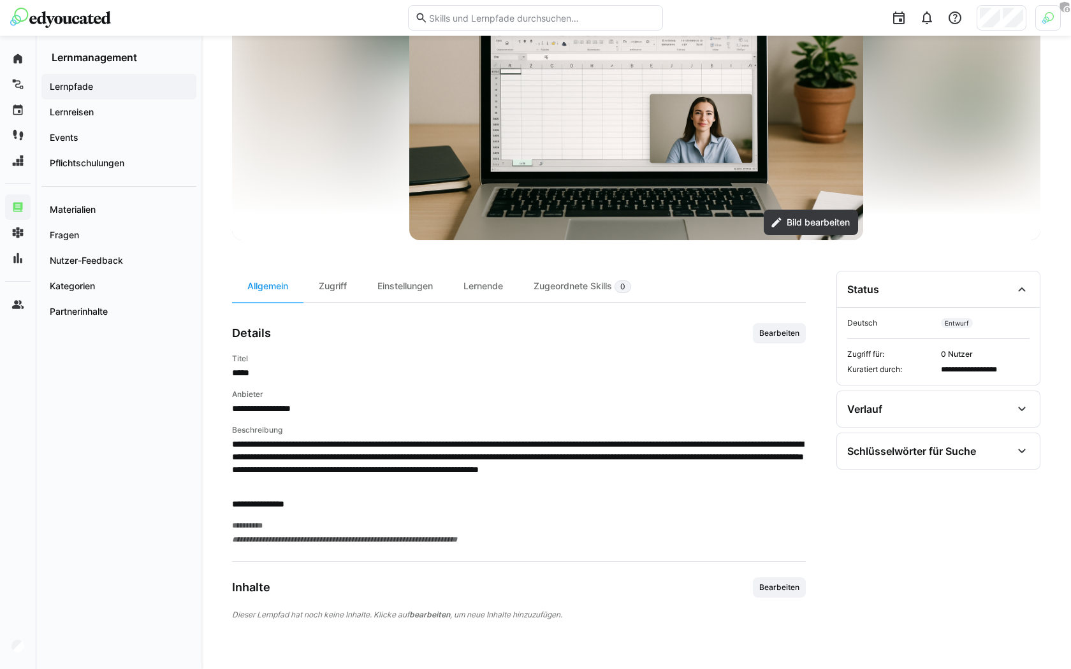
click at [814, 583] on div "**********" at bounding box center [636, 456] width 808 height 371
click at [765, 587] on span "Bearbeiten" at bounding box center [779, 588] width 43 height 10
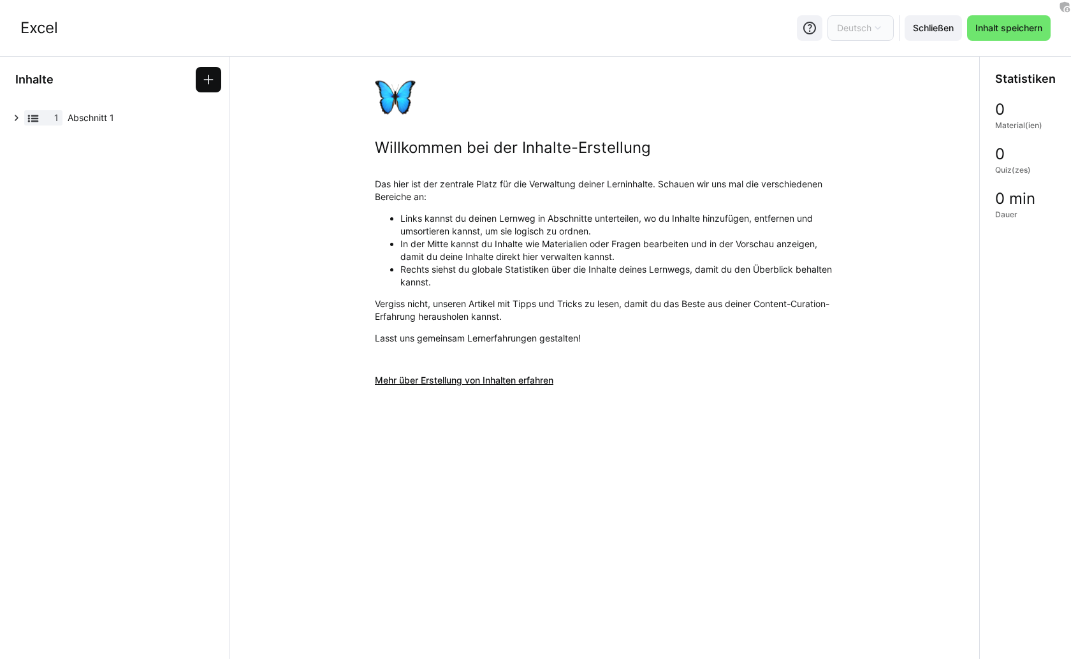
click at [207, 84] on eds-icon at bounding box center [208, 79] width 13 height 13
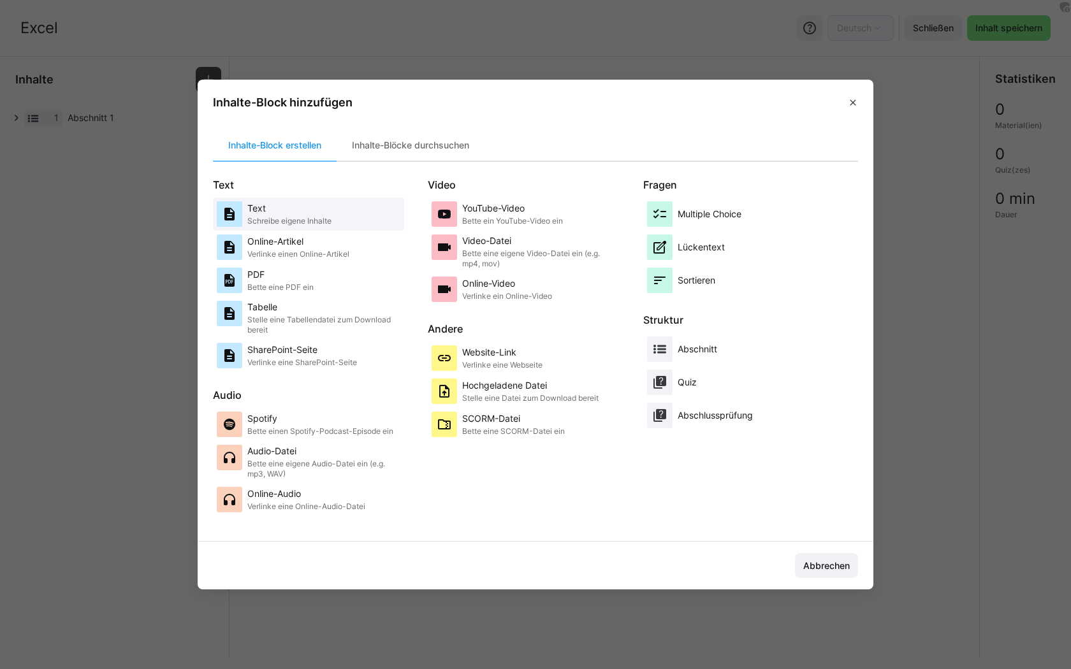
click at [287, 222] on p "Schreibe eigene Inhalte" at bounding box center [289, 221] width 84 height 10
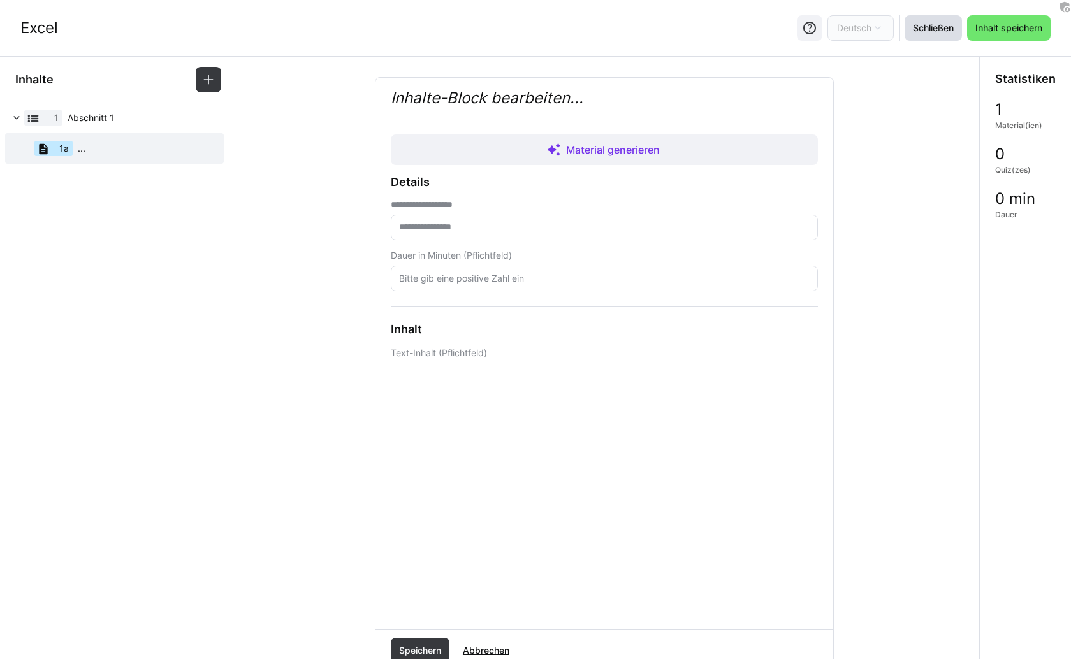
click at [940, 36] on span "Schließen" at bounding box center [933, 28] width 57 height 26
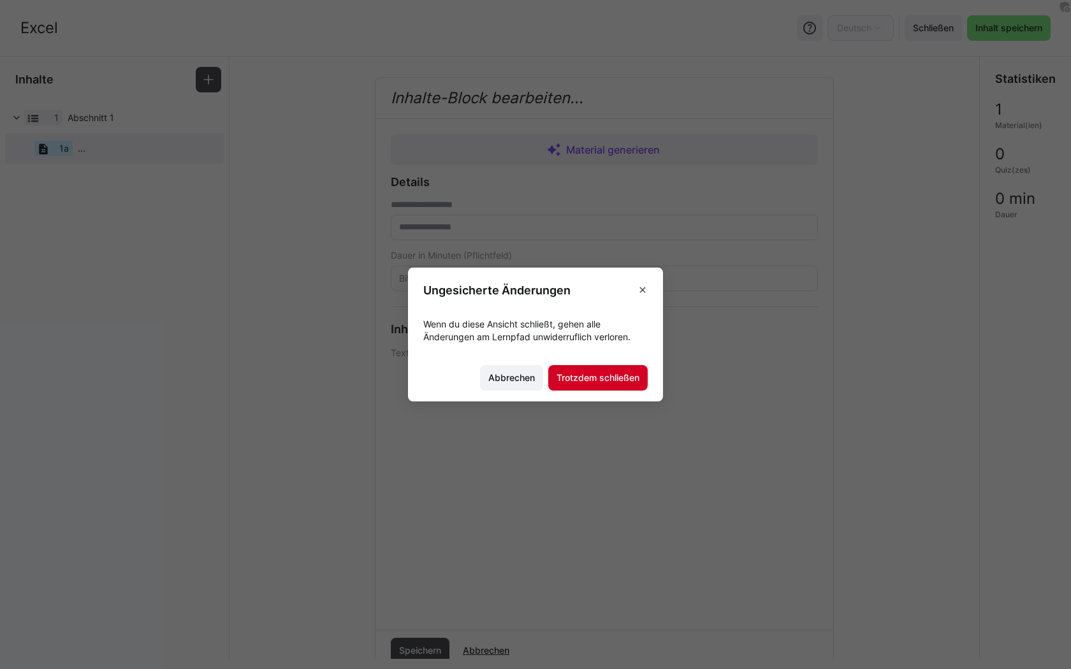
click at [616, 383] on span "Trotzdem schließen" at bounding box center [598, 378] width 87 height 13
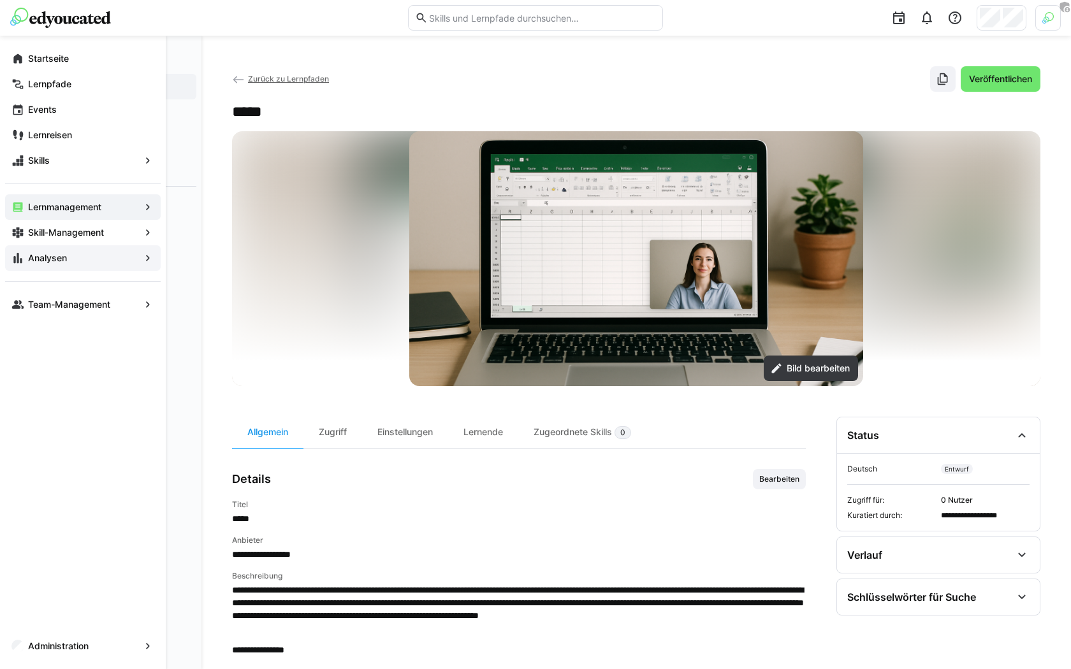
click at [68, 266] on div "Analysen" at bounding box center [83, 258] width 156 height 26
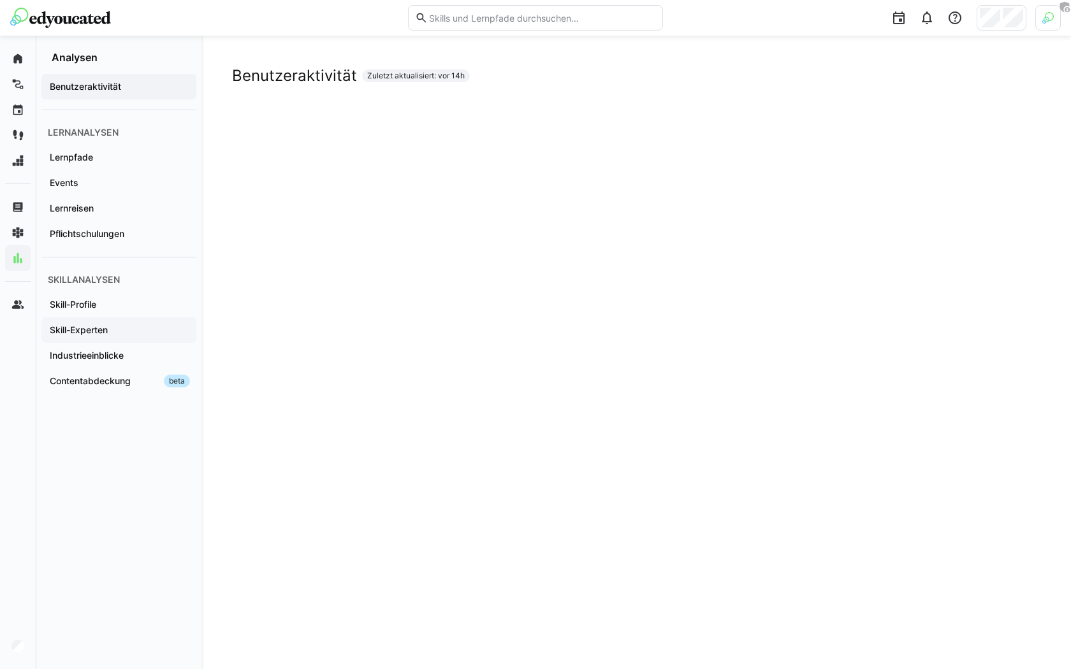
click at [0, 0] on app-navigation-label "Skill-Experten" at bounding box center [0, 0] width 0 height 0
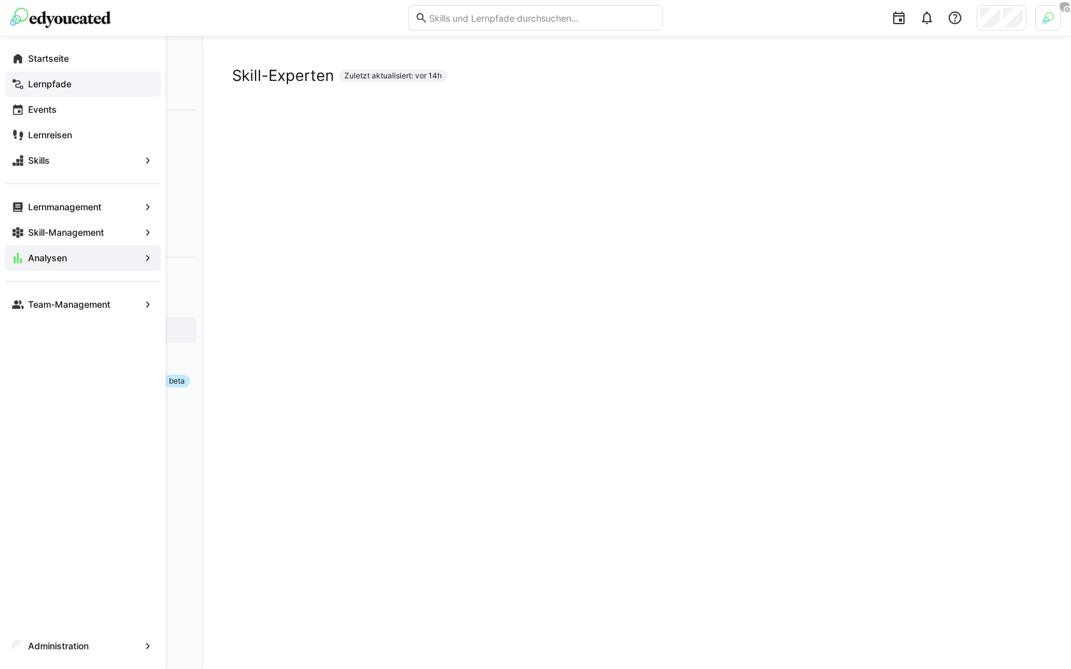
click at [99, 88] on span "Lernpfade" at bounding box center [90, 84] width 128 height 13
